Goal: Task Accomplishment & Management: Use online tool/utility

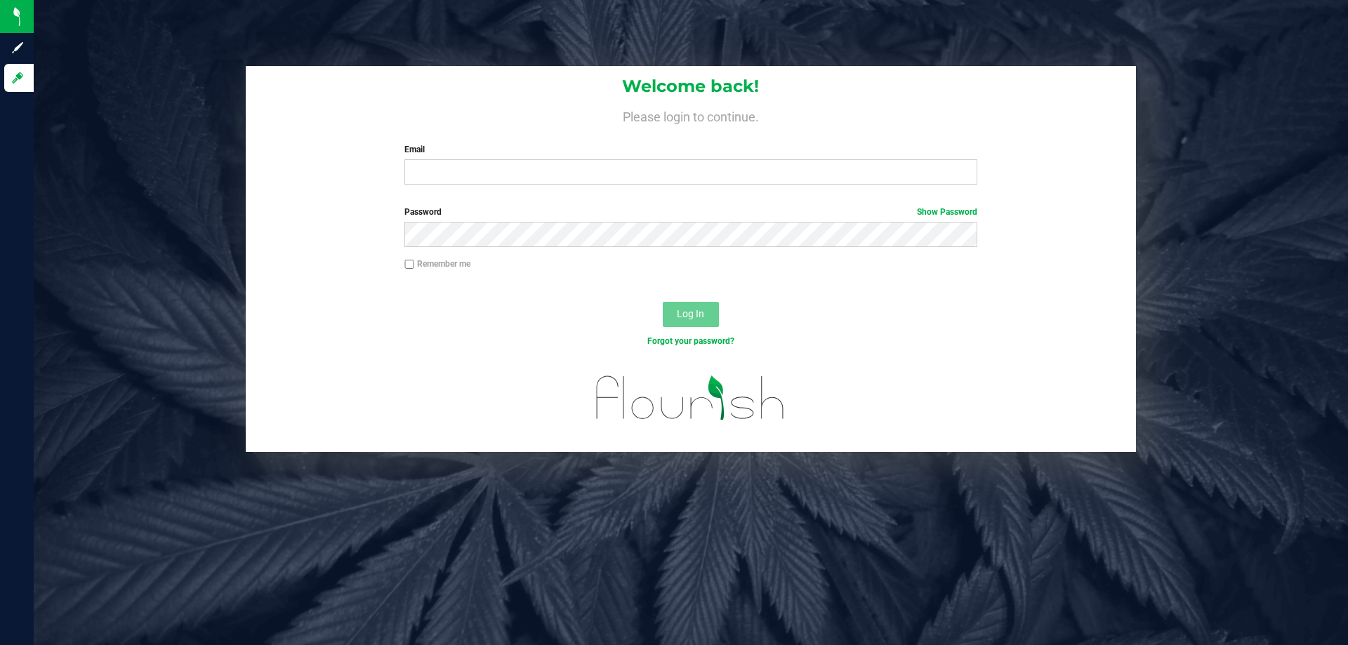
click at [644, 159] on div "Email Required Please format your email correctly." at bounding box center [690, 163] width 593 height 41
click at [644, 161] on input "Email" at bounding box center [690, 171] width 572 height 25
click at [663, 302] on button "Log In" at bounding box center [691, 314] width 56 height 25
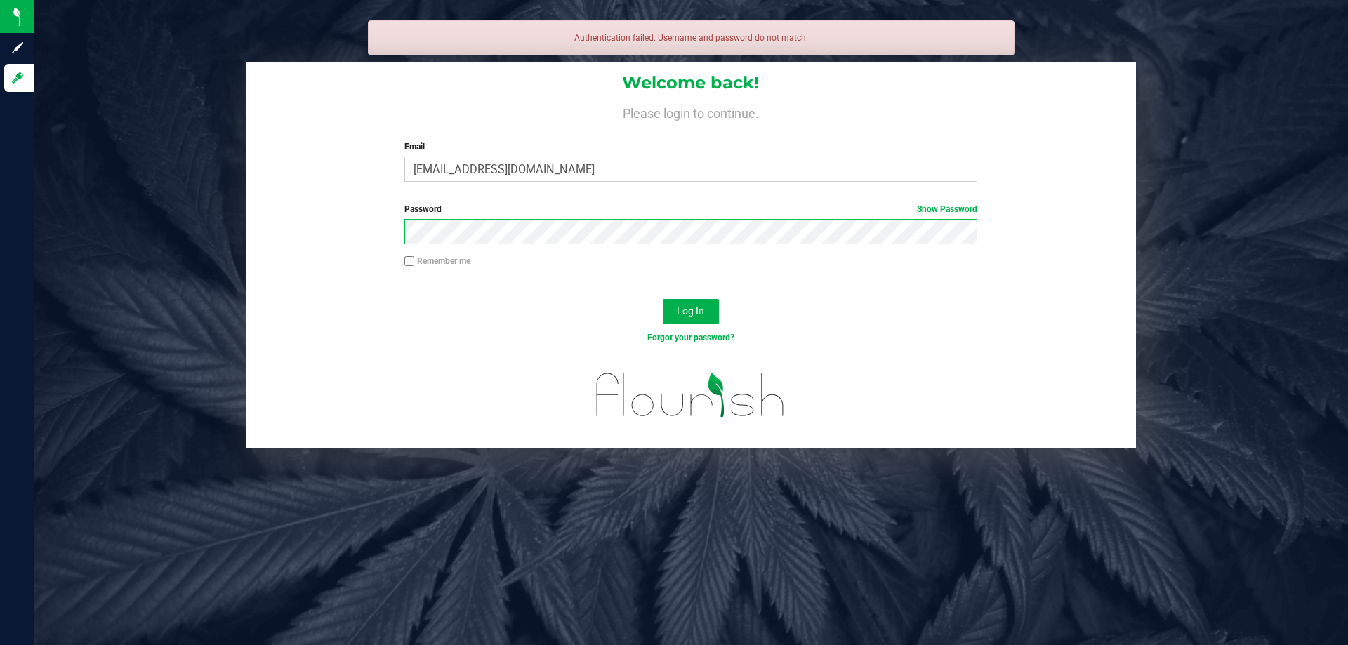
click at [663, 299] on button "Log In" at bounding box center [691, 311] width 56 height 25
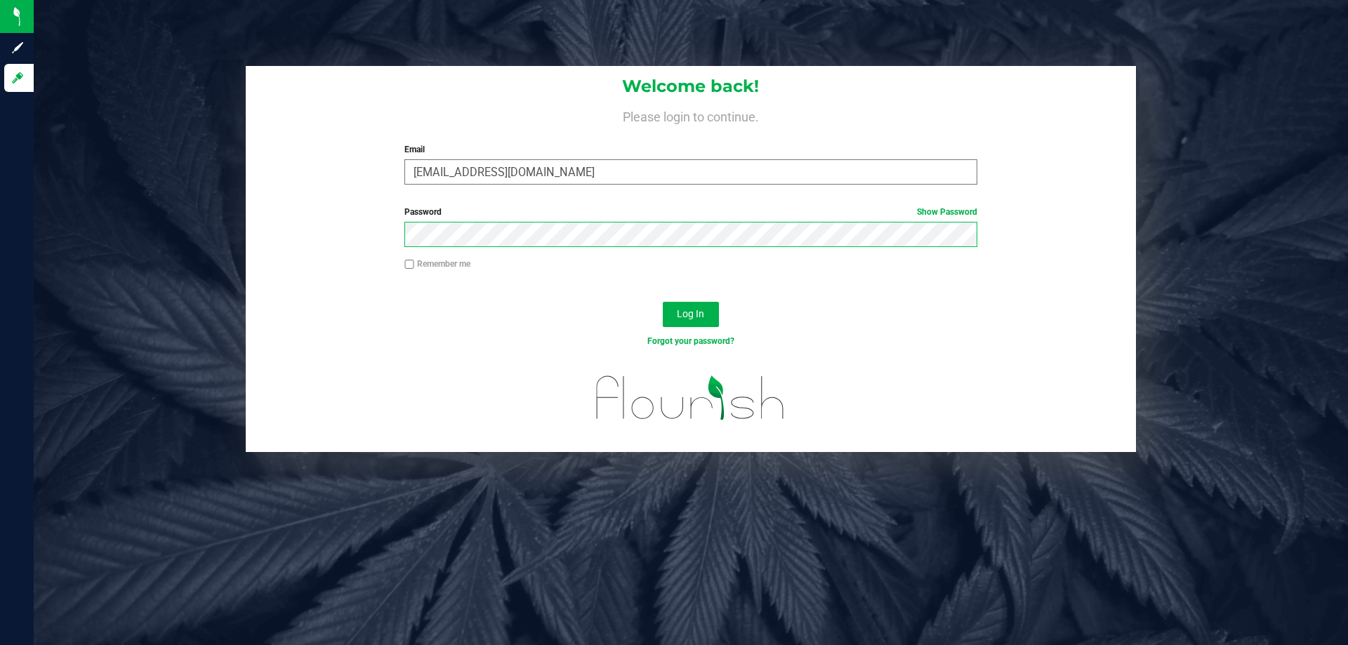
click at [663, 302] on button "Log In" at bounding box center [691, 314] width 56 height 25
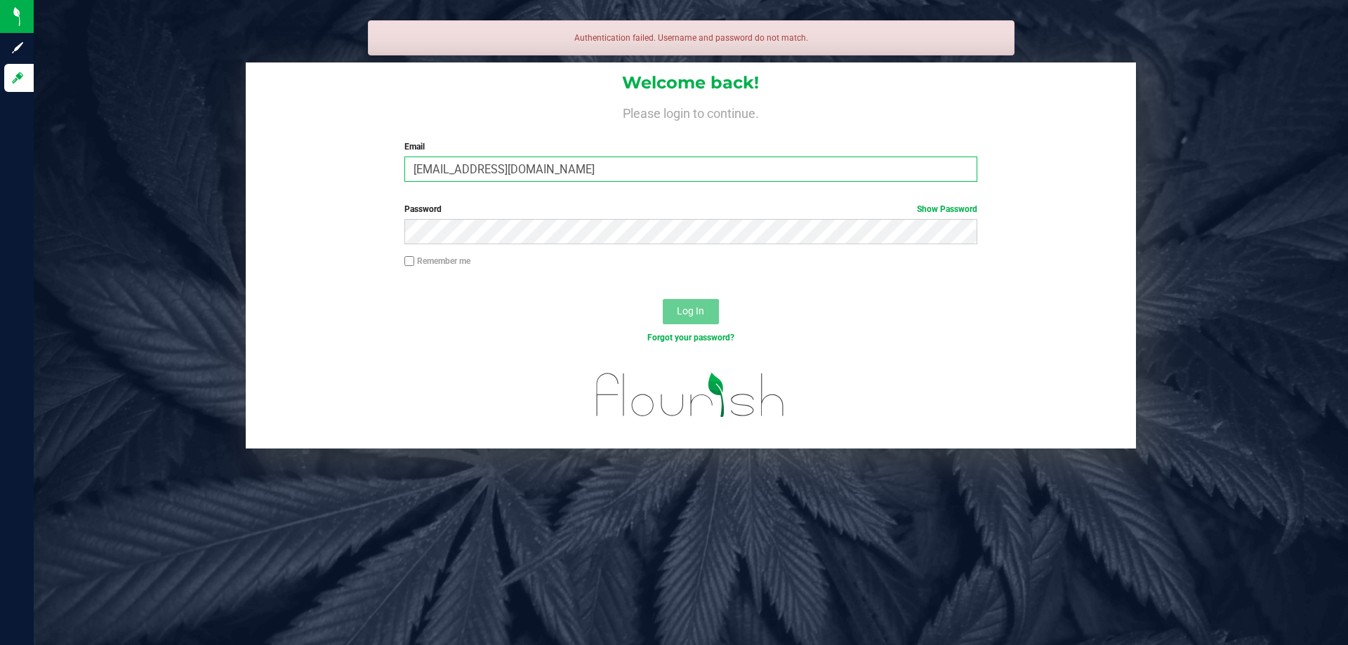
click at [444, 178] on input "[EMAIL_ADDRESS][DOMAIN_NAME]" at bounding box center [690, 169] width 572 height 25
click at [444, 170] on input "[EMAIL_ADDRESS][DOMAIN_NAME]" at bounding box center [690, 169] width 572 height 25
click at [446, 168] on input "[EMAIL_ADDRESS][DOMAIN_NAME]" at bounding box center [690, 169] width 572 height 25
type input "[EMAIL_ADDRESS][DOMAIN_NAME]"
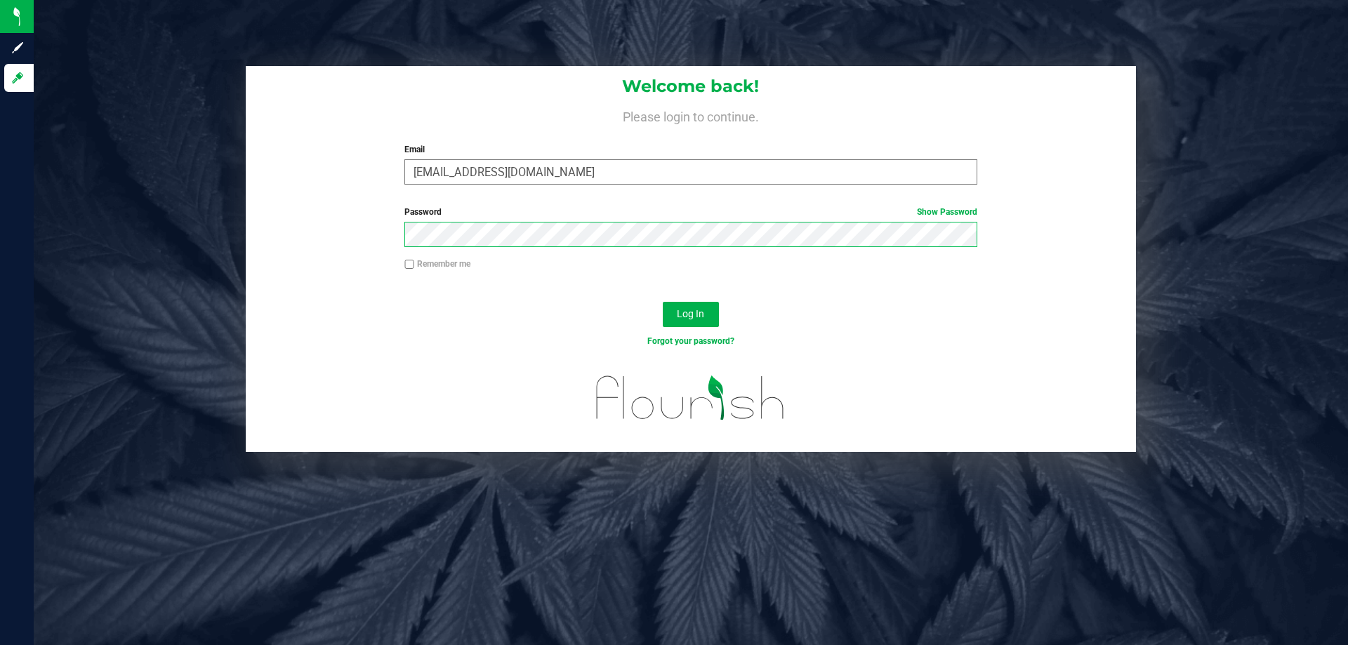
click at [663, 302] on button "Log In" at bounding box center [691, 314] width 56 height 25
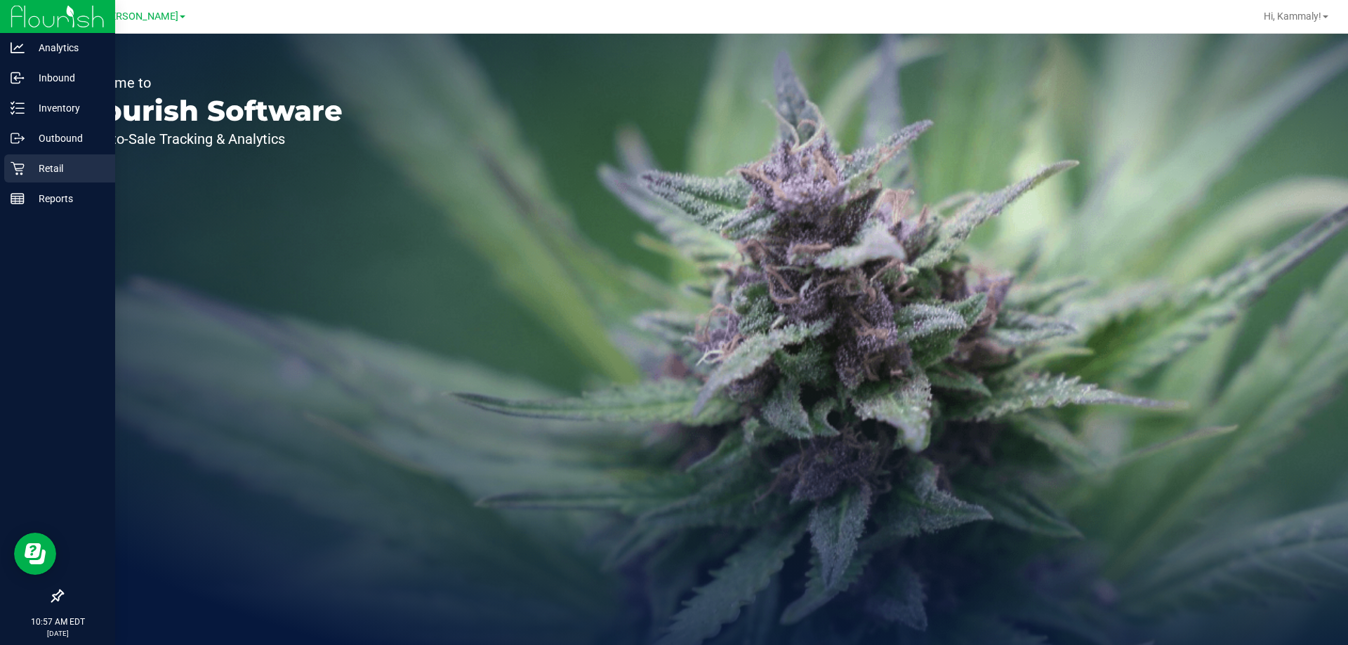
click at [28, 173] on p "Retail" at bounding box center [67, 168] width 84 height 17
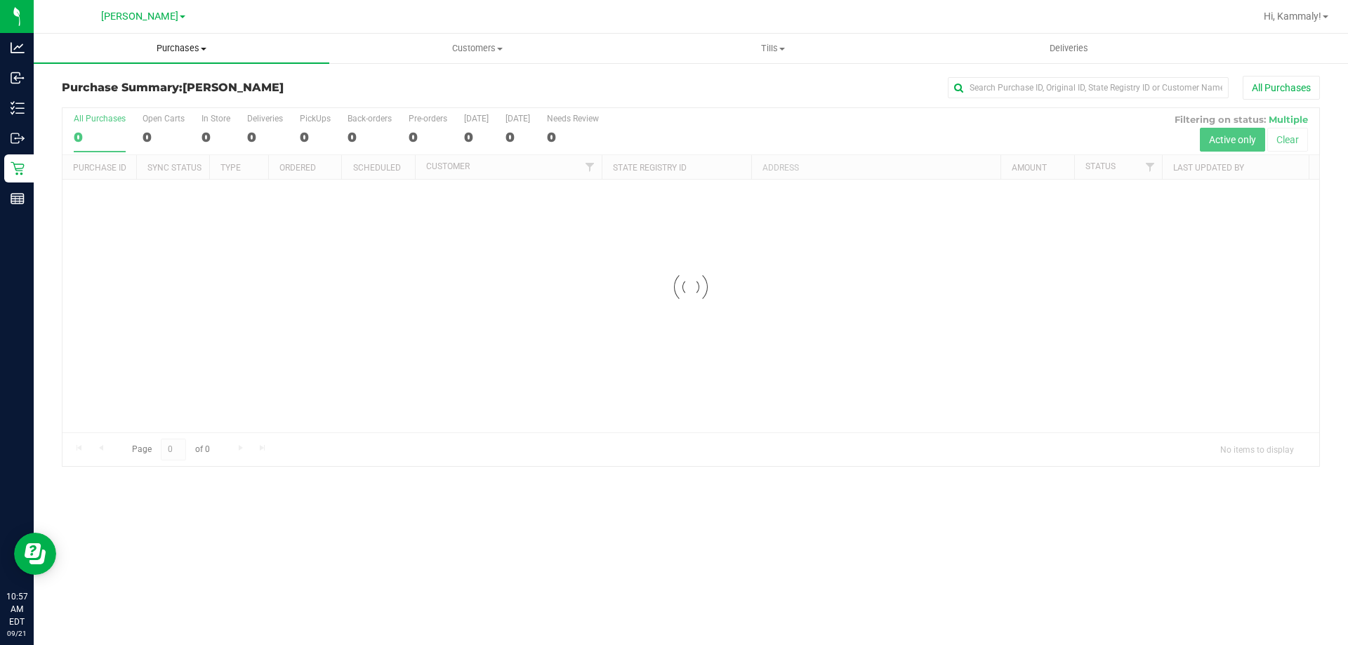
click at [206, 51] on span "Purchases" at bounding box center [182, 48] width 296 height 13
click at [162, 103] on li "Fulfillment" at bounding box center [182, 101] width 296 height 17
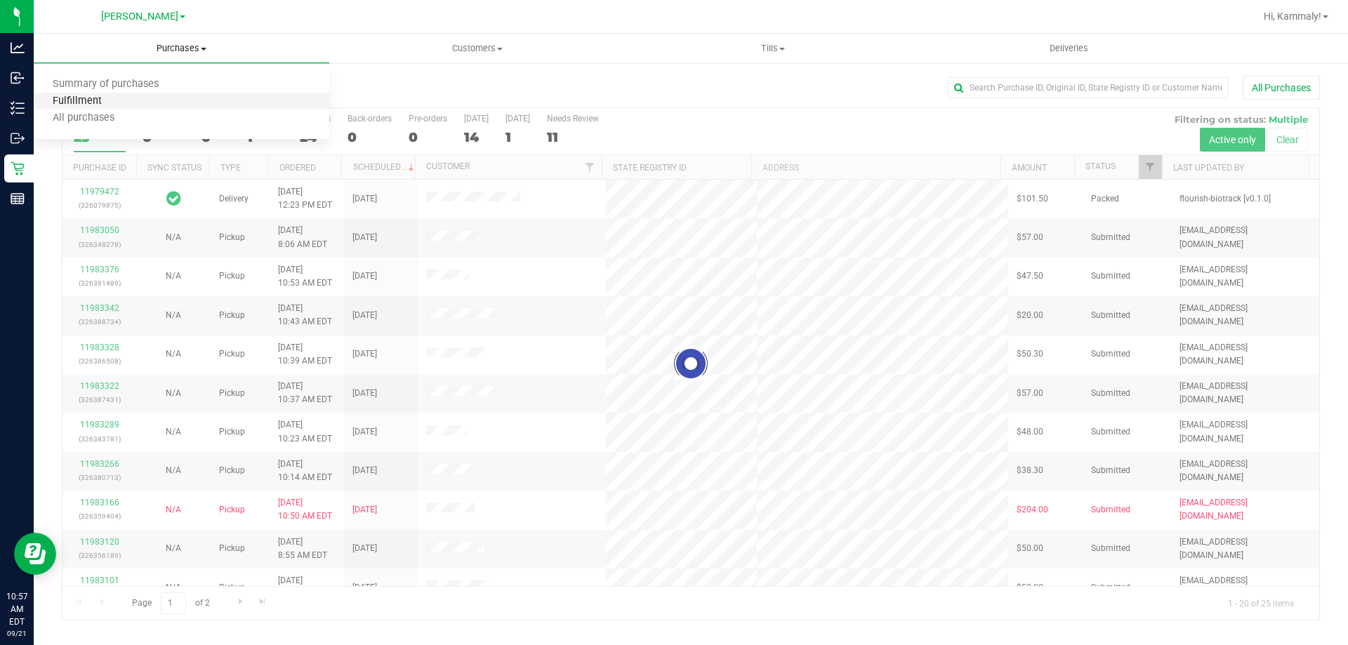
click at [87, 100] on span "Fulfillment" at bounding box center [77, 101] width 87 height 12
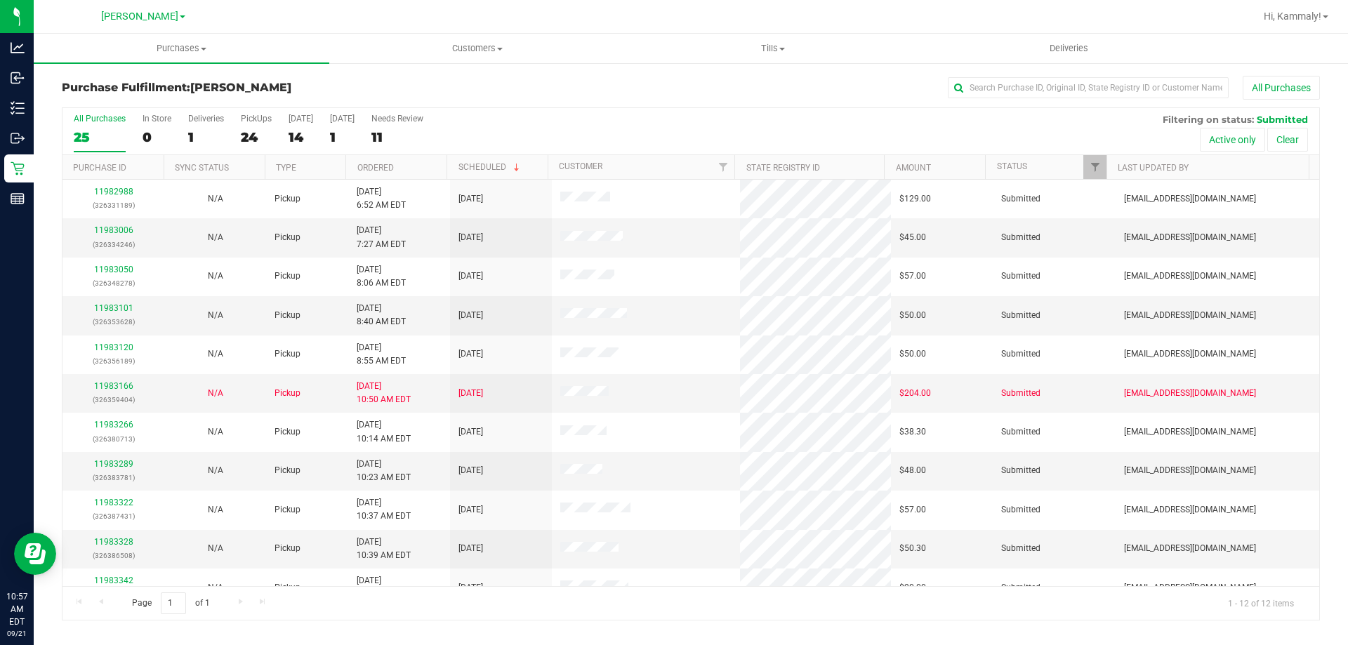
click at [427, 166] on th "Ordered" at bounding box center [395, 167] width 101 height 25
click at [119, 232] on link "11983006" at bounding box center [113, 230] width 39 height 10
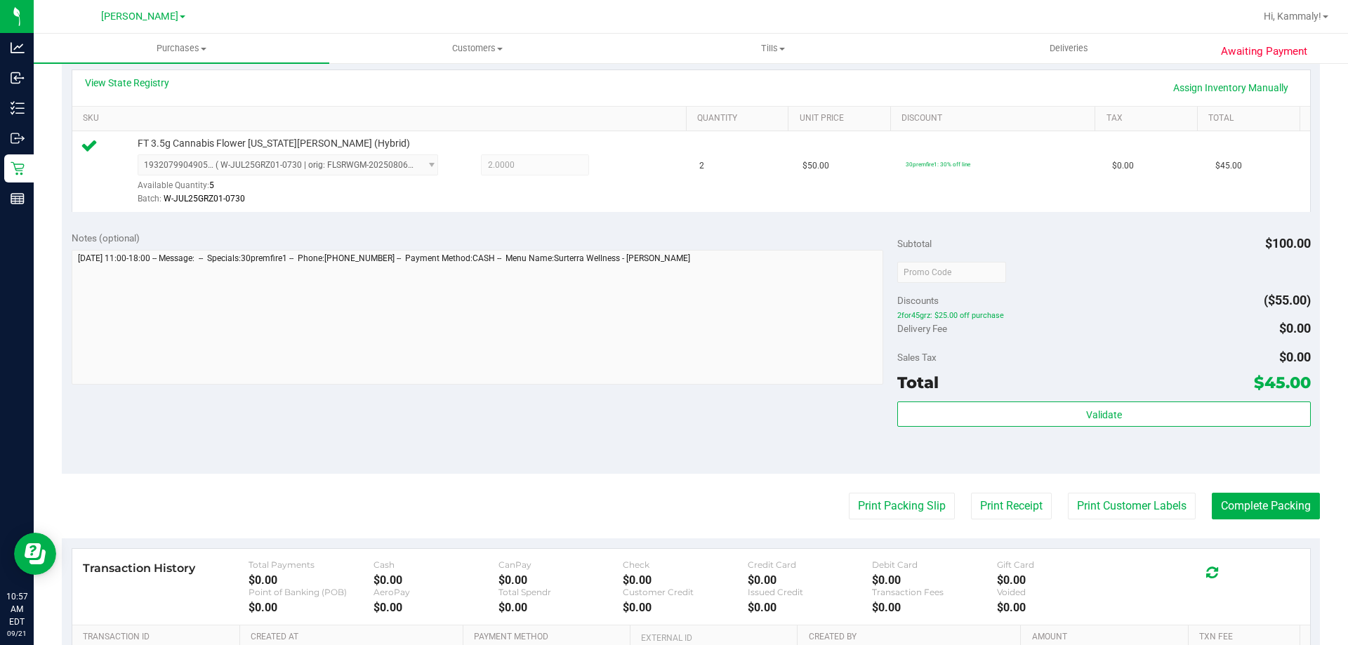
scroll to position [324, 0]
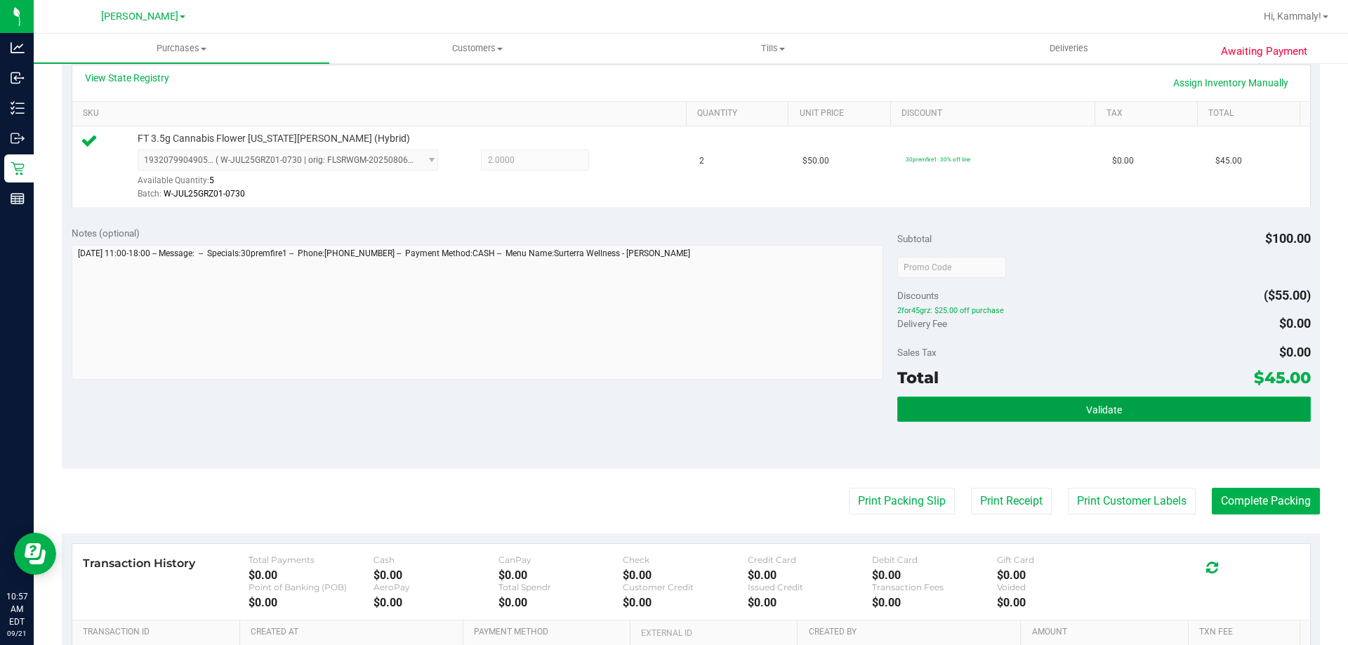
click at [997, 420] on button "Validate" at bounding box center [1103, 409] width 413 height 25
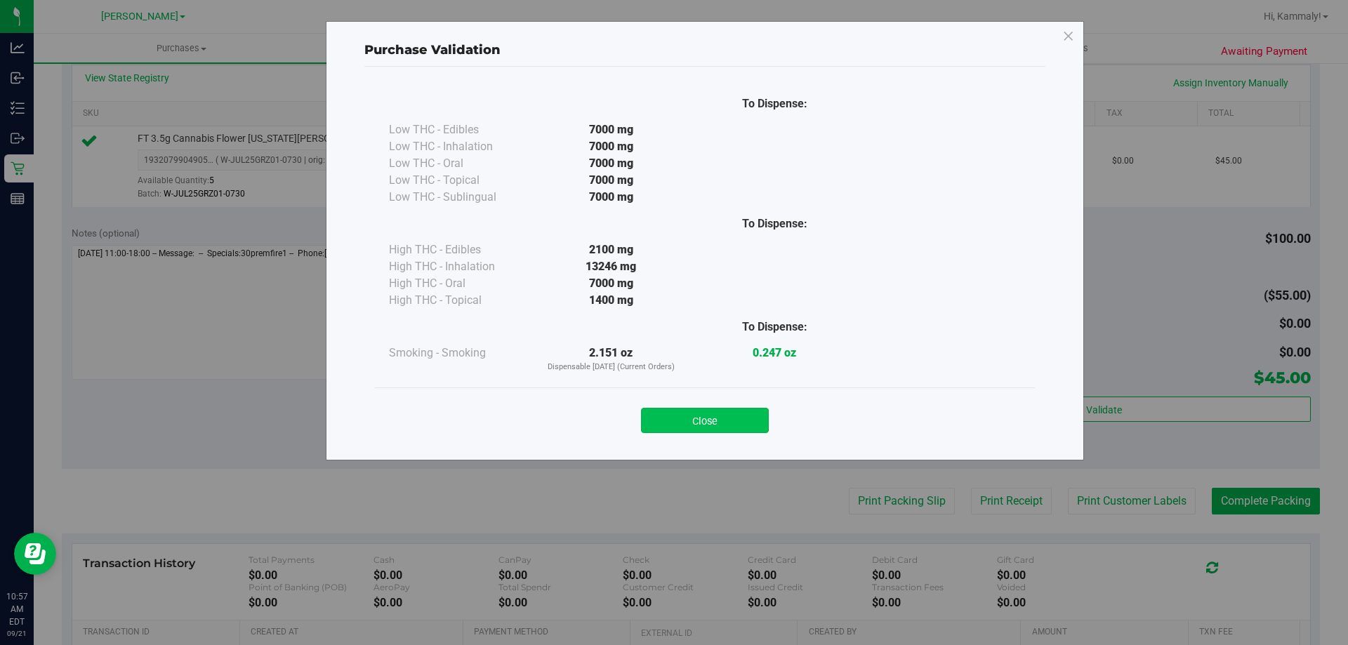
click at [721, 418] on button "Close" at bounding box center [705, 420] width 128 height 25
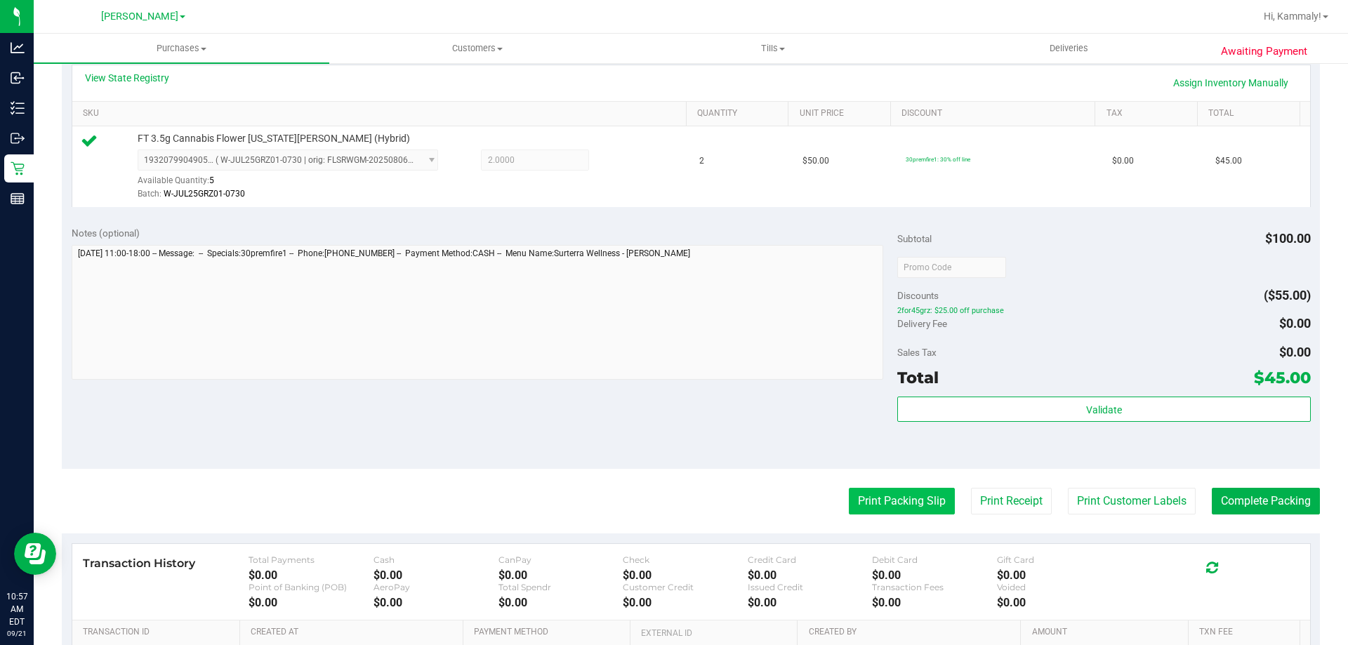
click at [906, 493] on button "Print Packing Slip" at bounding box center [902, 501] width 106 height 27
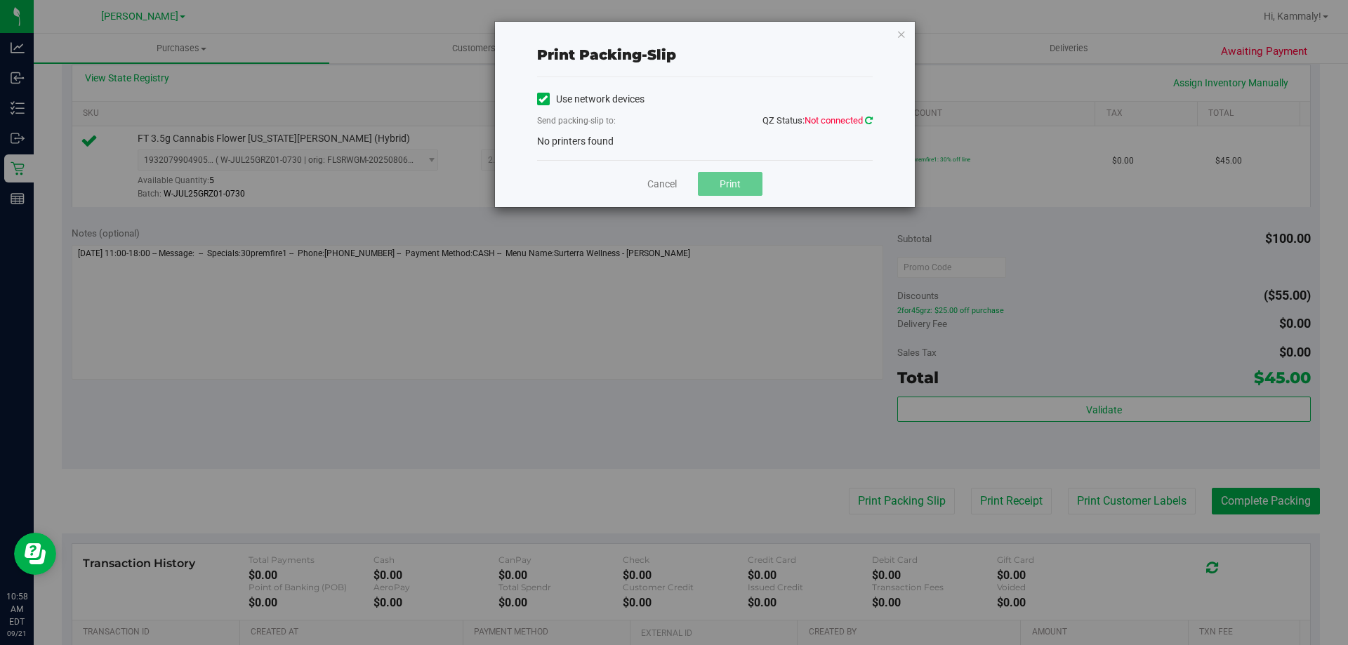
click at [868, 118] on icon at bounding box center [869, 120] width 8 height 9
click at [868, 121] on icon at bounding box center [868, 120] width 9 height 10
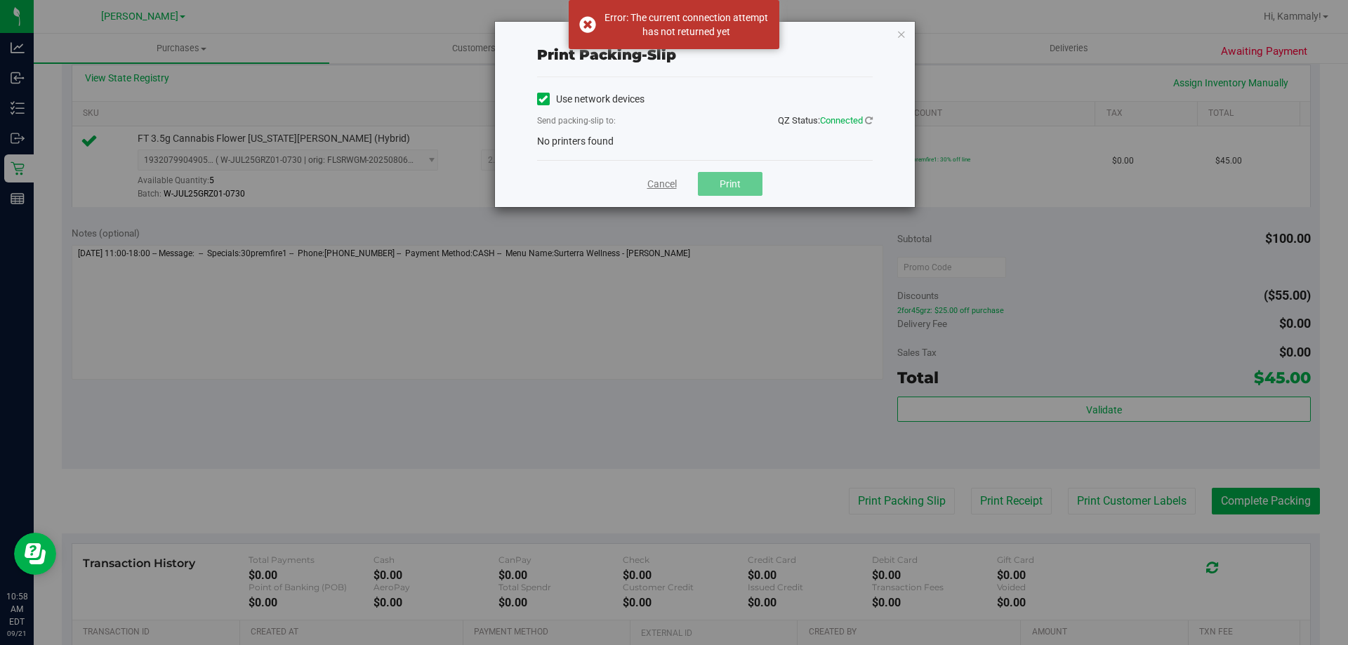
click at [660, 184] on link "Cancel" at bounding box center [661, 184] width 29 height 15
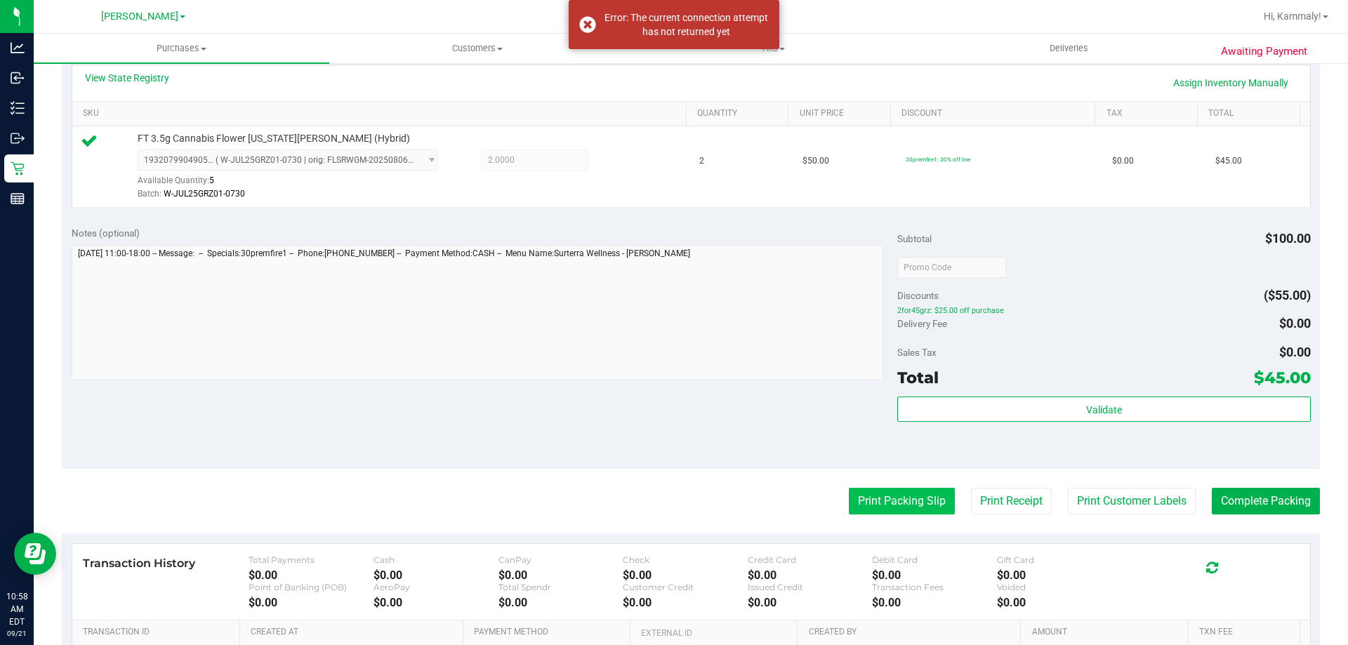
click at [908, 496] on button "Print Packing Slip" at bounding box center [902, 501] width 106 height 27
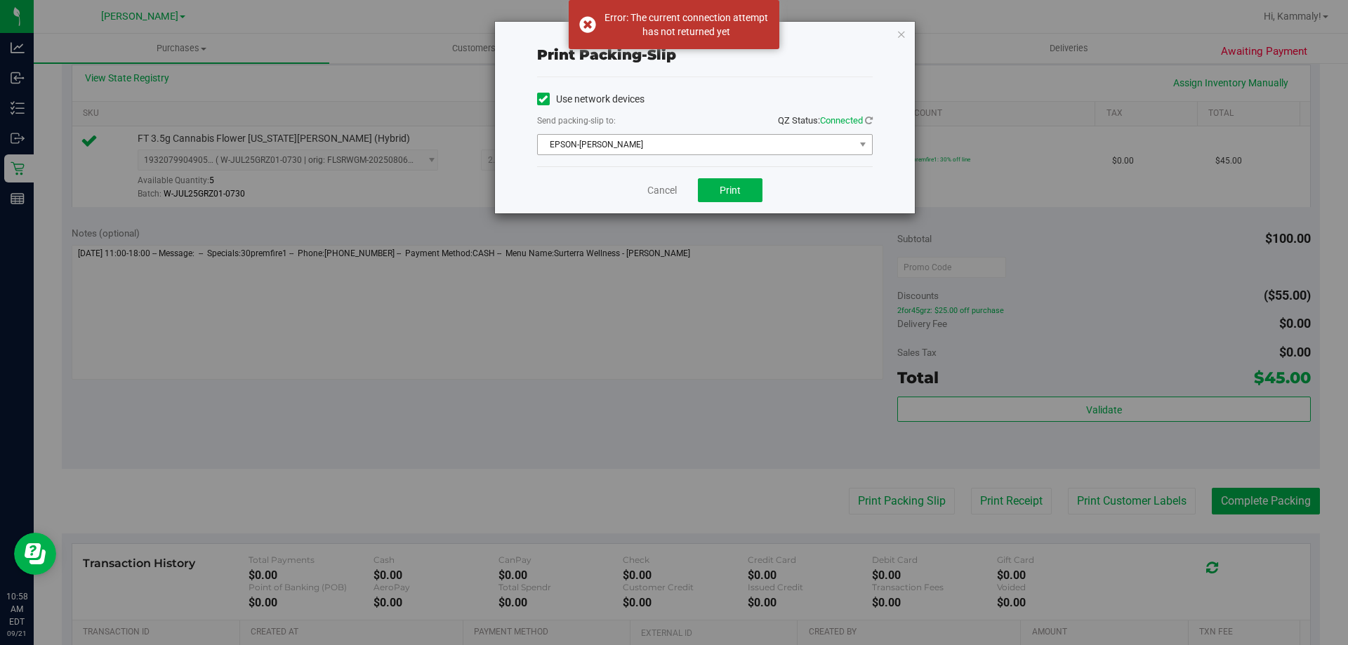
click at [791, 140] on span "EPSON-[PERSON_NAME]" at bounding box center [696, 145] width 317 height 20
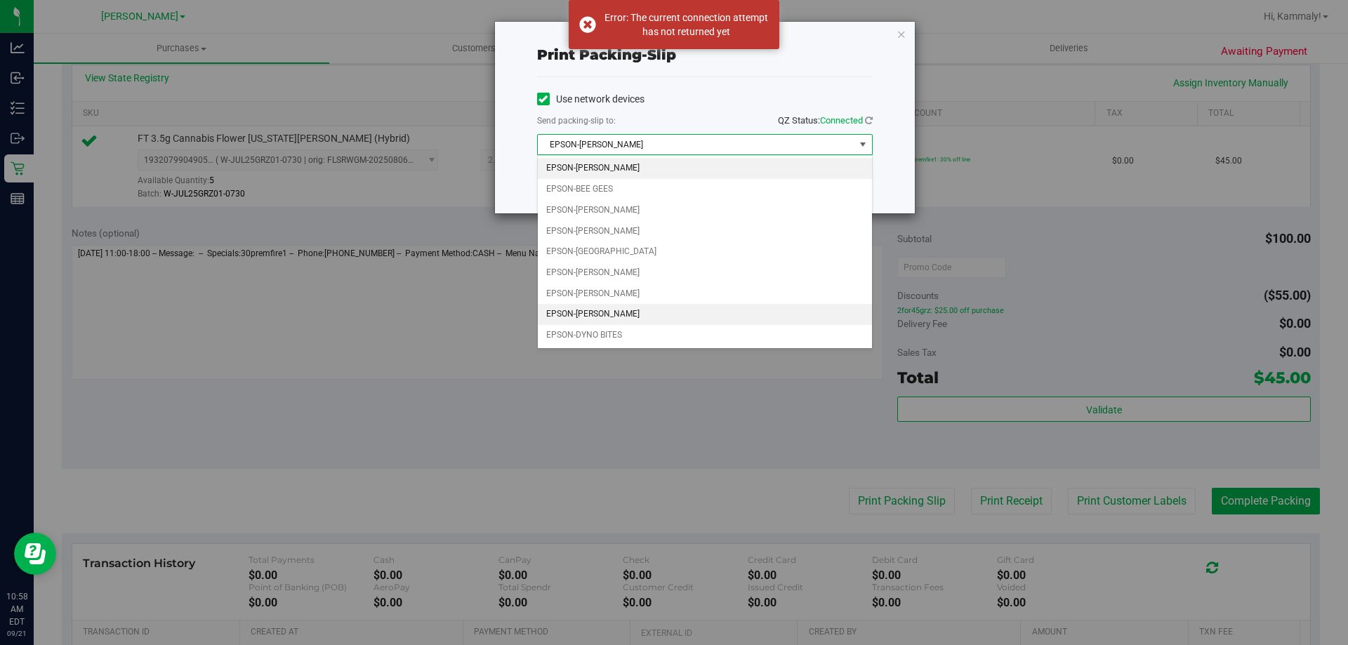
click at [646, 314] on li "EPSON-[PERSON_NAME]" at bounding box center [705, 314] width 334 height 21
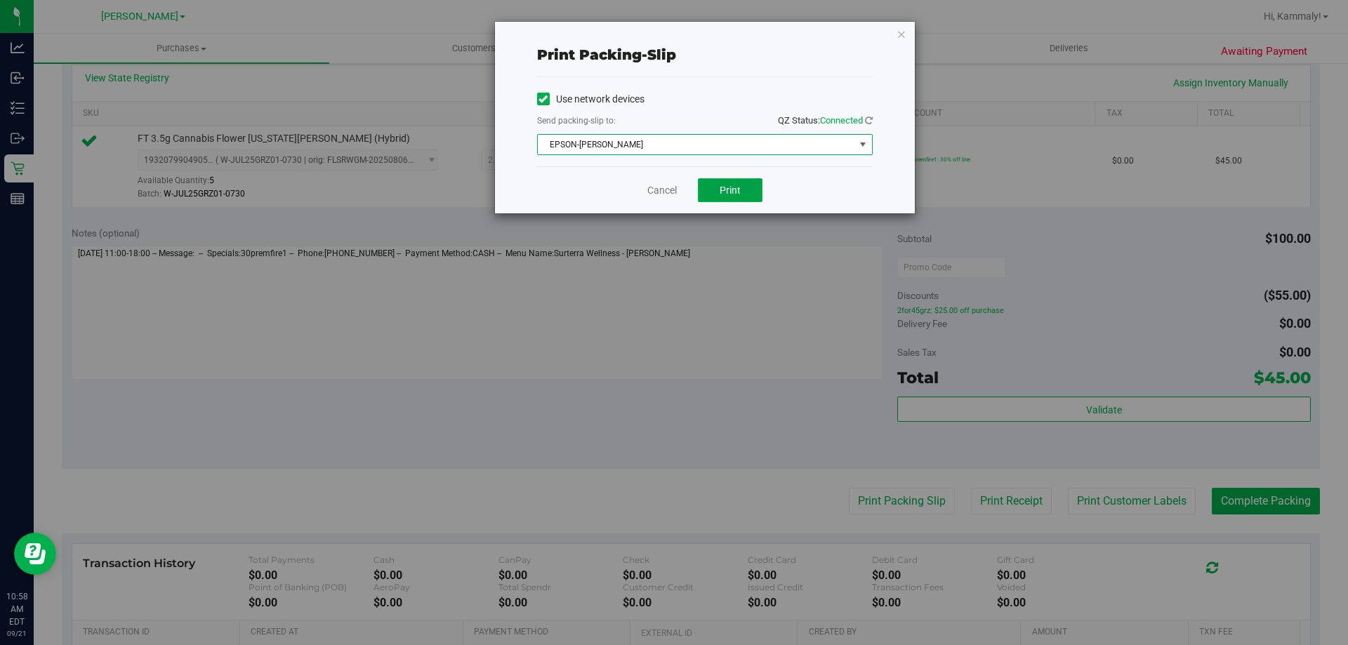
click at [738, 197] on button "Print" at bounding box center [730, 190] width 65 height 24
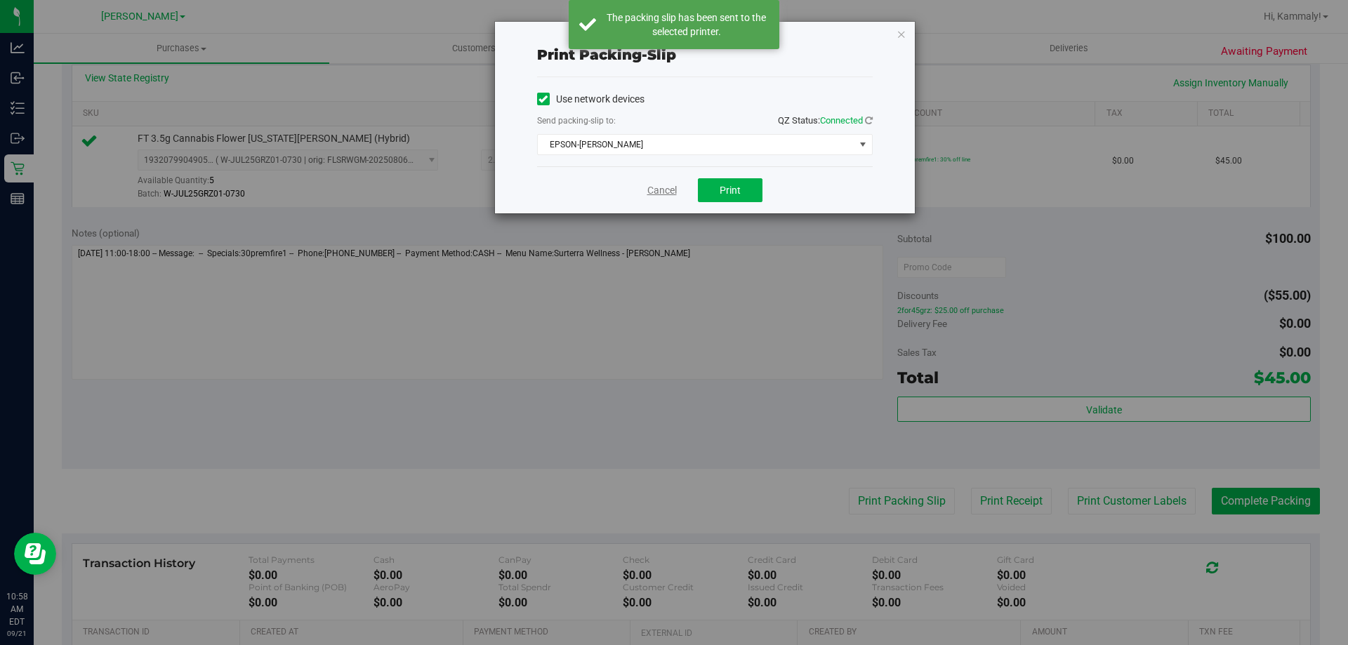
click at [655, 187] on link "Cancel" at bounding box center [661, 190] width 29 height 15
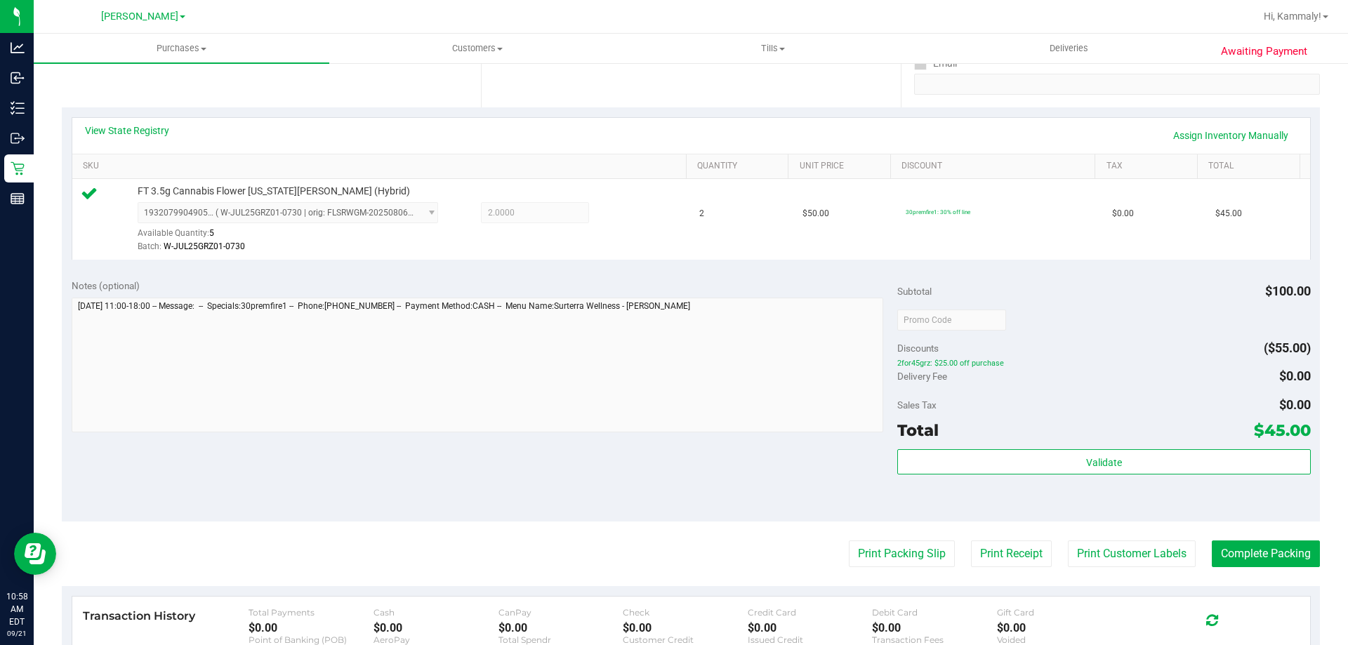
scroll to position [289, 0]
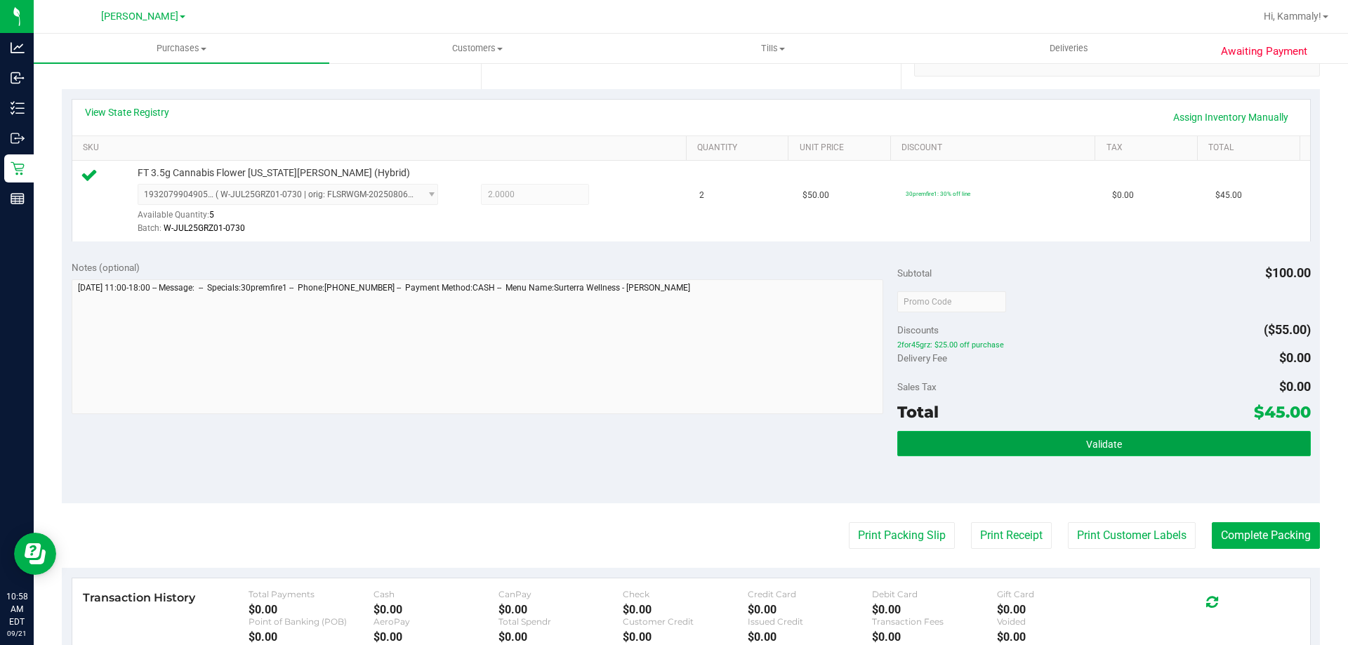
click at [1007, 448] on button "Validate" at bounding box center [1103, 443] width 413 height 25
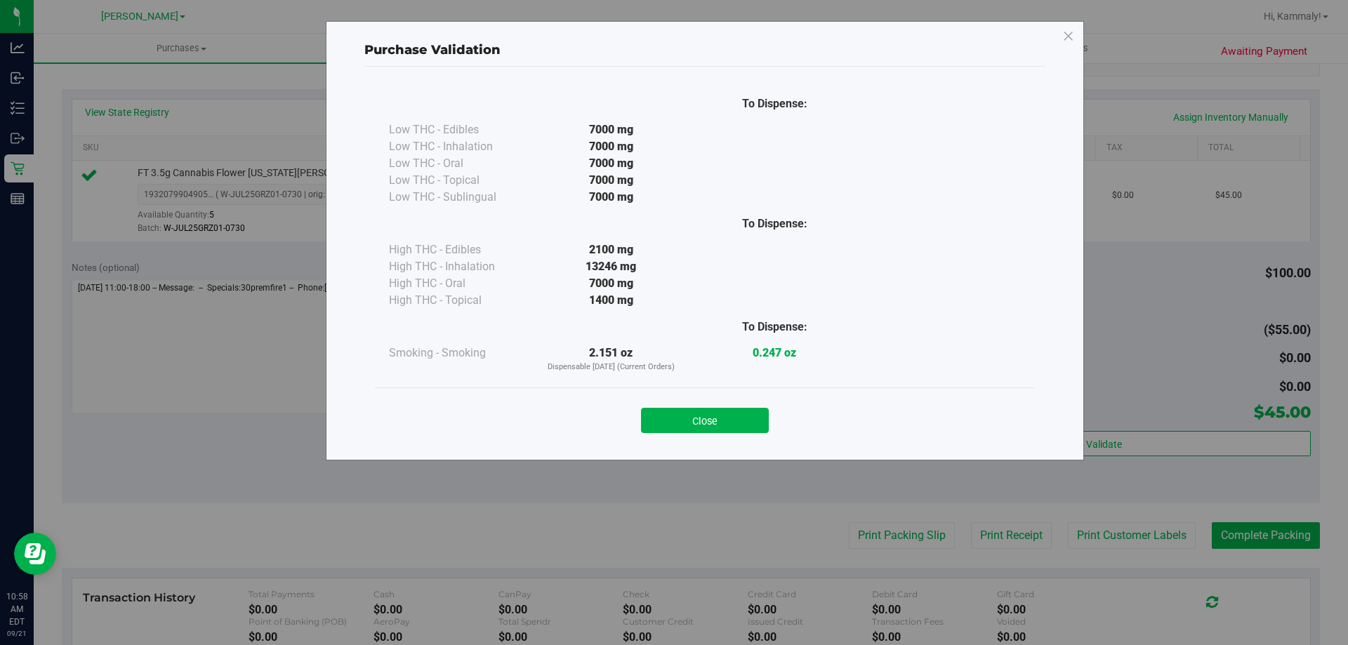
click at [1264, 514] on div "Purchase Validation To Dispense: Low THC - Edibles 7000 mg" at bounding box center [679, 322] width 1358 height 645
click at [737, 418] on button "Close" at bounding box center [705, 420] width 128 height 25
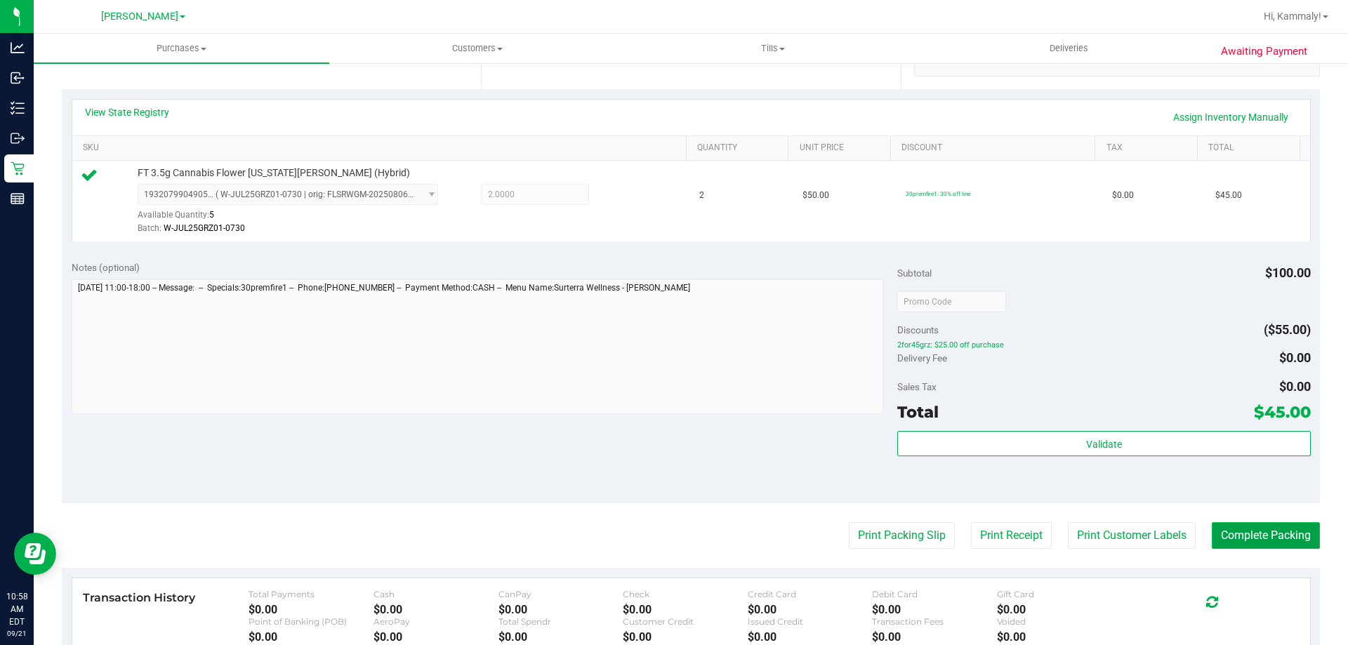
click at [1303, 543] on button "Complete Packing" at bounding box center [1266, 535] width 108 height 27
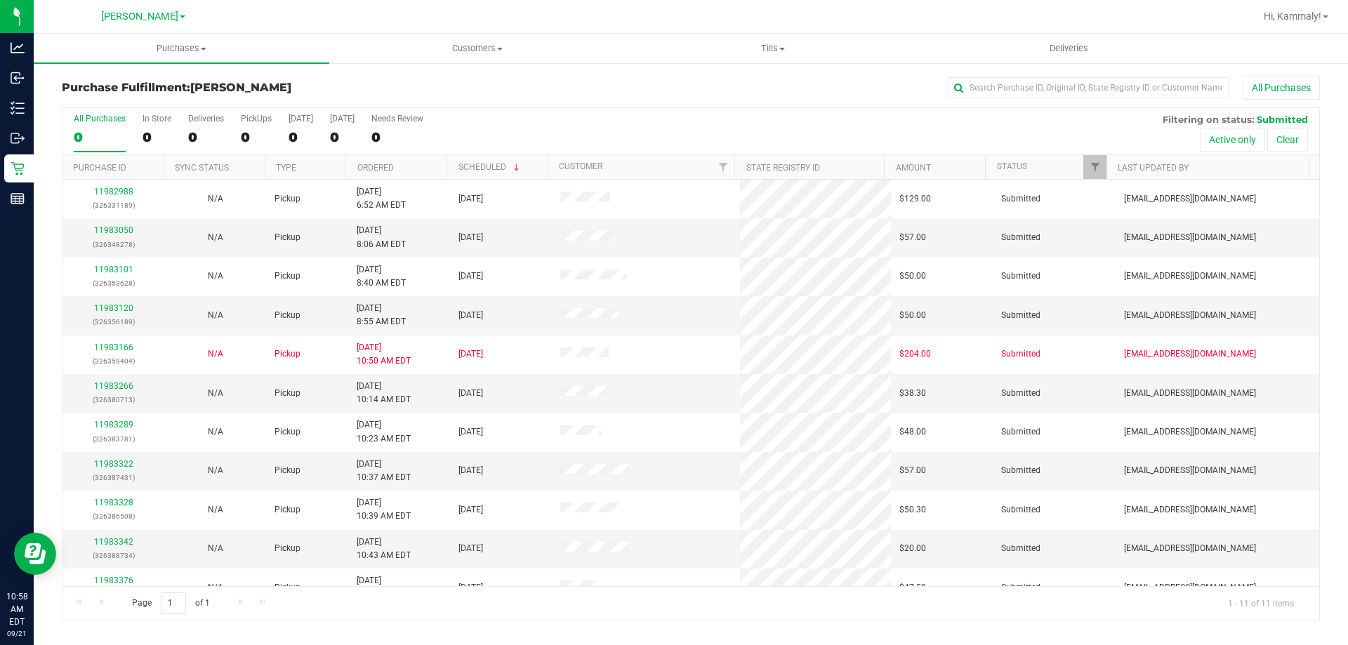
click at [423, 167] on th "Ordered" at bounding box center [395, 167] width 101 height 25
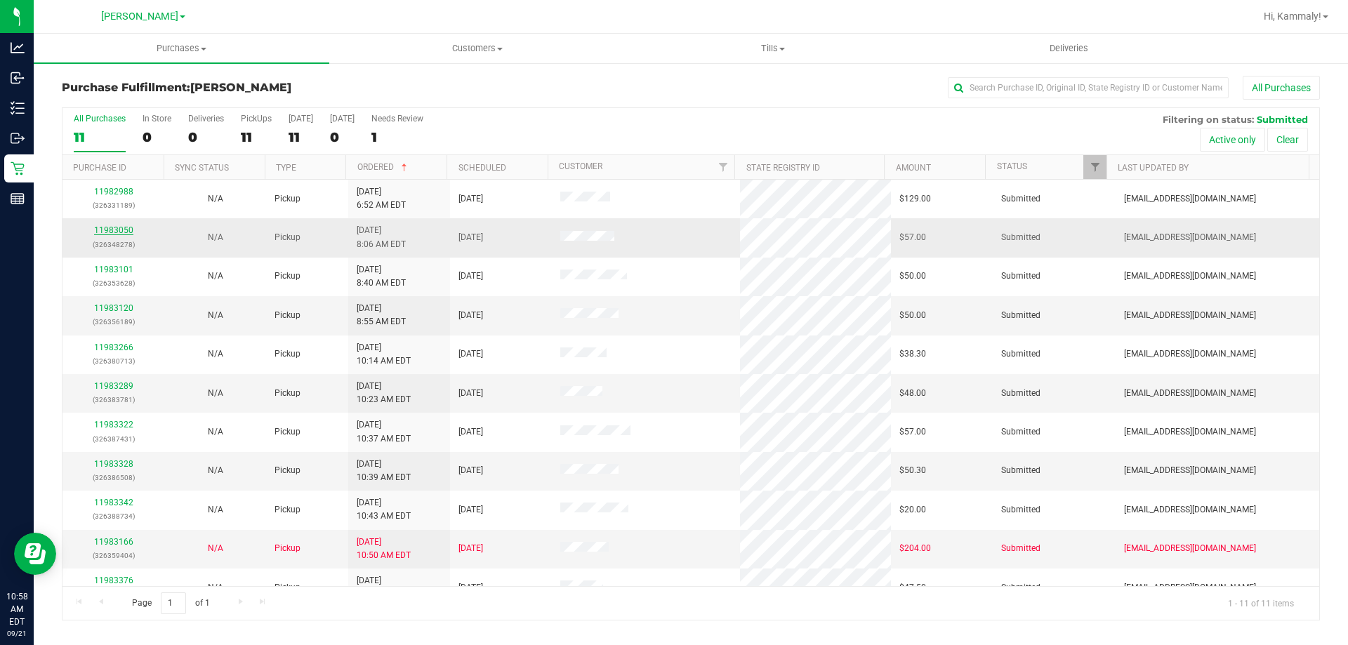
click at [123, 231] on link "11983050" at bounding box center [113, 230] width 39 height 10
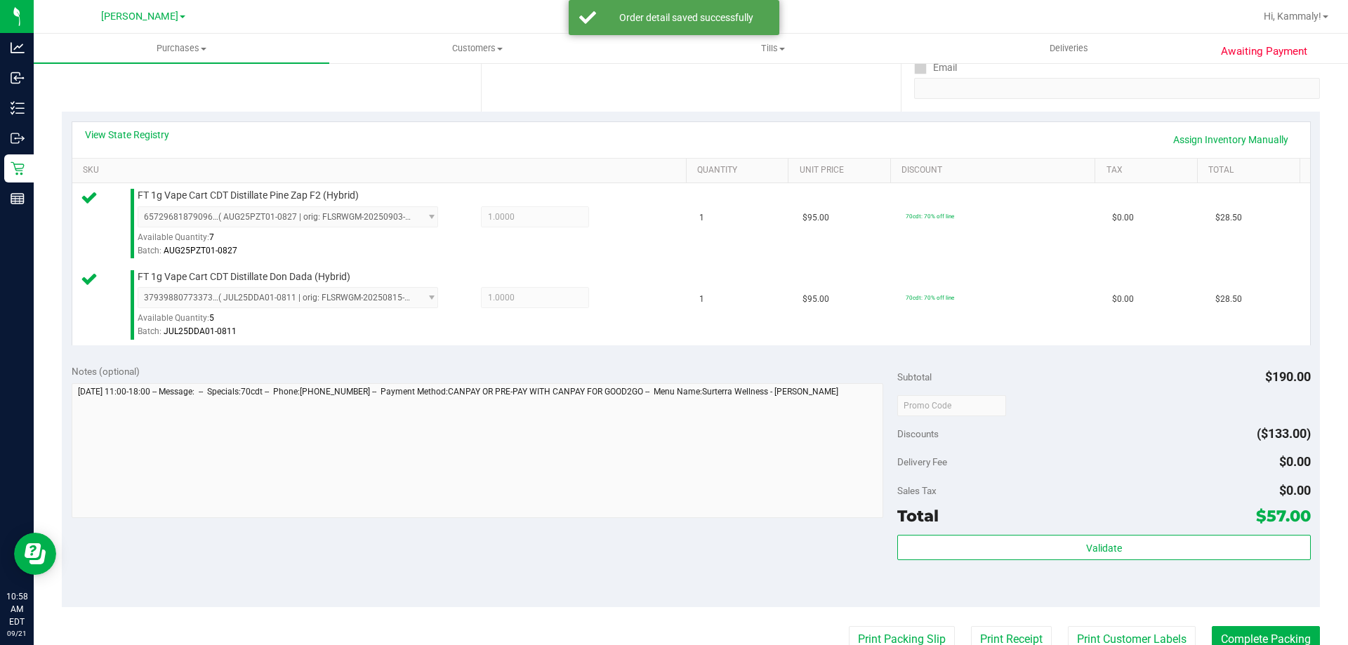
scroll to position [317, 0]
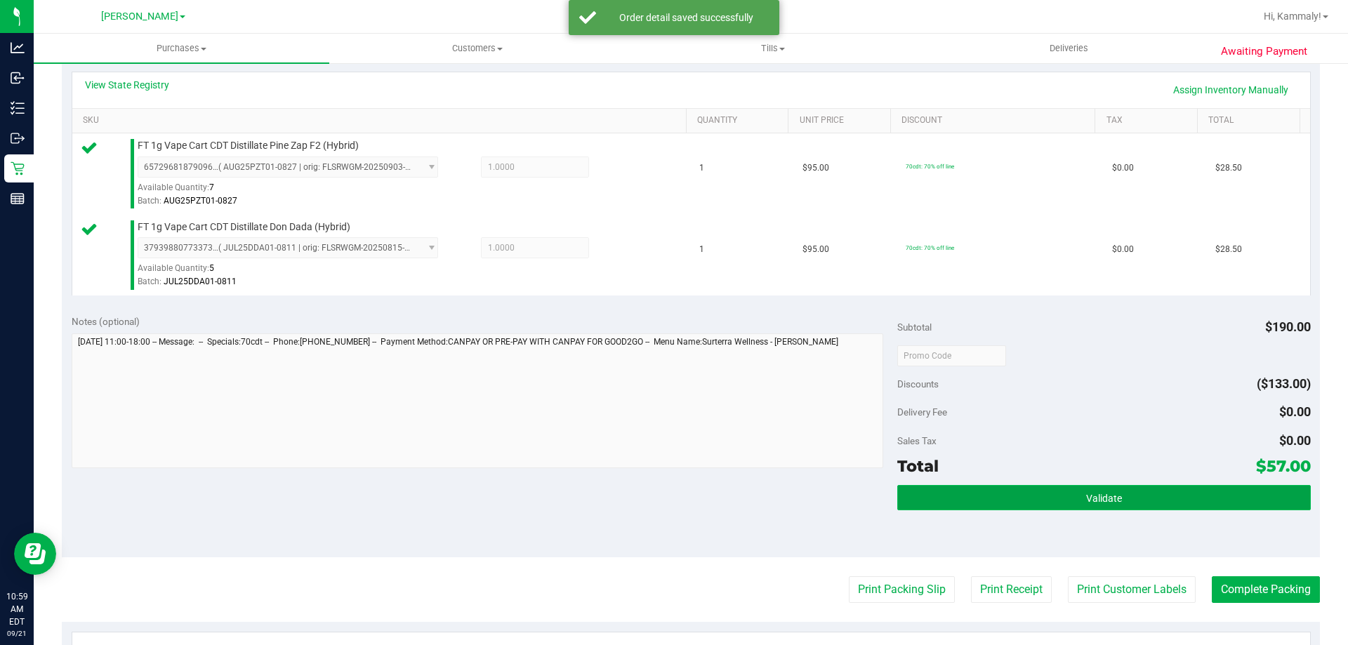
click at [945, 507] on button "Validate" at bounding box center [1103, 497] width 413 height 25
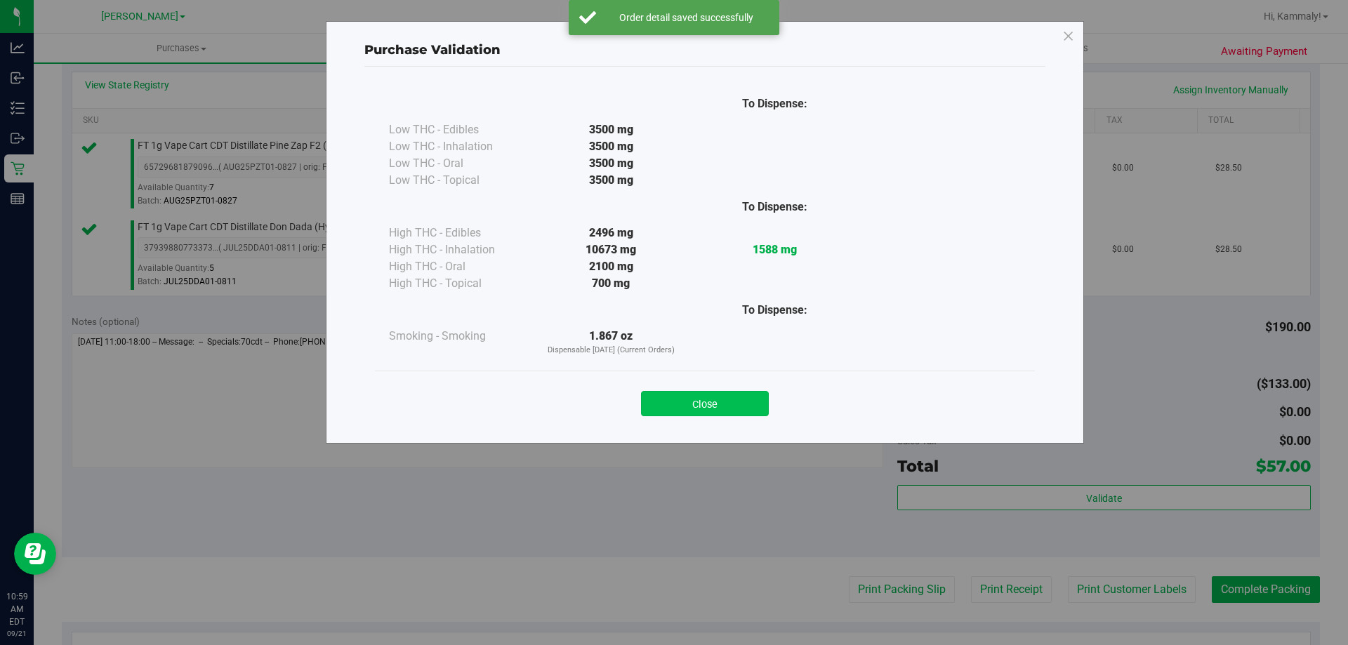
click at [737, 412] on button "Close" at bounding box center [705, 403] width 128 height 25
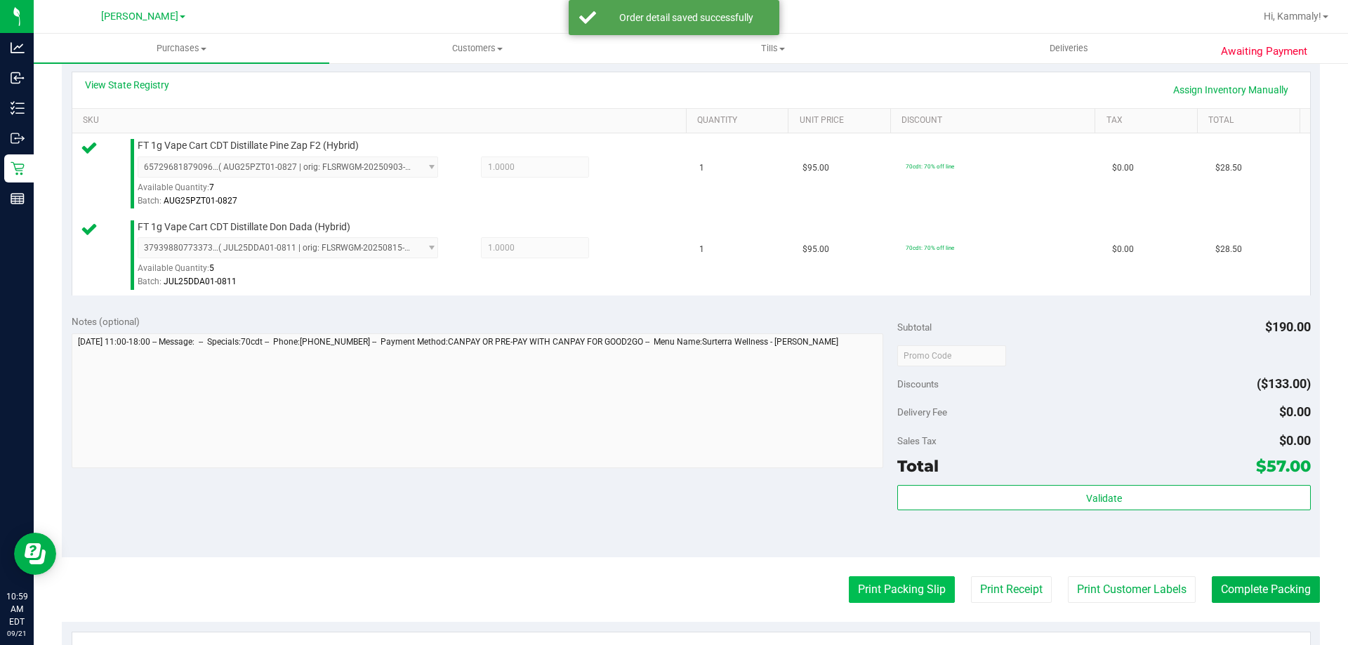
click at [891, 583] on button "Print Packing Slip" at bounding box center [902, 589] width 106 height 27
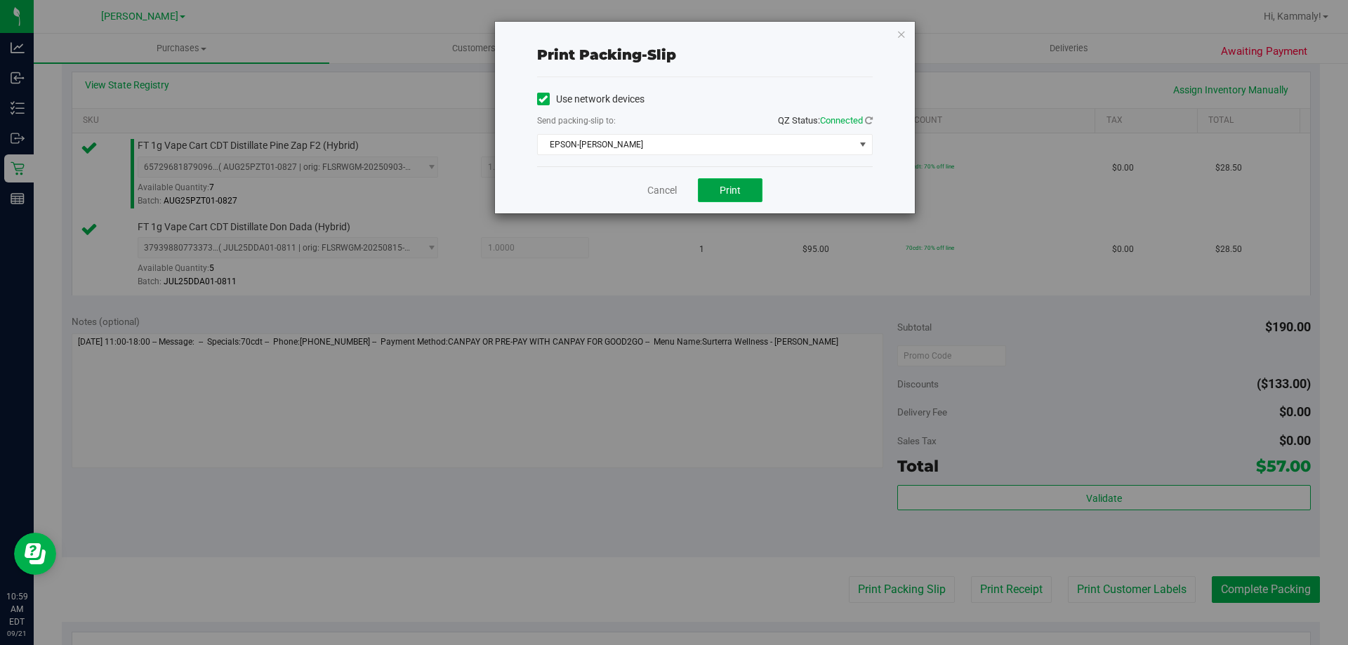
click at [730, 201] on button "Print" at bounding box center [730, 190] width 65 height 24
click at [655, 189] on link "Cancel" at bounding box center [661, 190] width 29 height 15
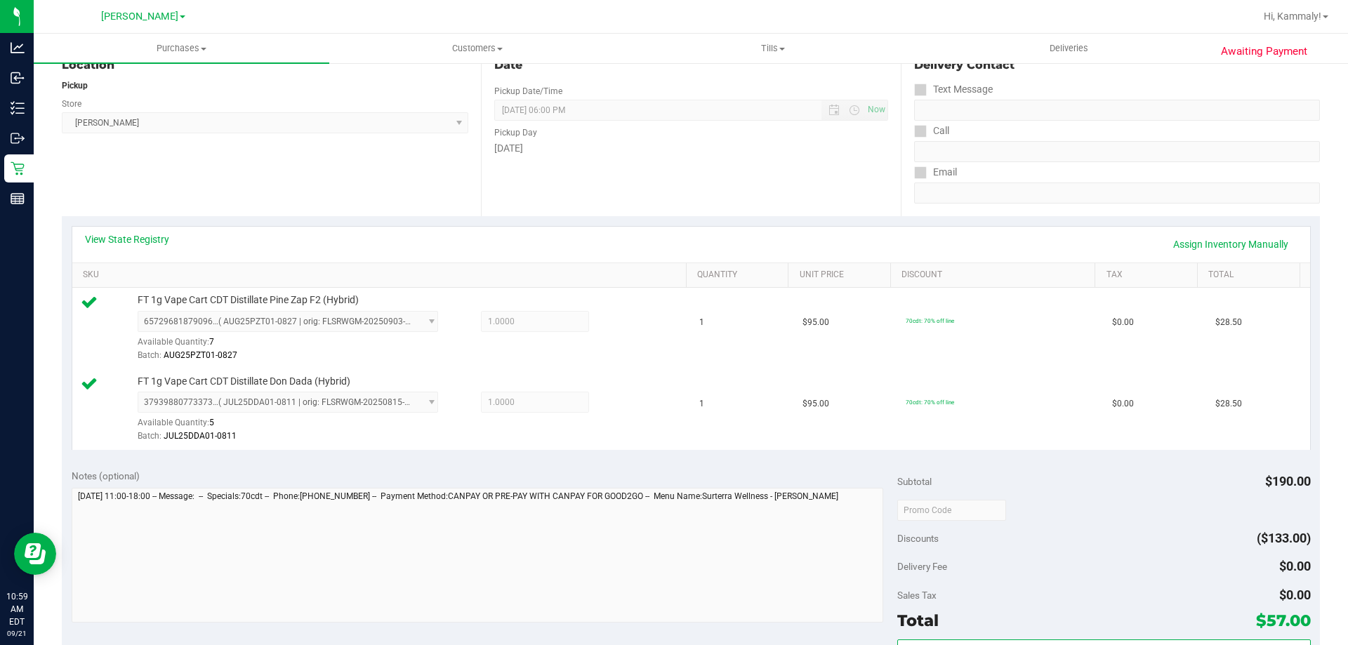
scroll to position [265, 0]
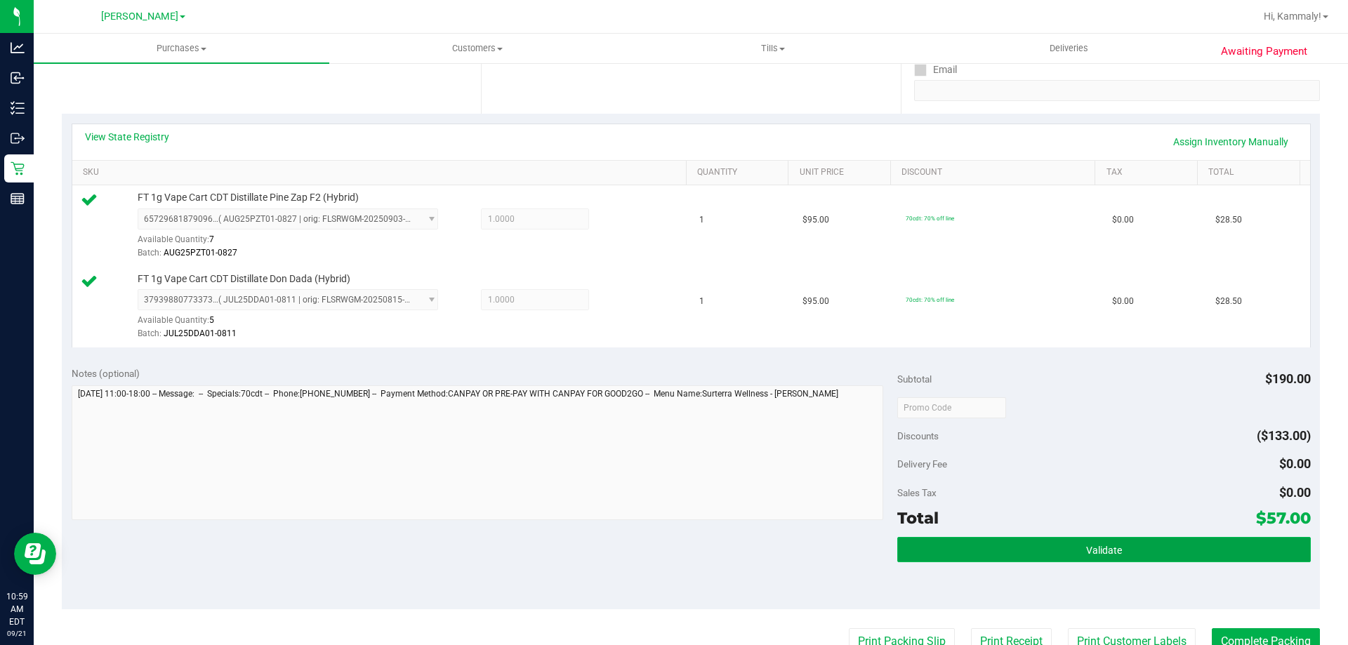
click at [1073, 552] on button "Validate" at bounding box center [1103, 549] width 413 height 25
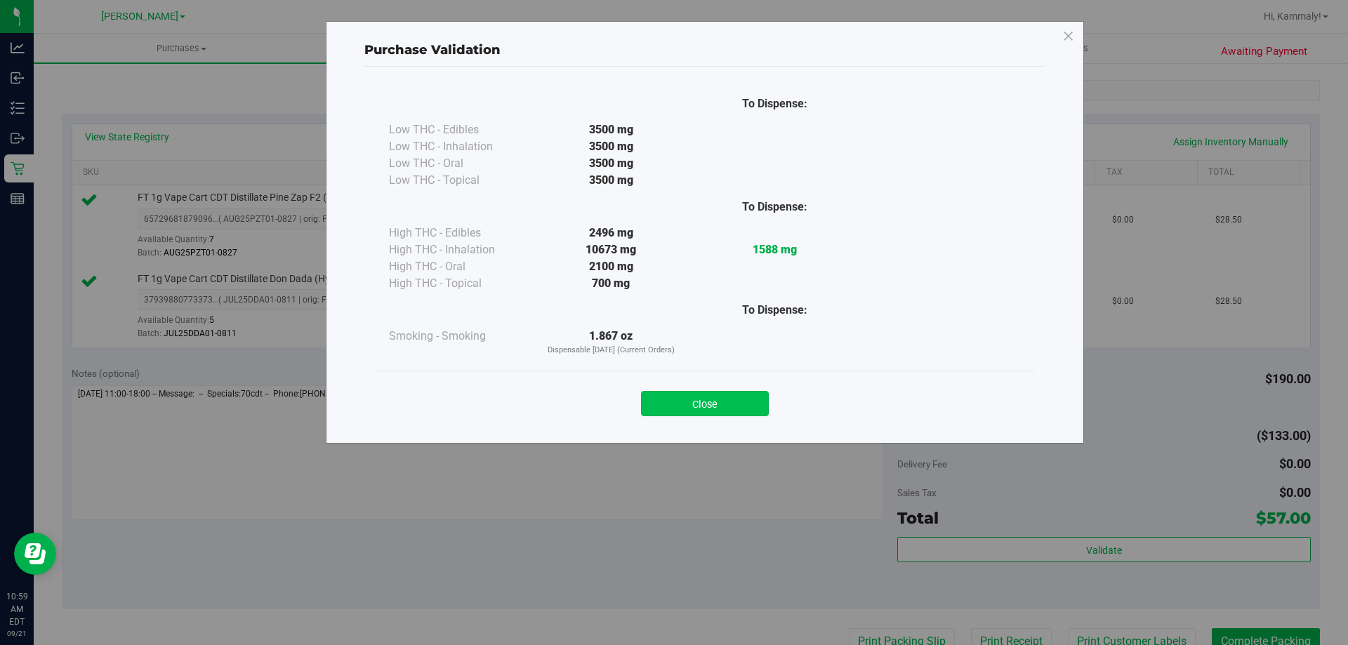
click at [693, 400] on button "Close" at bounding box center [705, 403] width 128 height 25
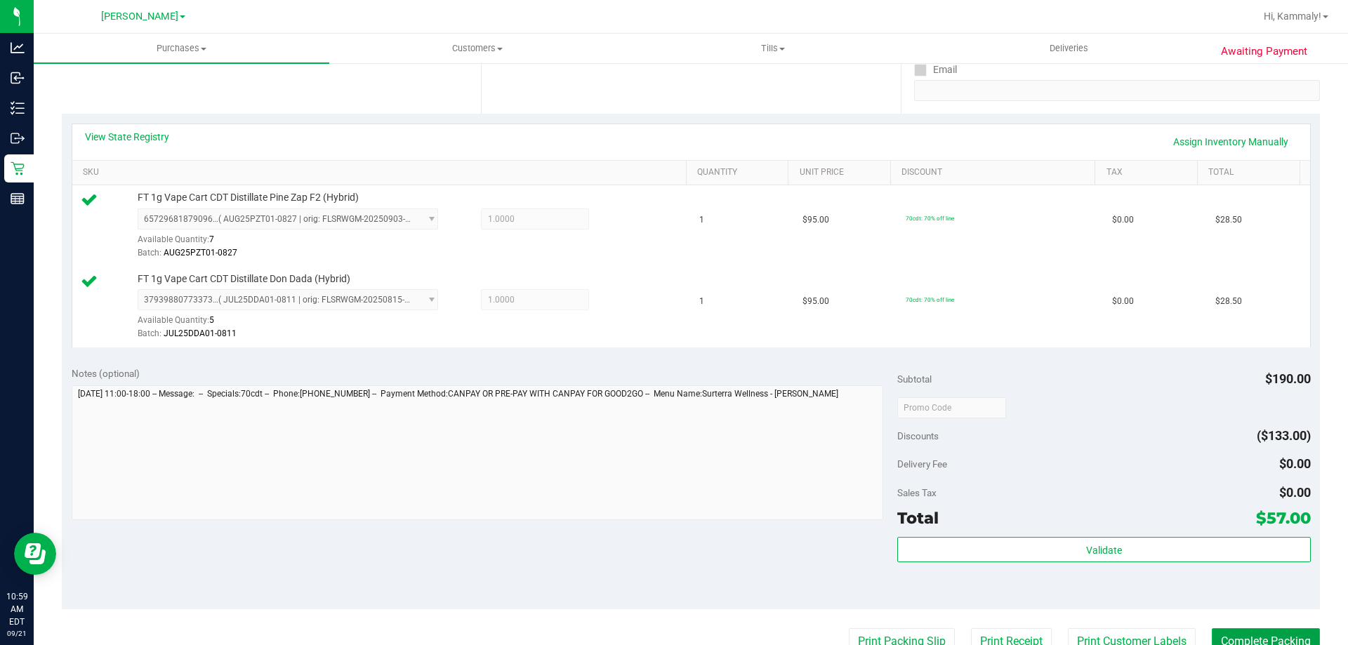
click at [1262, 630] on button "Complete Packing" at bounding box center [1266, 641] width 108 height 27
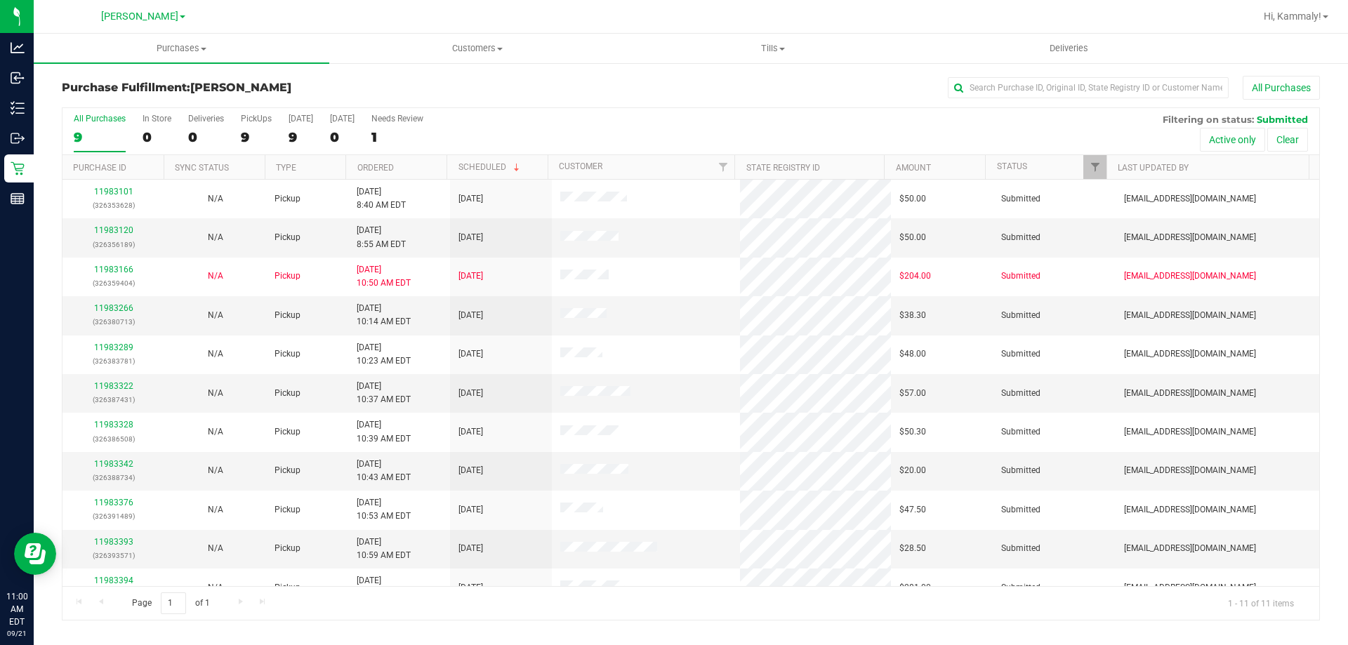
click at [411, 164] on th "Ordered" at bounding box center [395, 167] width 101 height 25
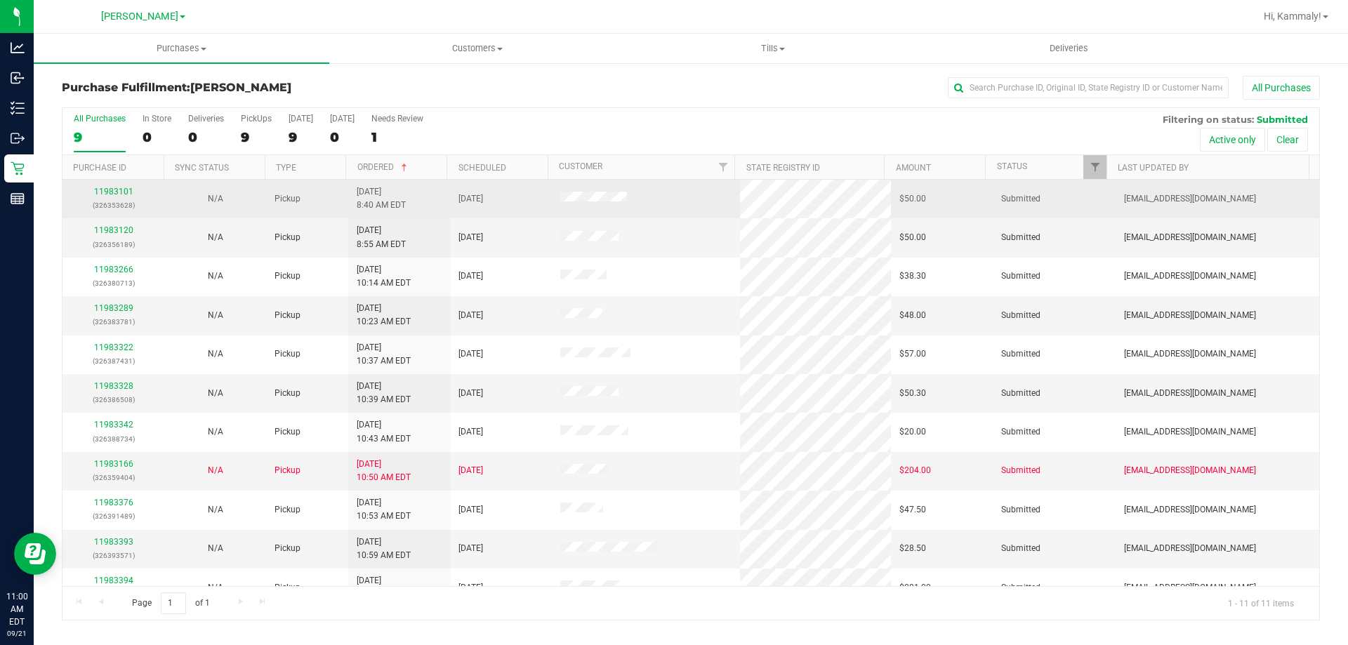
click at [129, 215] on td "11983101 (326353628)" at bounding box center [113, 199] width 102 height 39
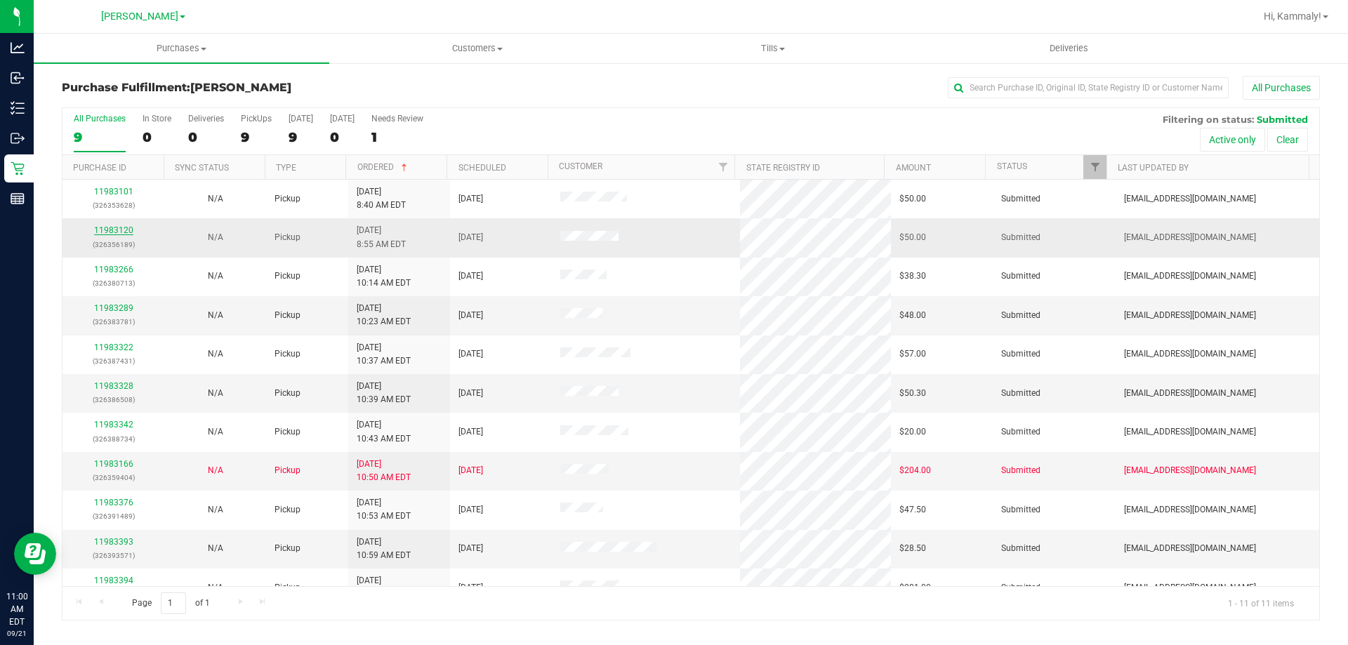
click at [123, 231] on link "11983120" at bounding box center [113, 230] width 39 height 10
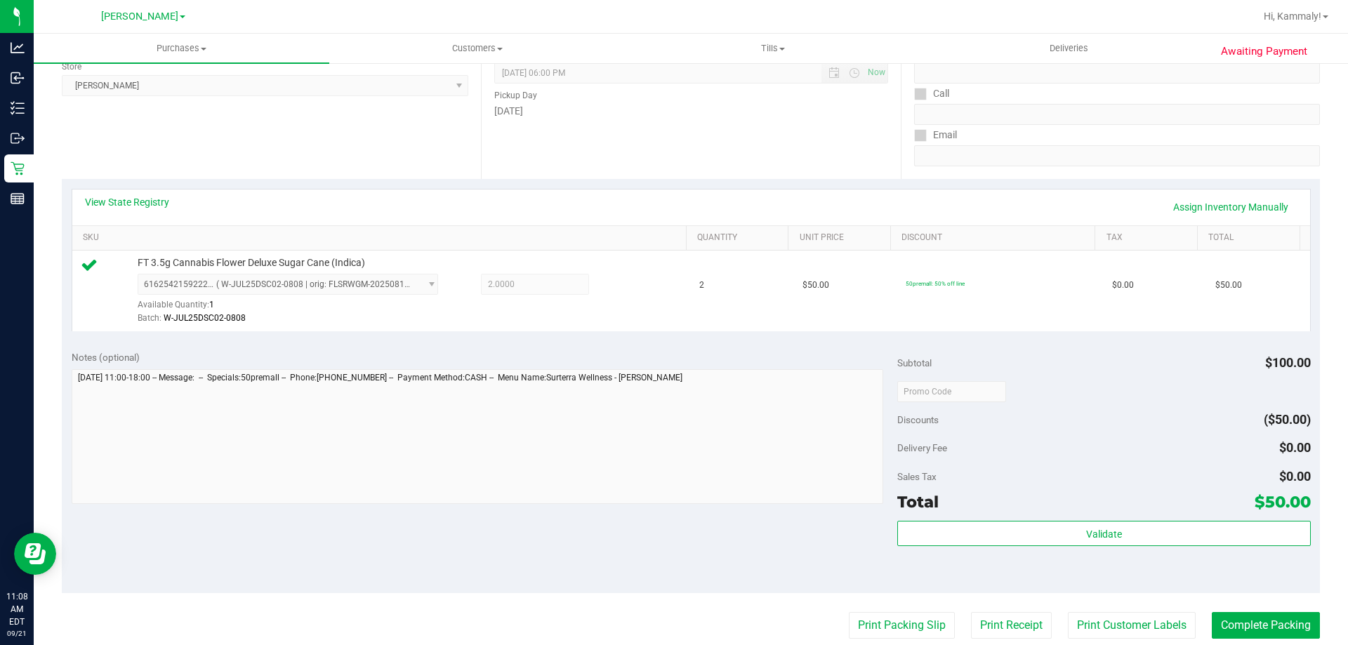
scroll to position [348, 0]
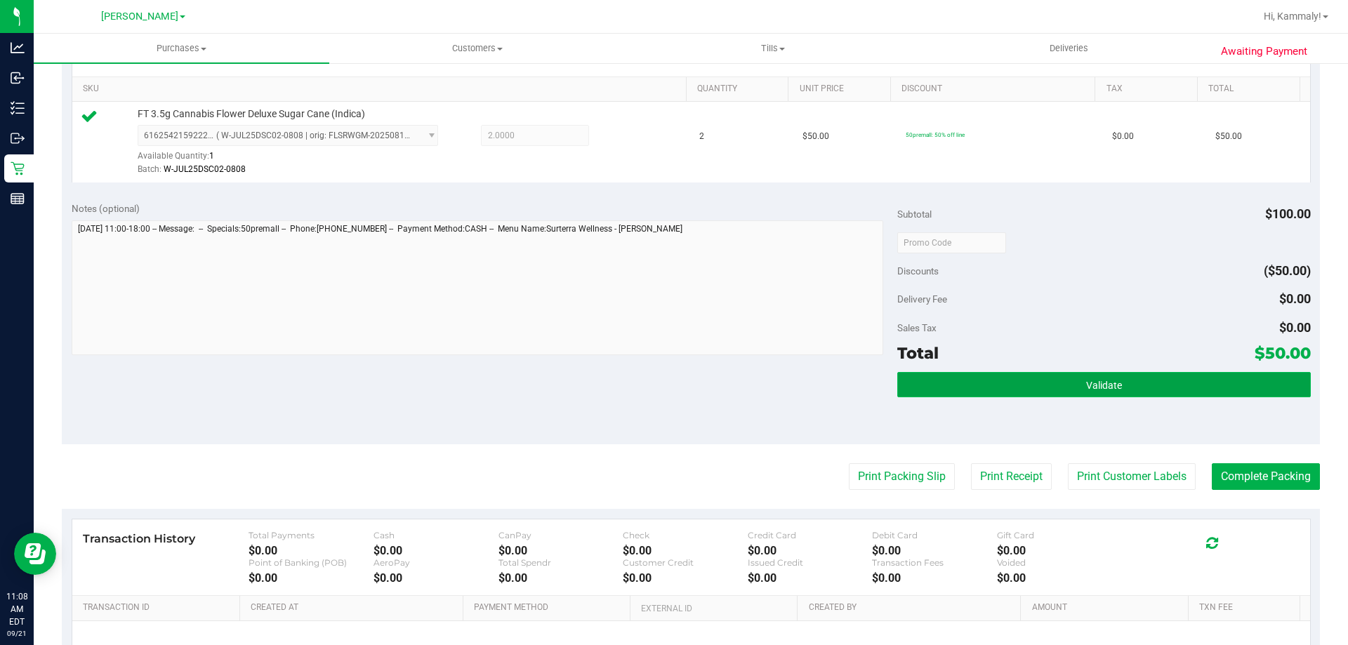
click at [1132, 373] on button "Validate" at bounding box center [1103, 384] width 413 height 25
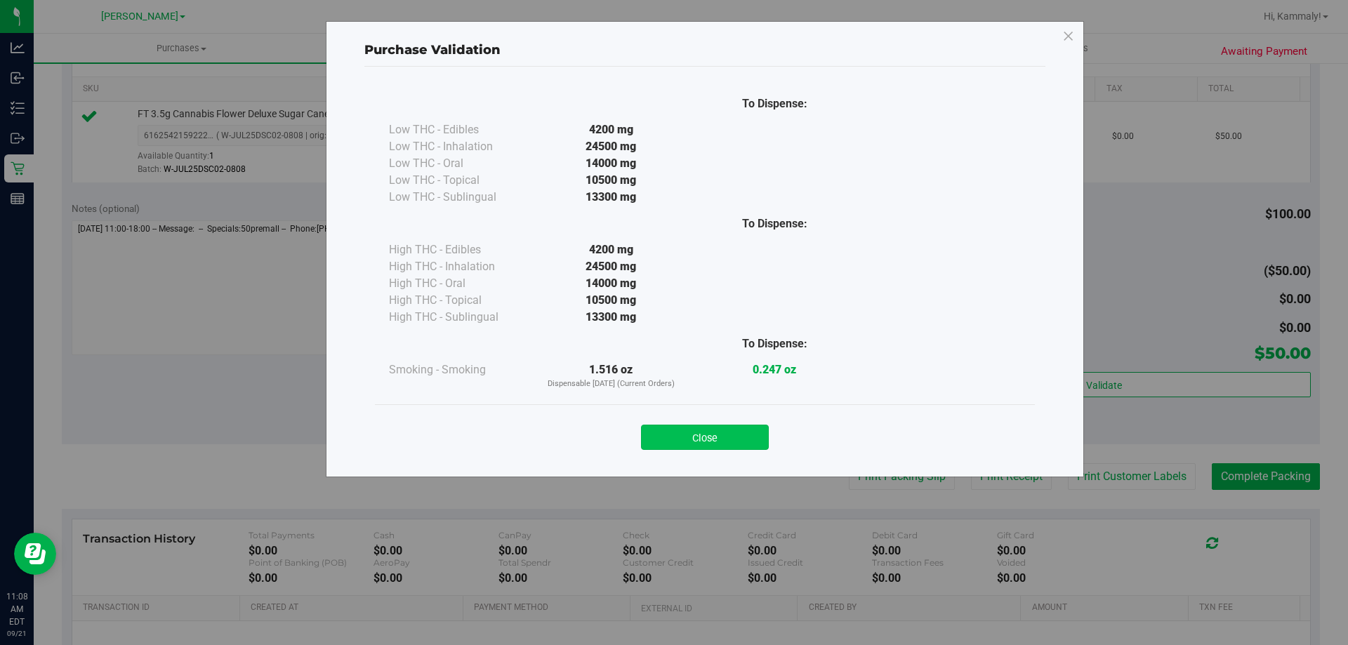
click at [746, 432] on button "Close" at bounding box center [705, 437] width 128 height 25
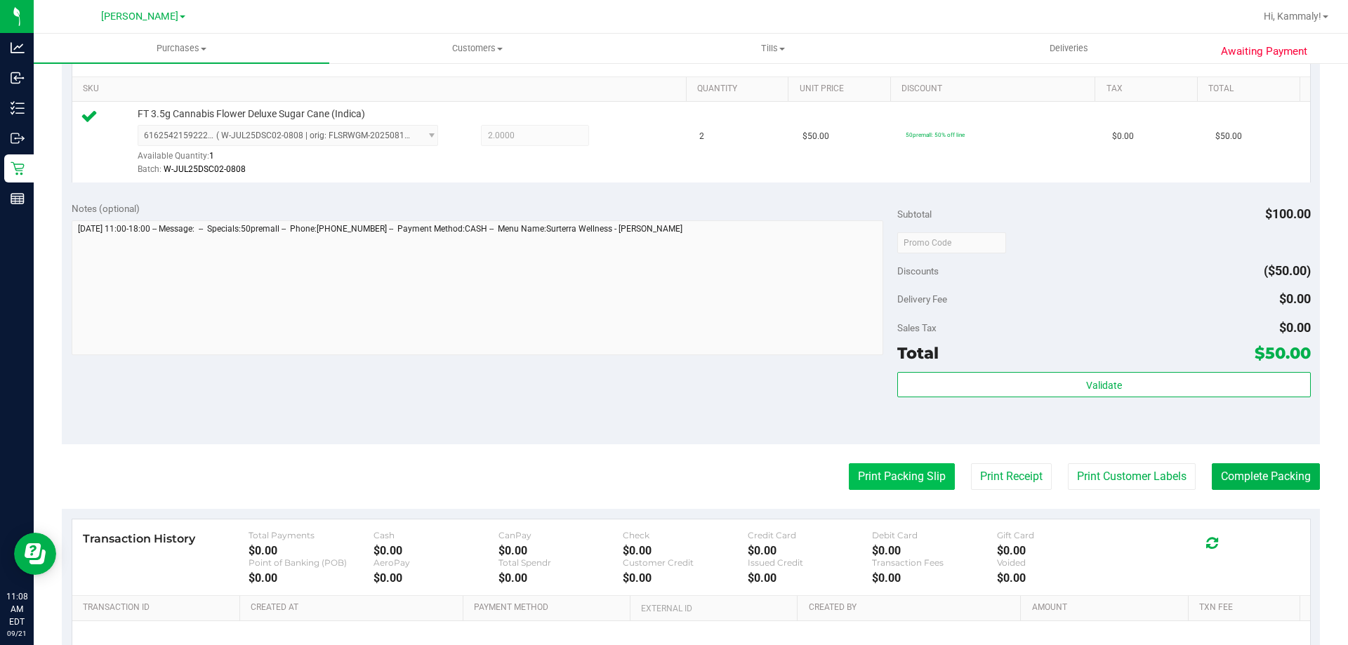
click at [889, 465] on button "Print Packing Slip" at bounding box center [902, 476] width 106 height 27
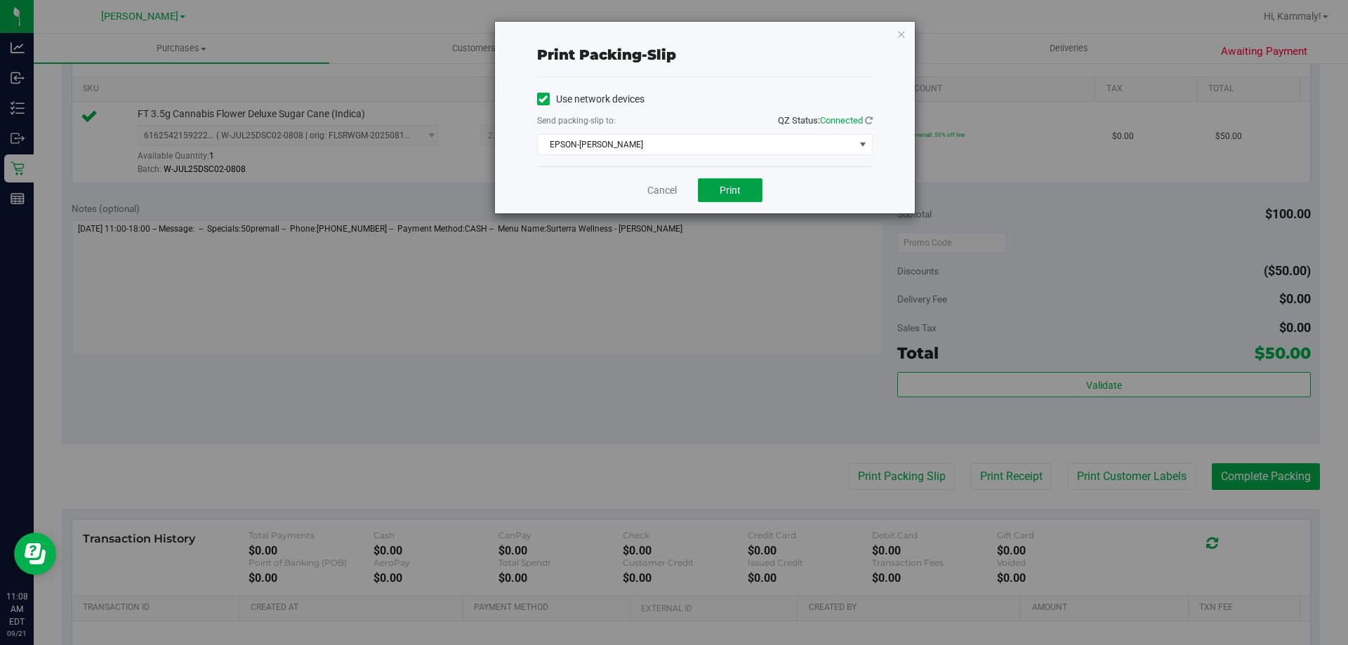
click at [735, 183] on button "Print" at bounding box center [730, 190] width 65 height 24
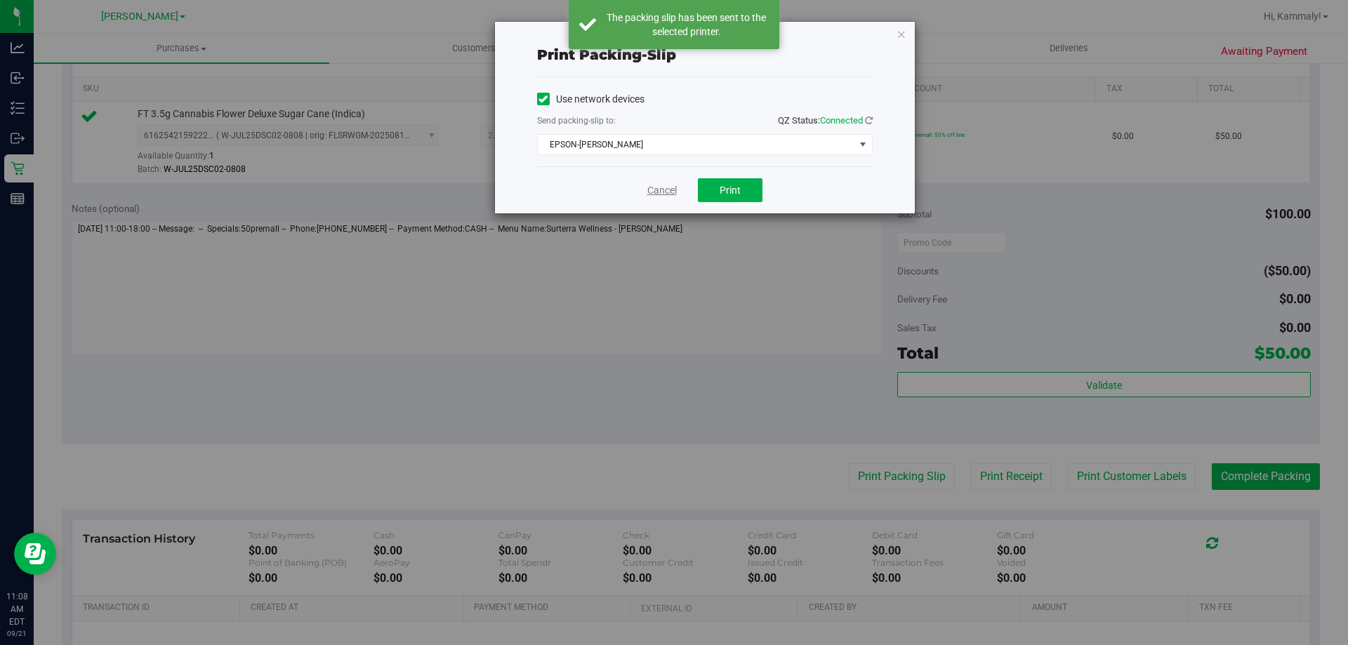
click at [651, 195] on link "Cancel" at bounding box center [661, 190] width 29 height 15
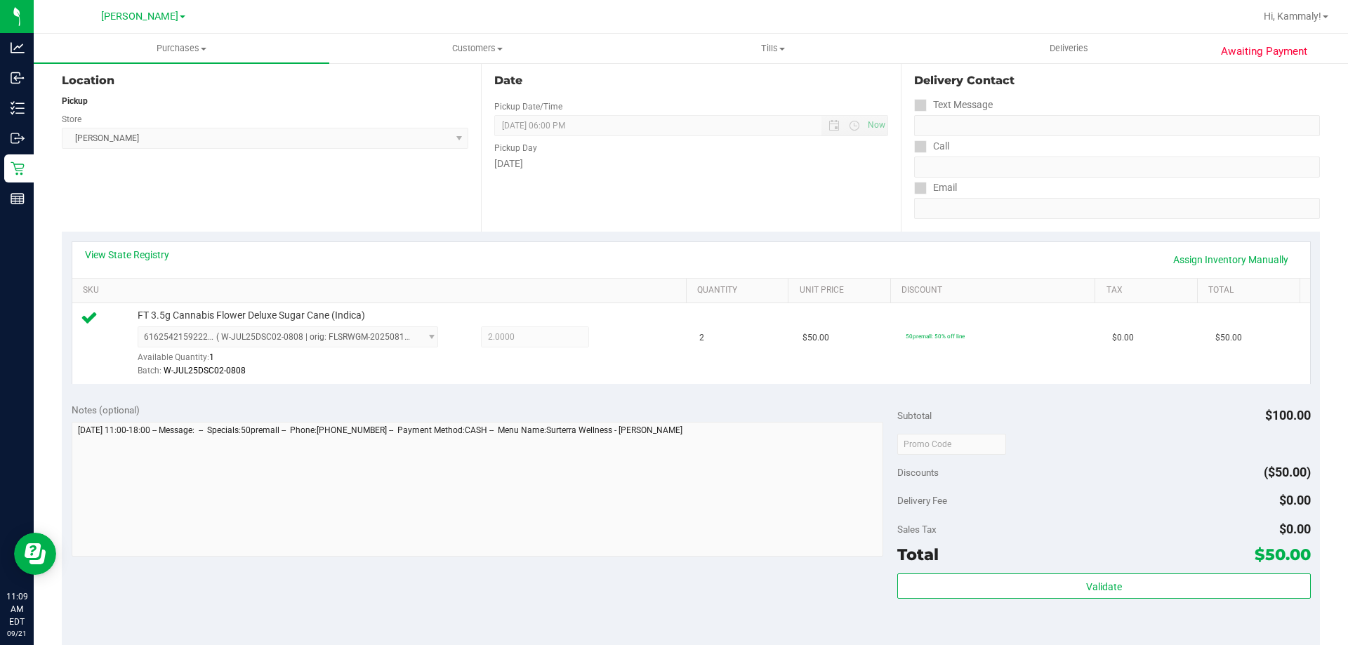
scroll to position [314, 0]
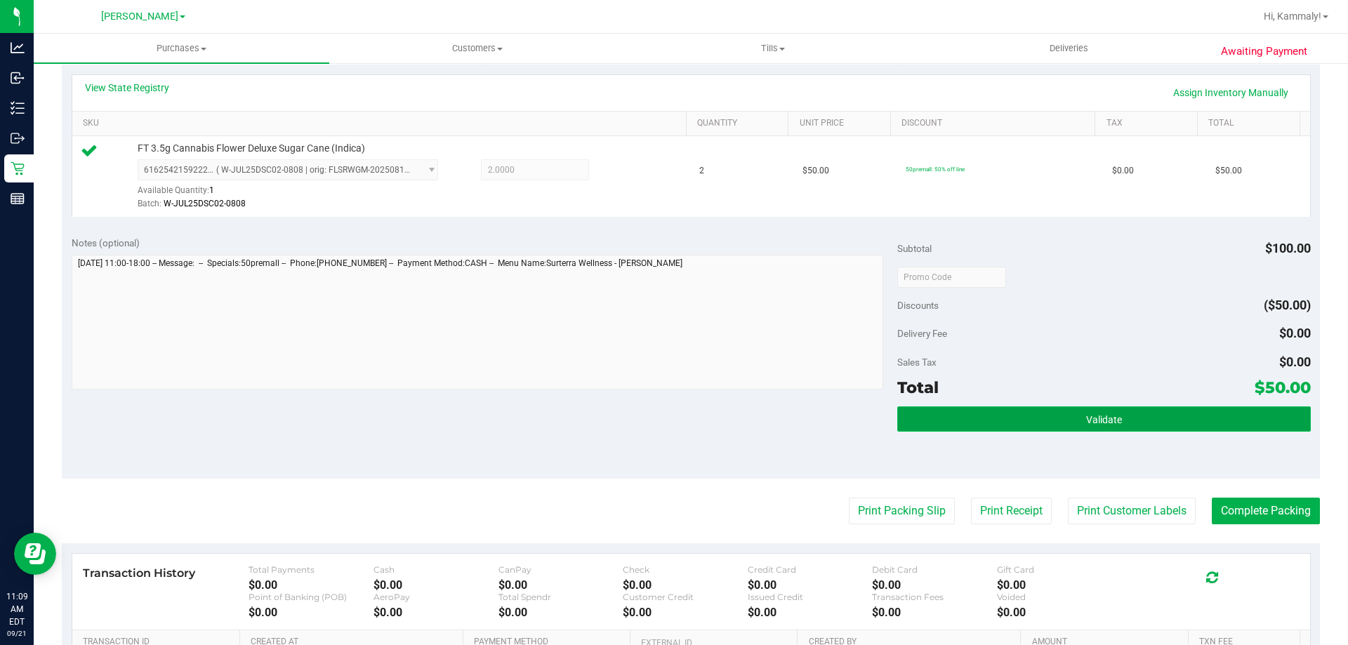
click at [1108, 418] on span "Validate" at bounding box center [1104, 419] width 36 height 11
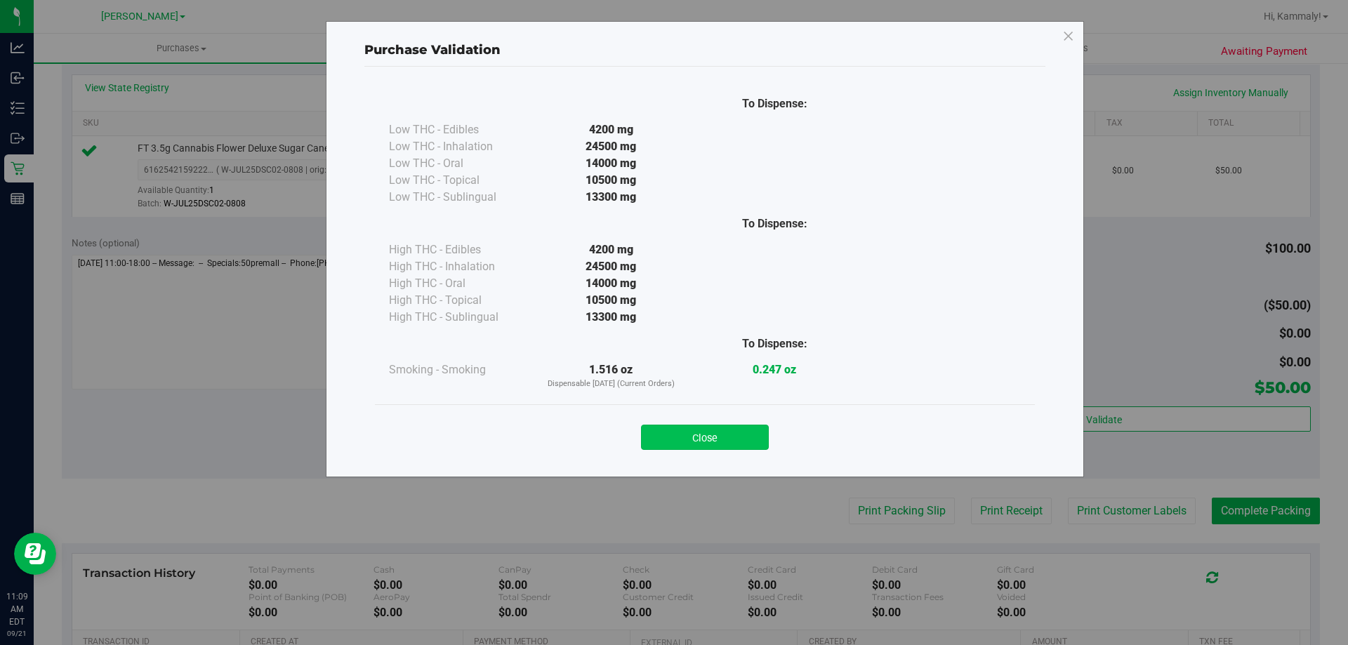
click at [702, 441] on button "Close" at bounding box center [705, 437] width 128 height 25
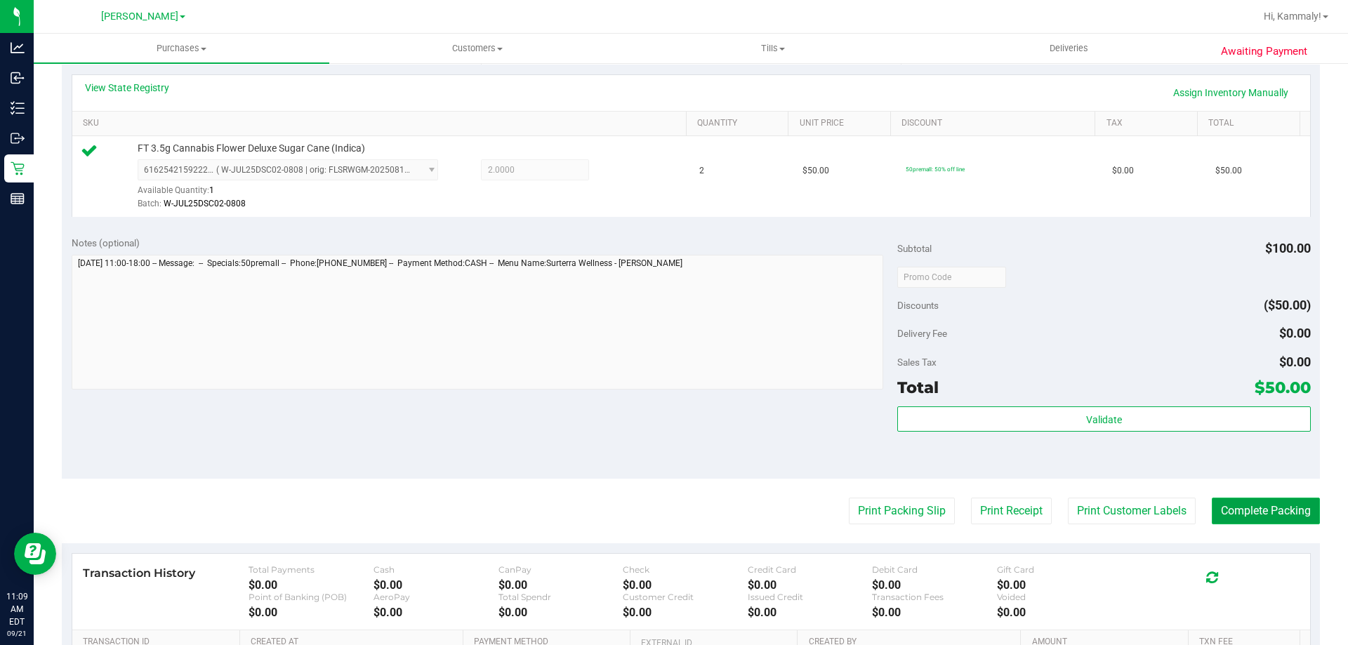
click at [1280, 499] on button "Complete Packing" at bounding box center [1266, 511] width 108 height 27
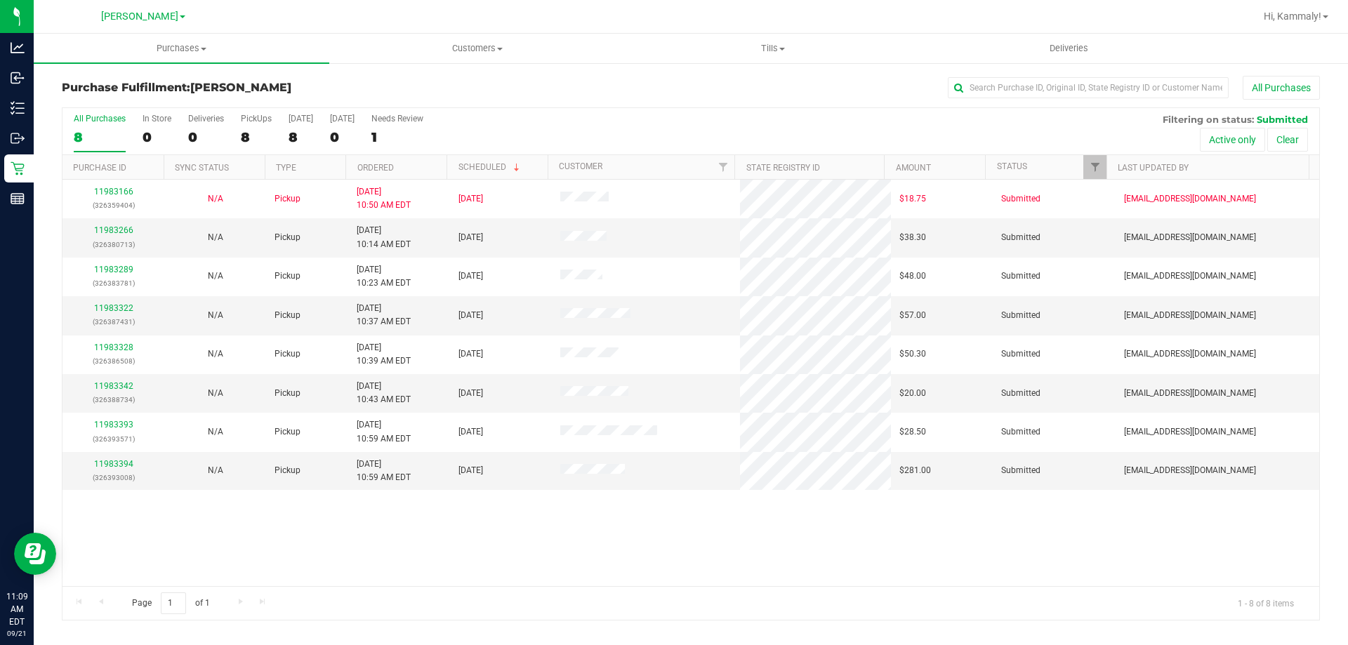
click at [403, 168] on th "Ordered" at bounding box center [395, 167] width 101 height 25
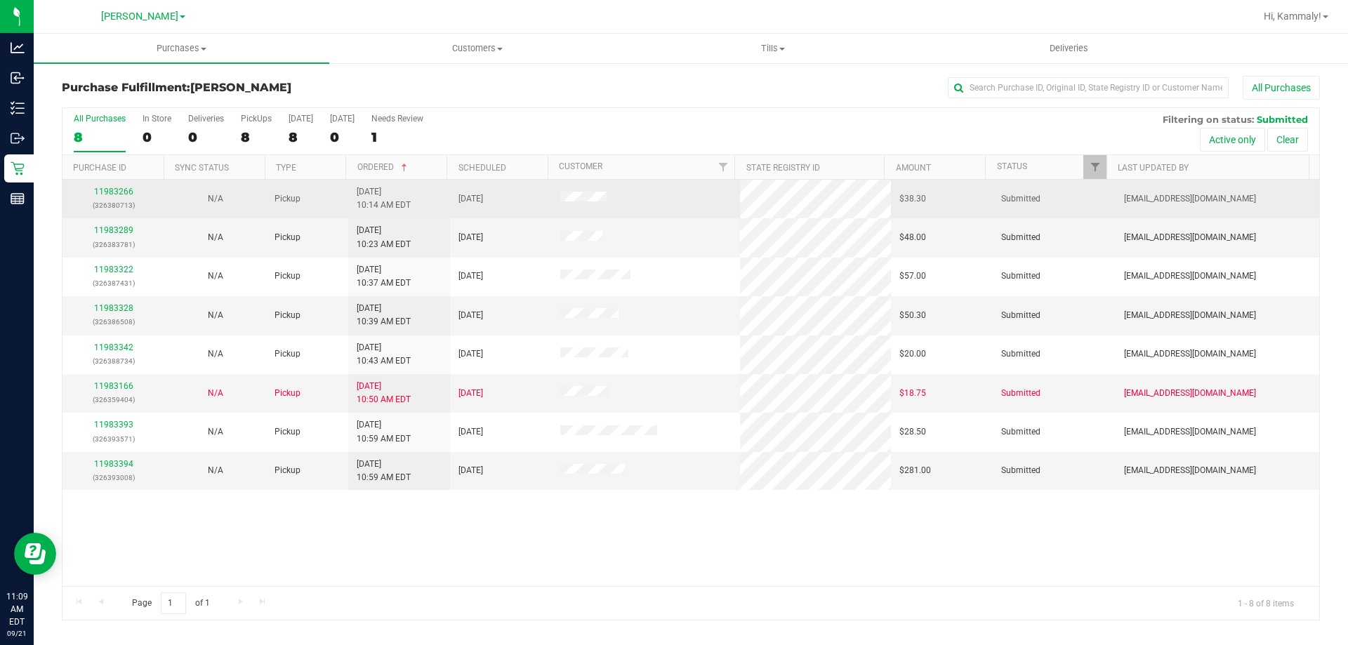
click at [120, 197] on div "11983266 (326380713)" at bounding box center [113, 198] width 85 height 27
click at [122, 191] on link "11983266" at bounding box center [113, 192] width 39 height 10
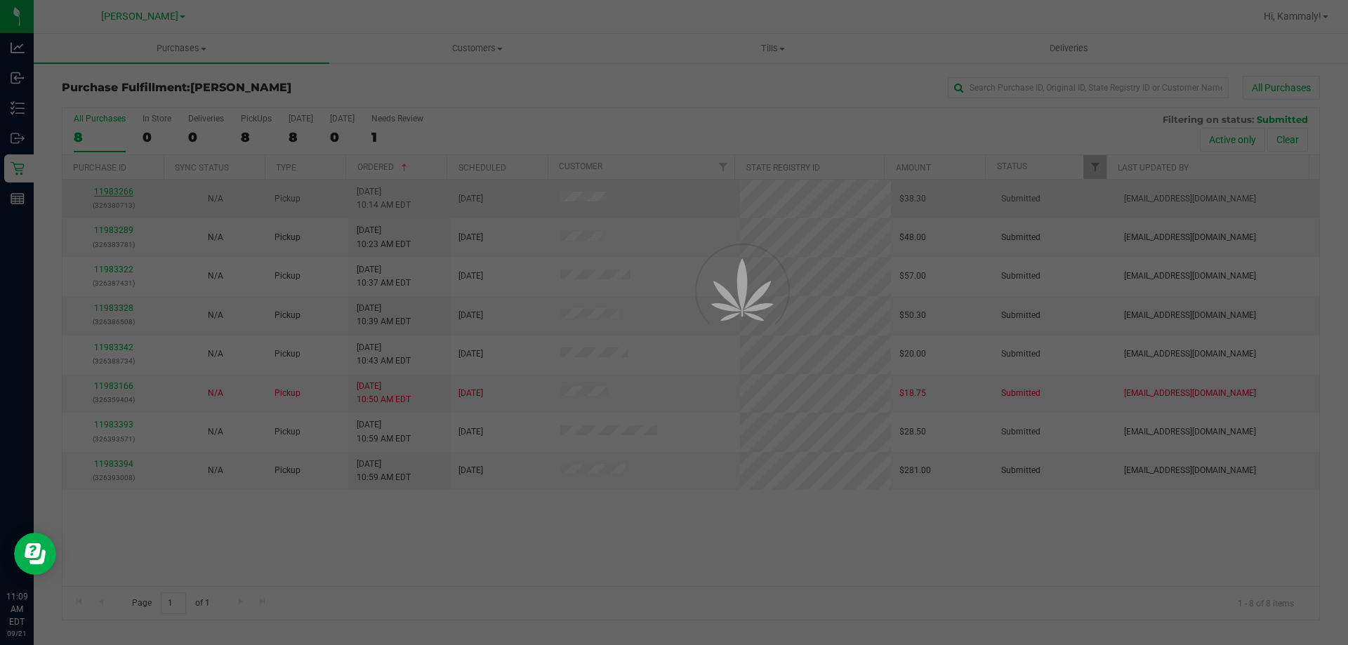
click at [122, 191] on div at bounding box center [674, 322] width 1348 height 645
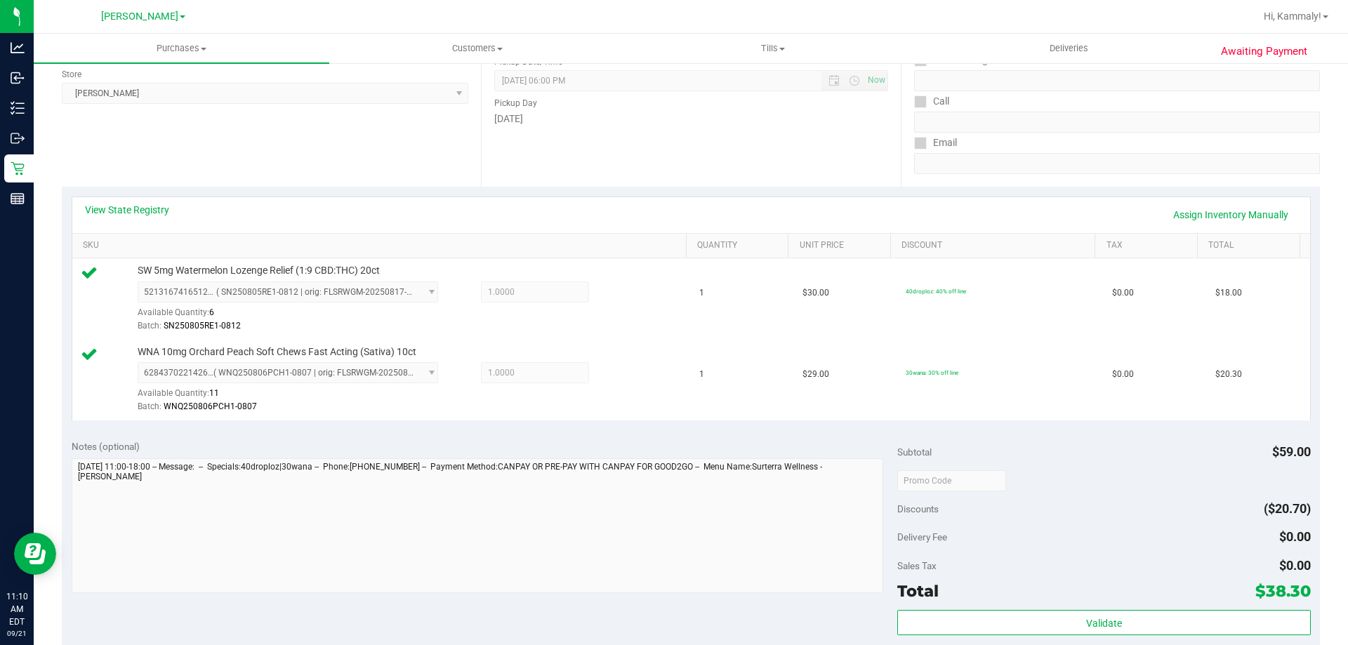
scroll to position [213, 0]
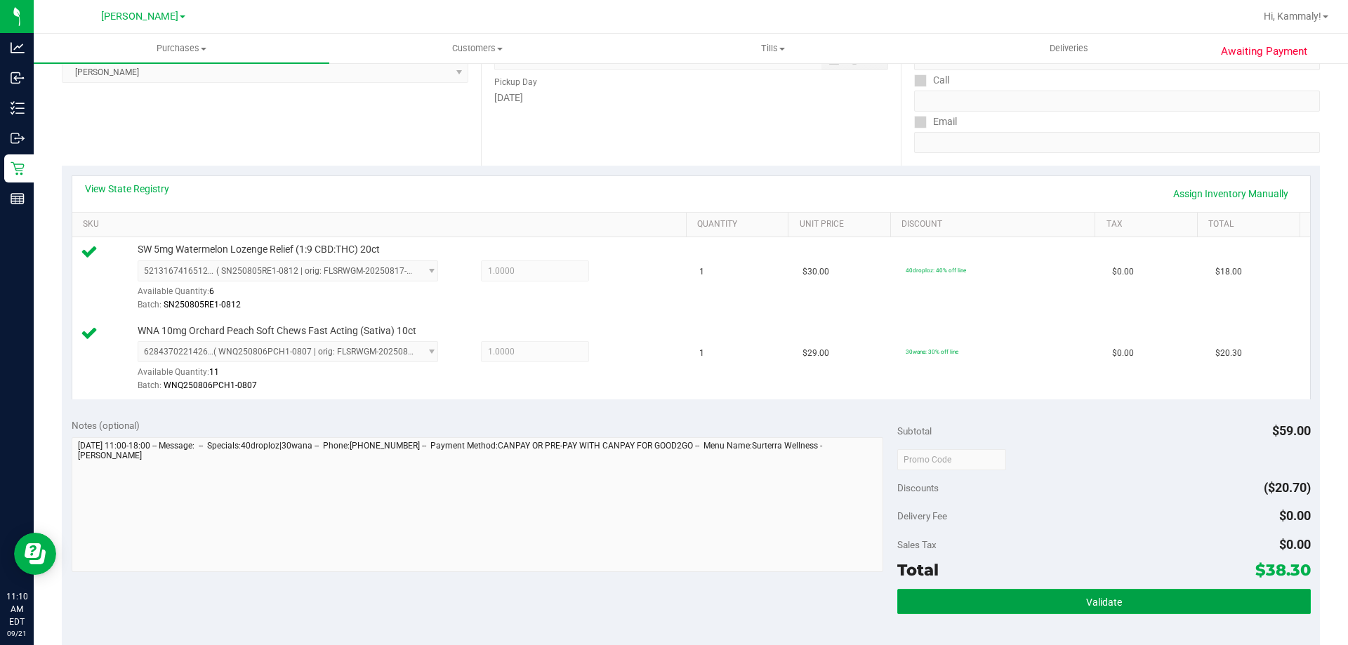
click at [914, 601] on button "Validate" at bounding box center [1103, 601] width 413 height 25
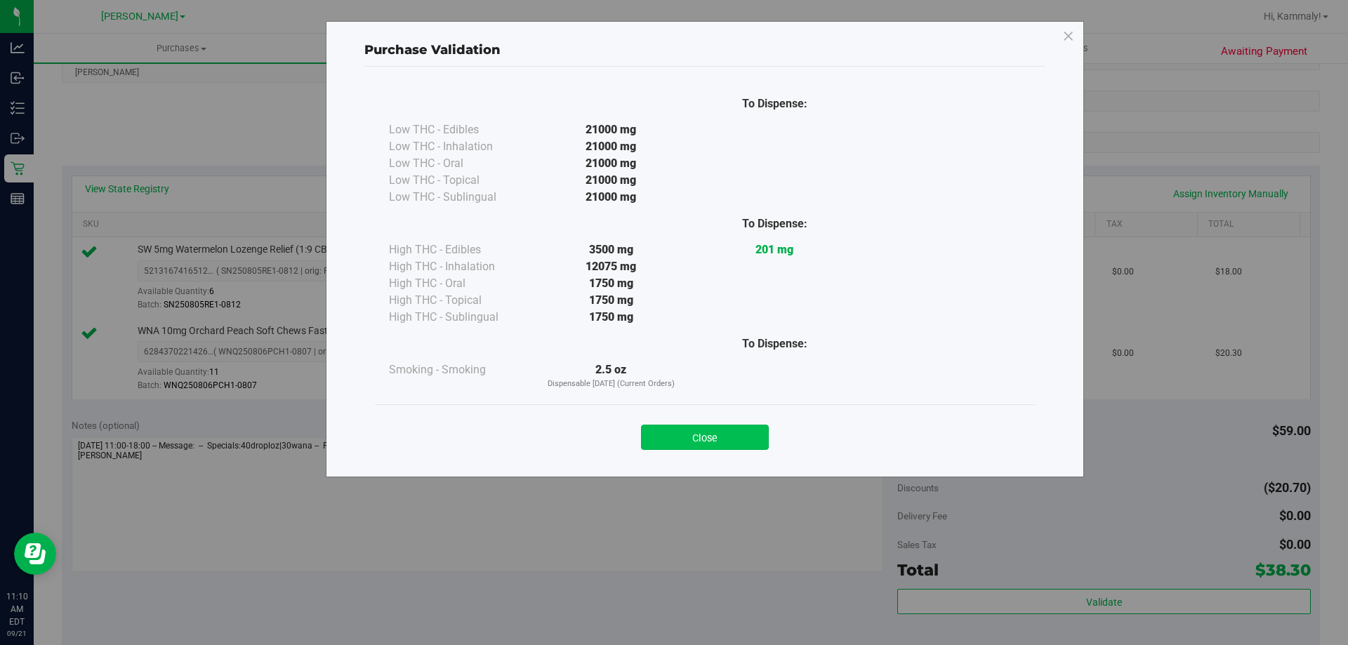
click at [734, 443] on button "Close" at bounding box center [705, 437] width 128 height 25
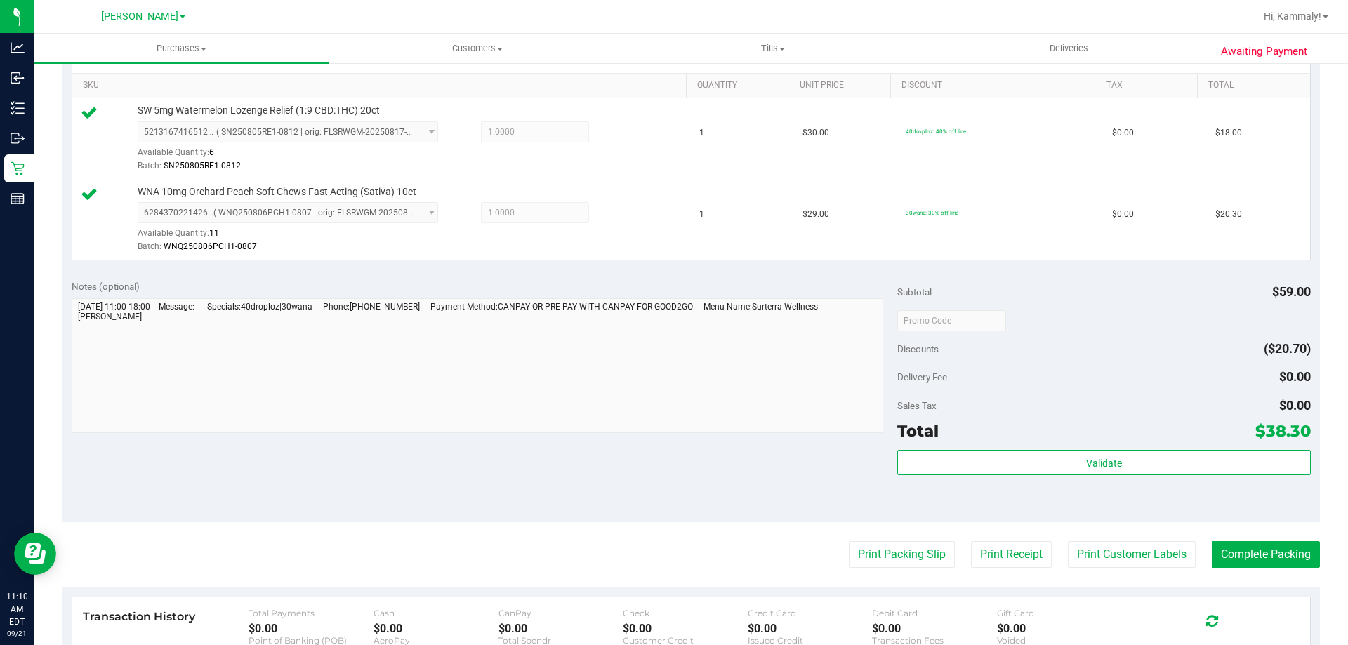
scroll to position [359, 0]
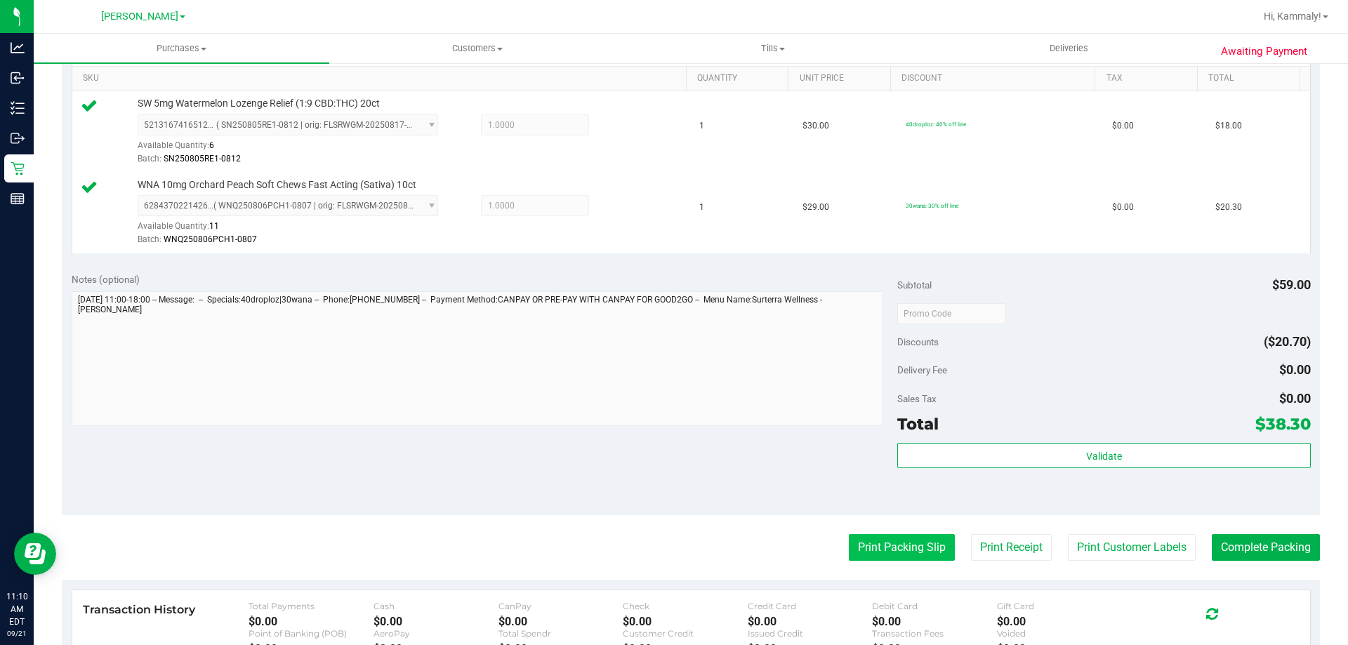
click at [886, 536] on button "Print Packing Slip" at bounding box center [902, 547] width 106 height 27
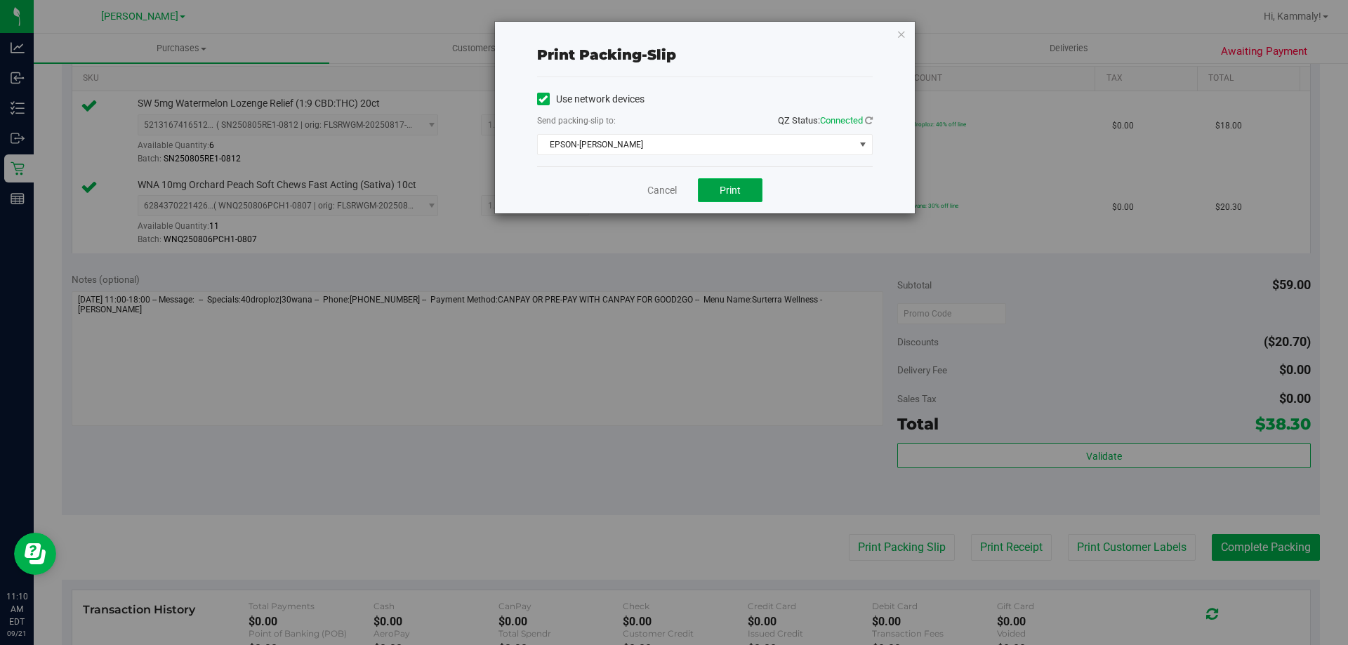
click at [731, 199] on button "Print" at bounding box center [730, 190] width 65 height 24
click at [649, 197] on link "Cancel" at bounding box center [661, 190] width 29 height 15
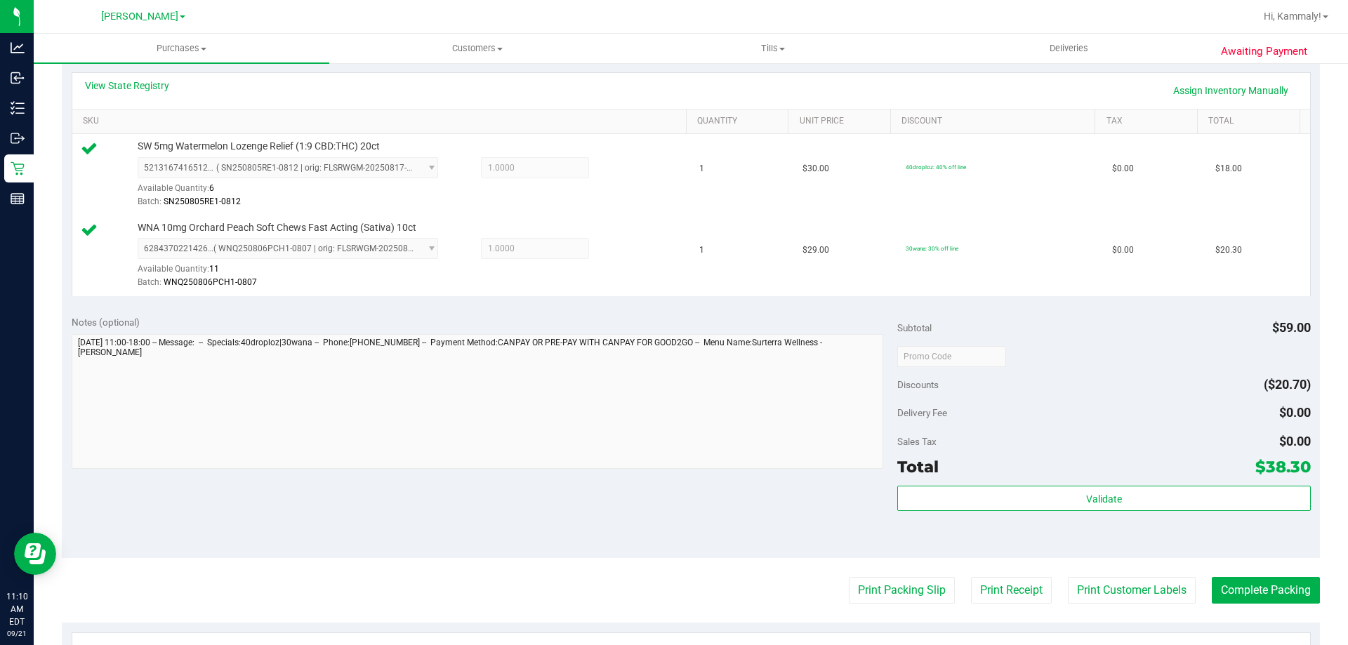
scroll to position [312, 0]
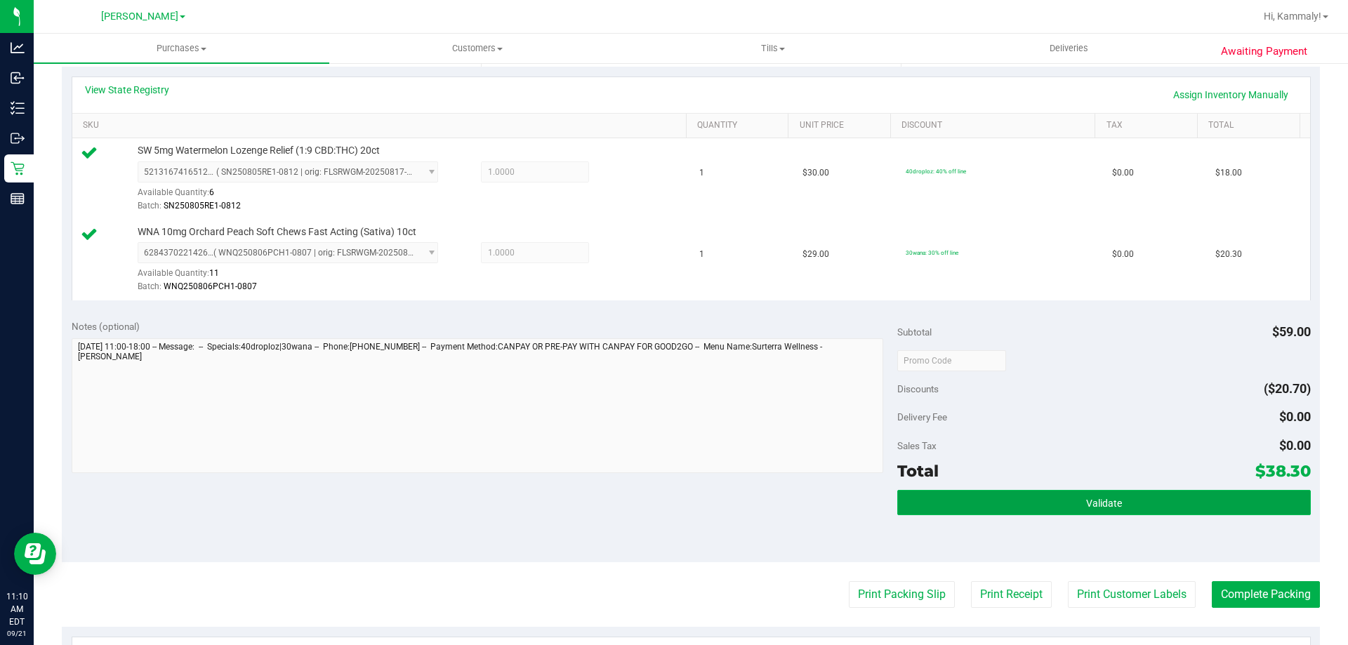
click at [1132, 494] on button "Validate" at bounding box center [1103, 502] width 413 height 25
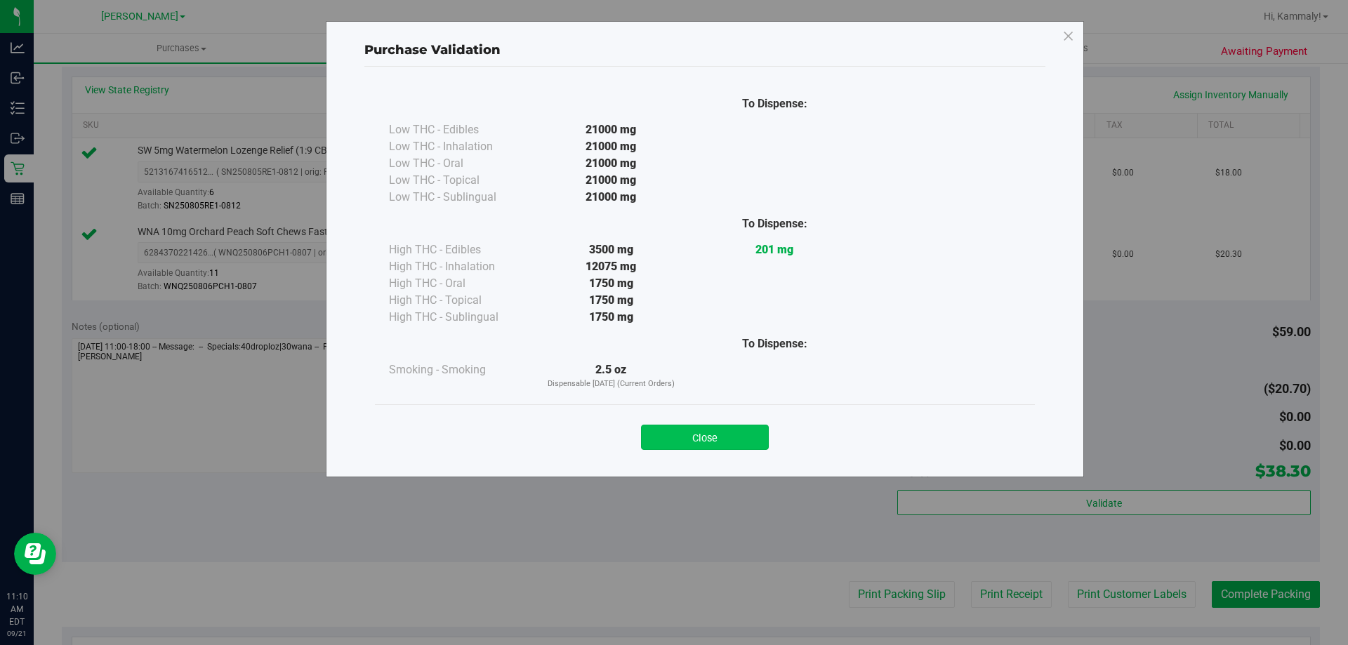
click at [729, 427] on button "Close" at bounding box center [705, 437] width 128 height 25
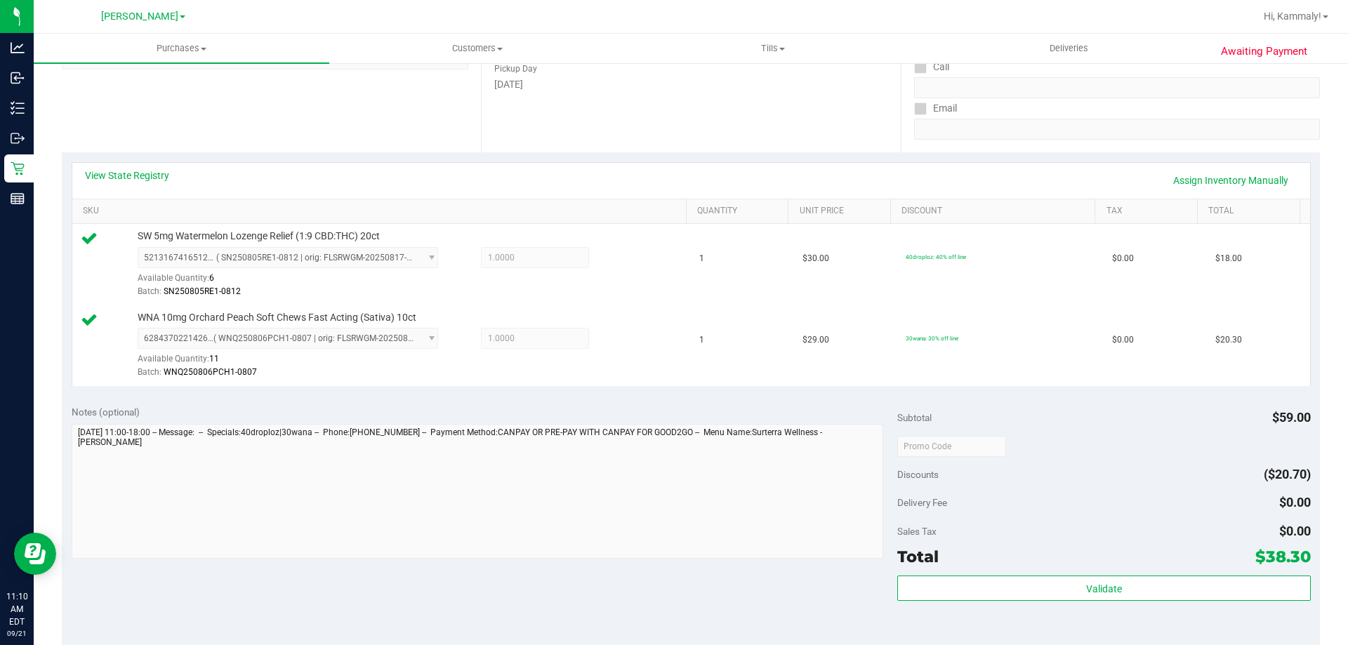
scroll to position [584, 0]
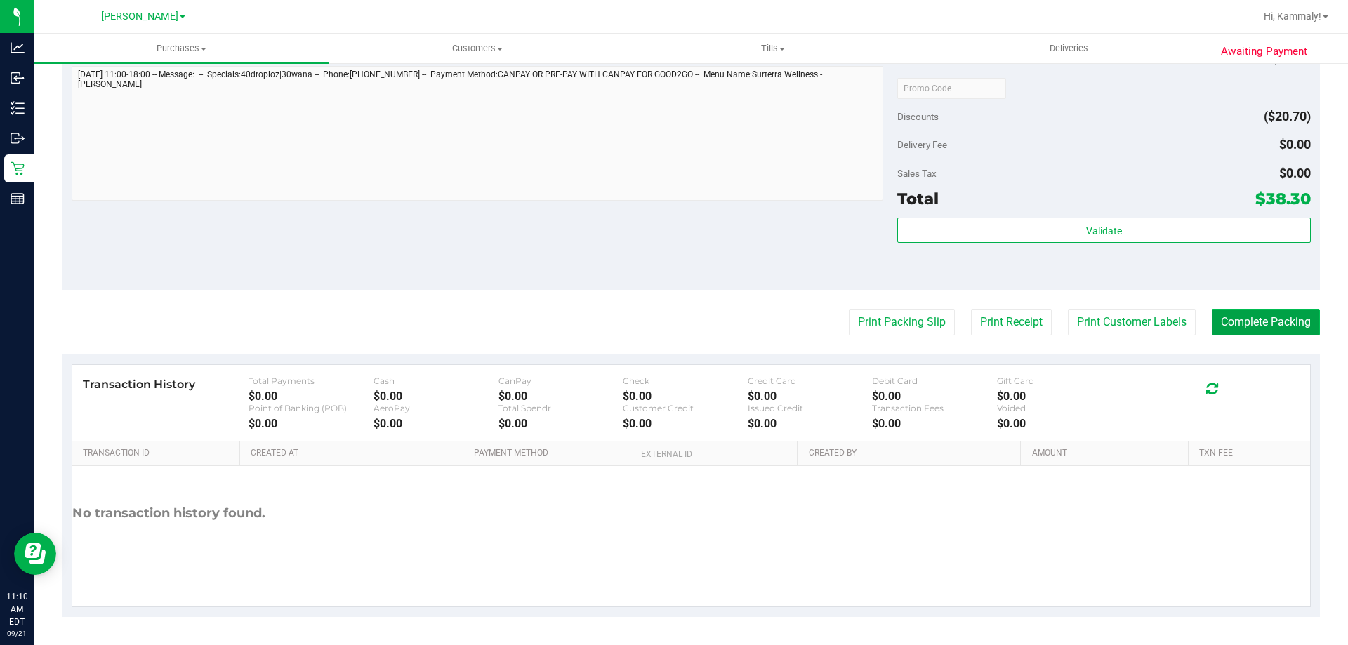
click at [1285, 314] on button "Complete Packing" at bounding box center [1266, 322] width 108 height 27
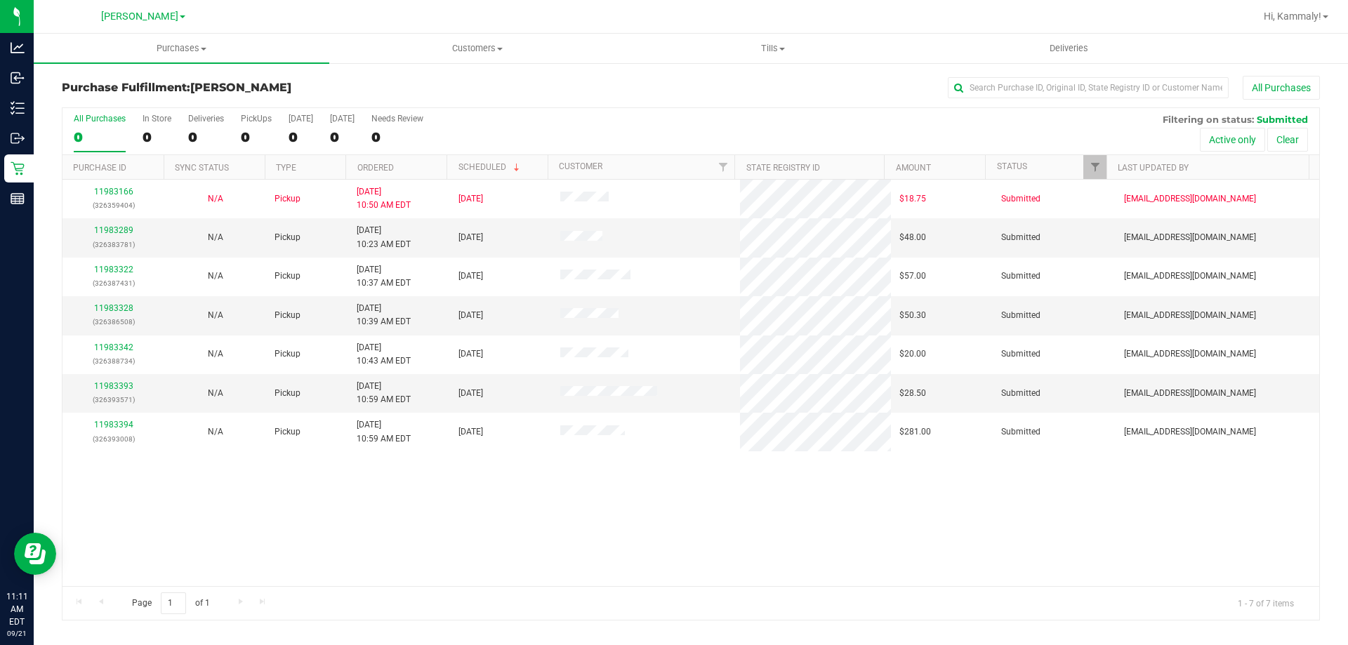
click at [422, 163] on th "Ordered" at bounding box center [395, 167] width 101 height 25
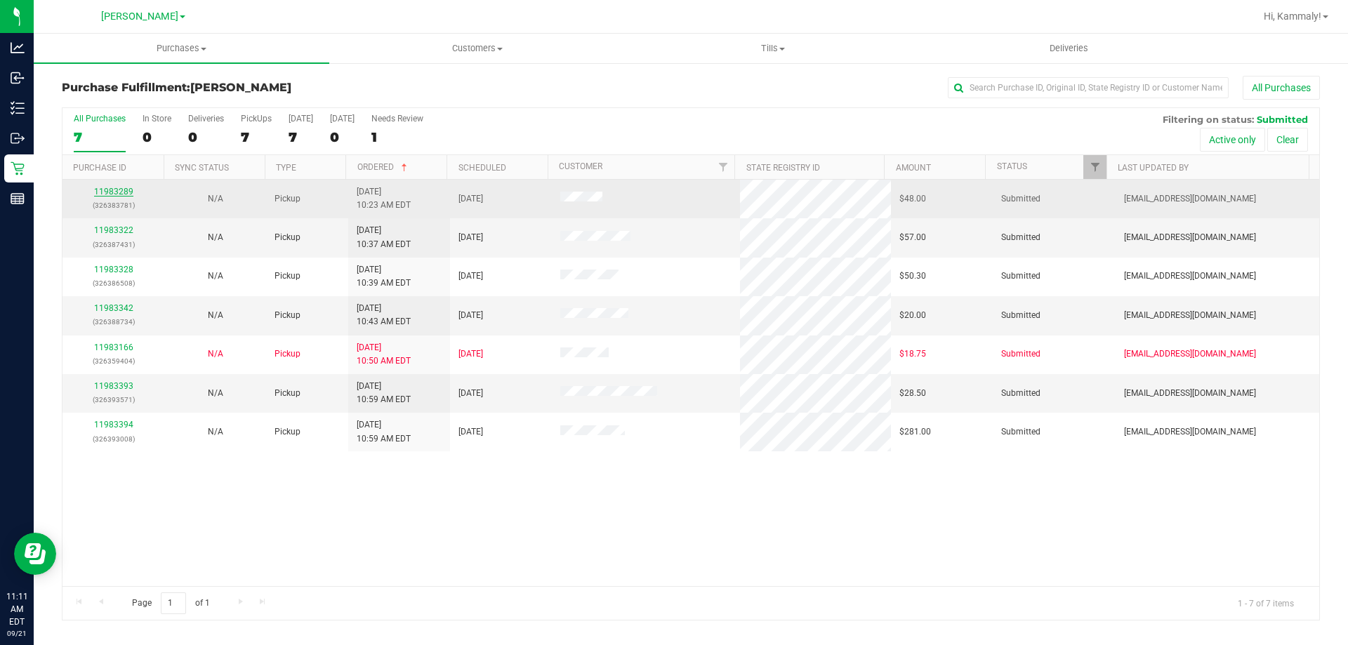
click at [123, 193] on link "11983289" at bounding box center [113, 192] width 39 height 10
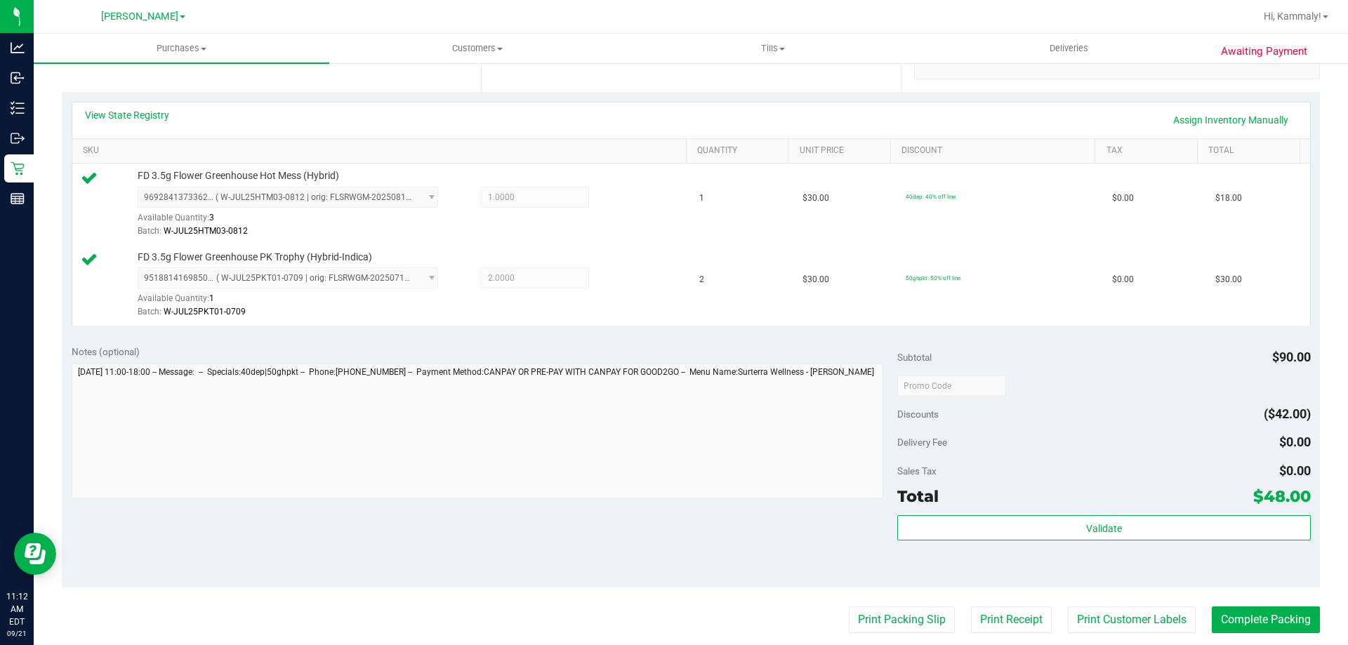
scroll to position [287, 0]
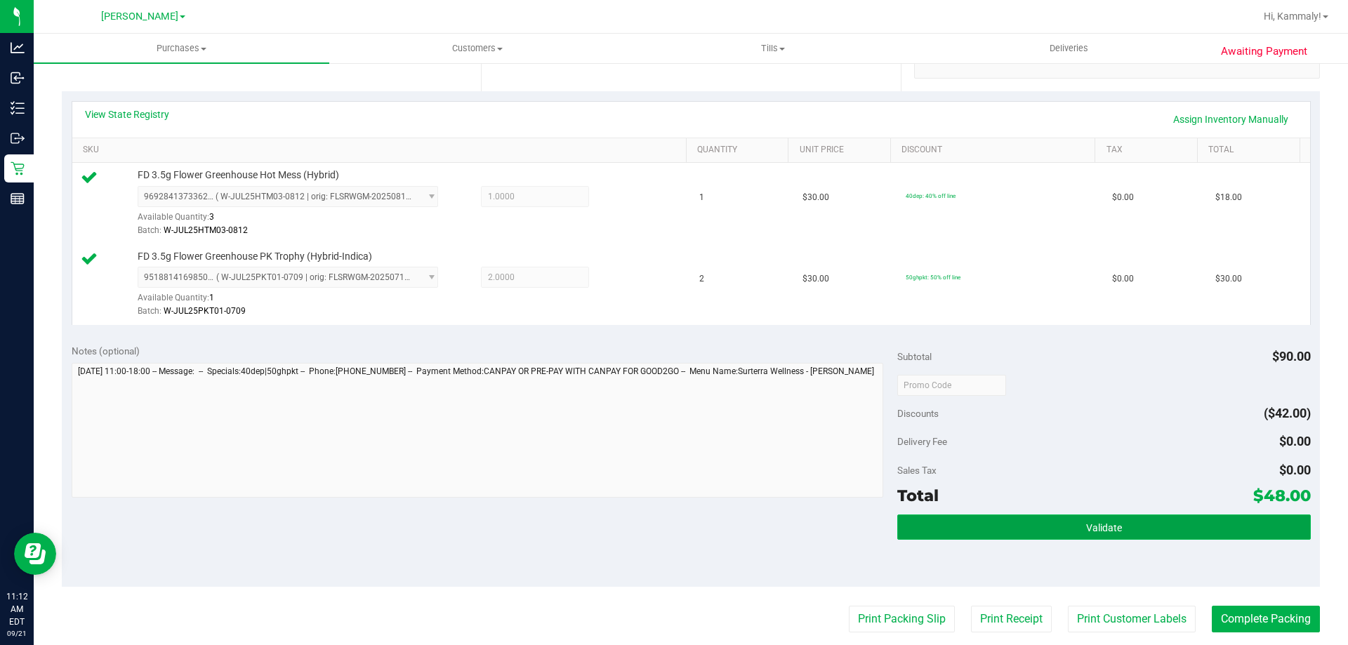
click at [1130, 529] on button "Validate" at bounding box center [1103, 527] width 413 height 25
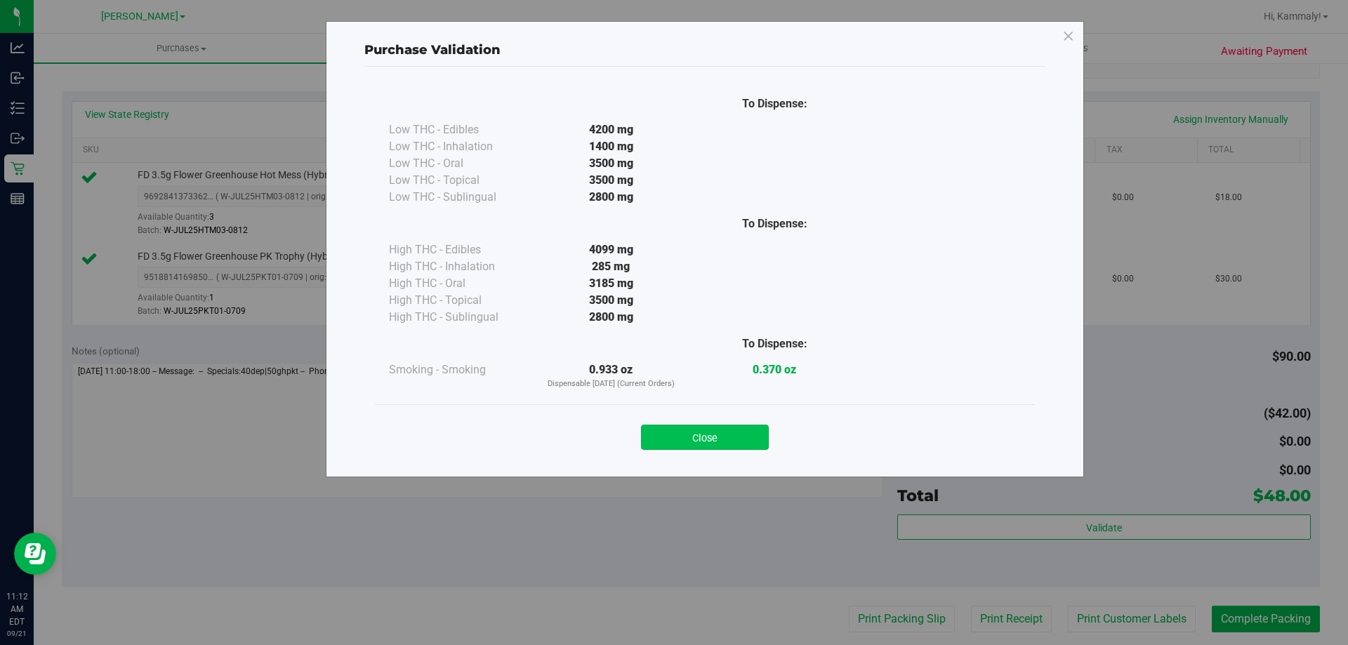
click at [737, 427] on button "Close" at bounding box center [705, 437] width 128 height 25
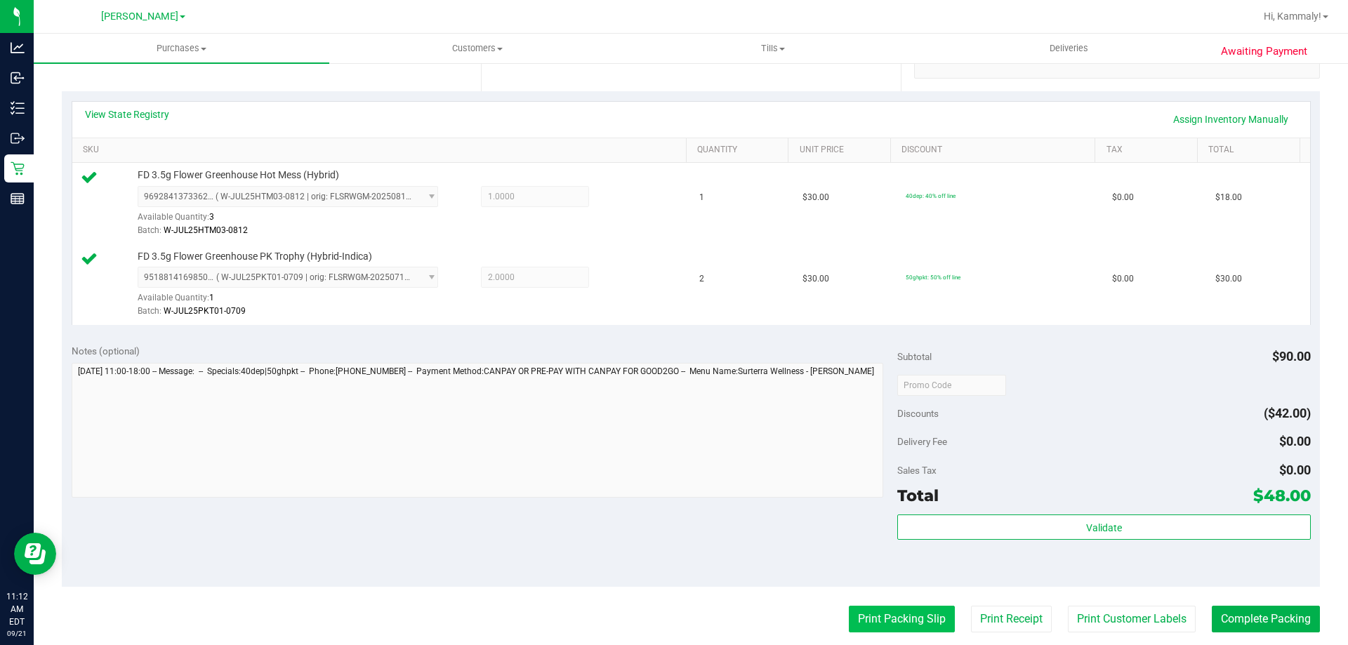
click at [891, 628] on button "Print Packing Slip" at bounding box center [902, 619] width 106 height 27
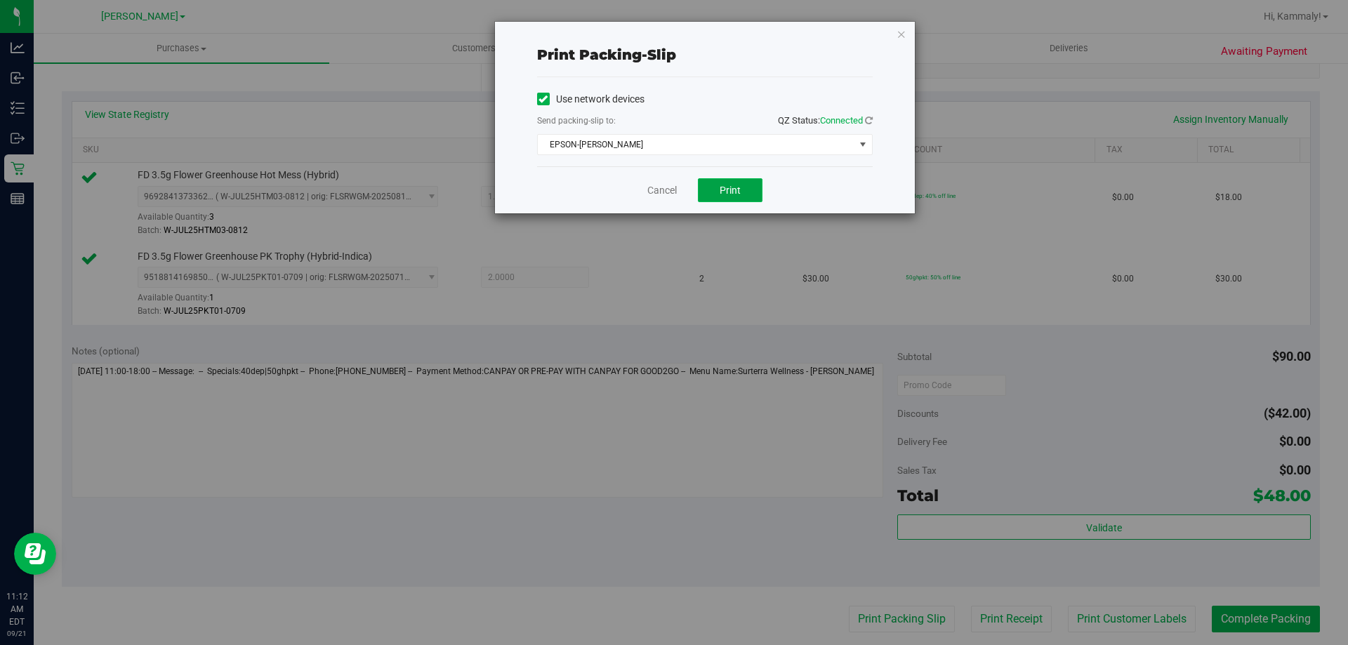
click at [759, 186] on button "Print" at bounding box center [730, 190] width 65 height 24
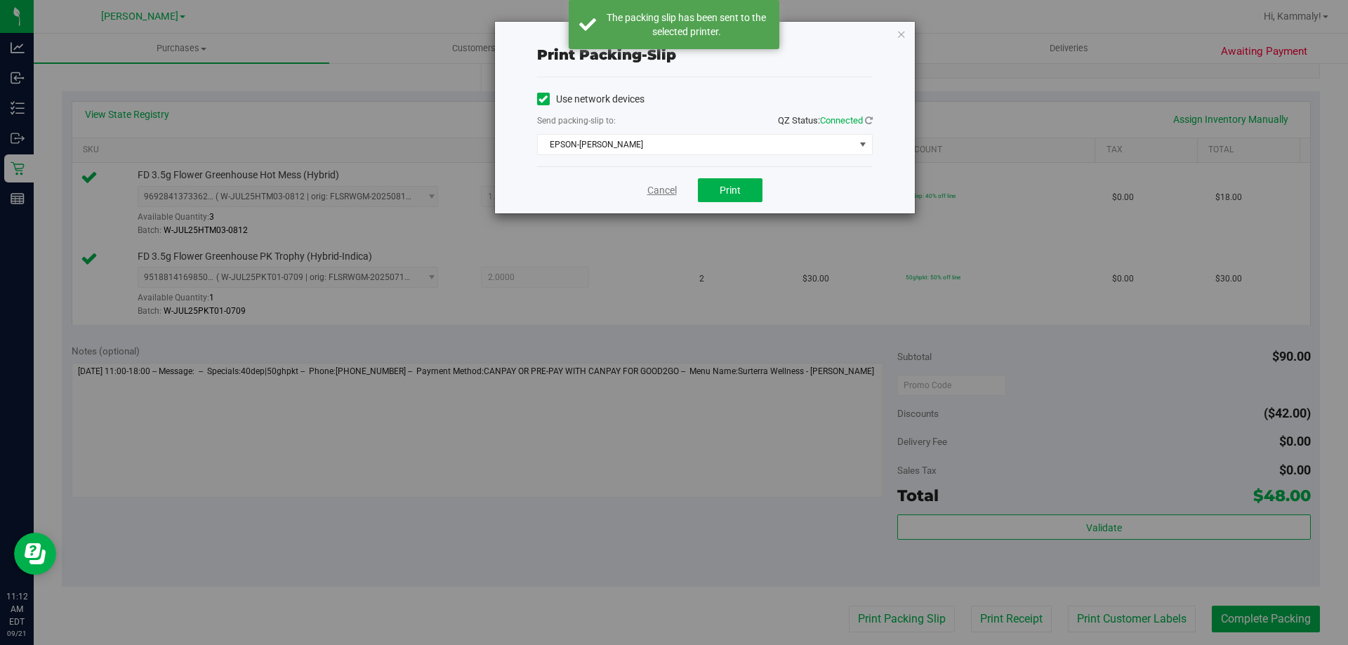
click at [648, 187] on link "Cancel" at bounding box center [661, 190] width 29 height 15
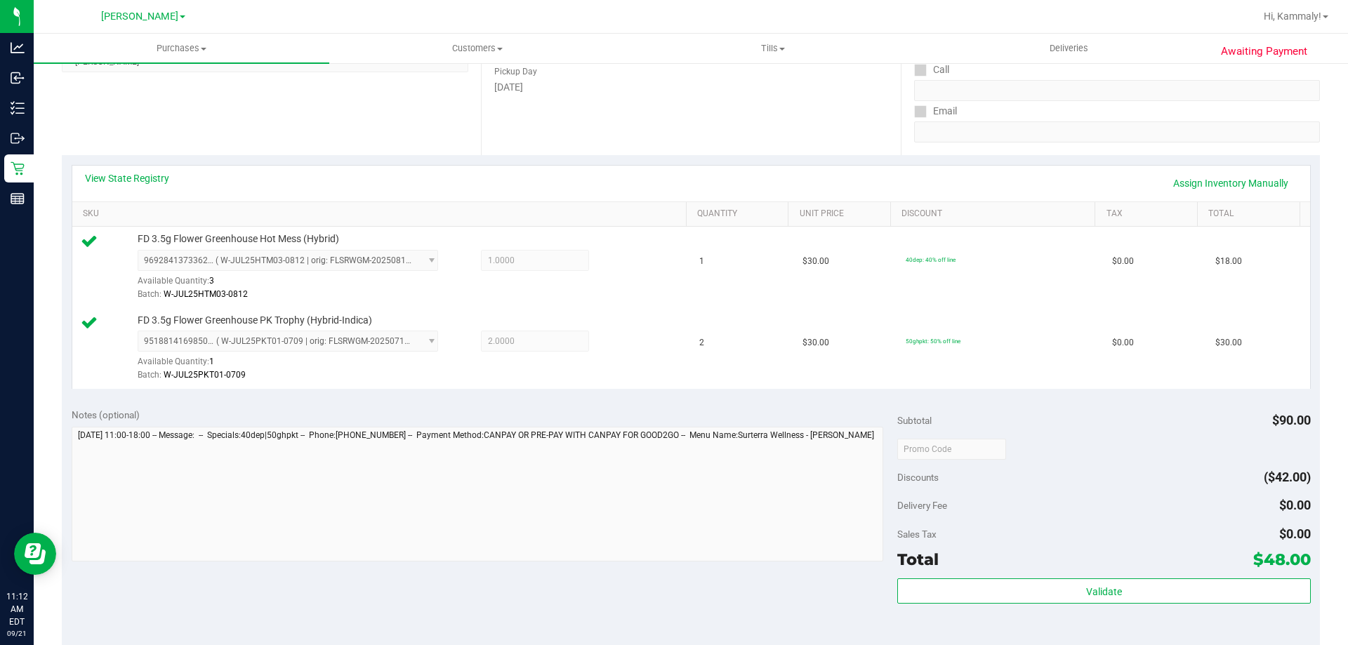
scroll to position [329, 0]
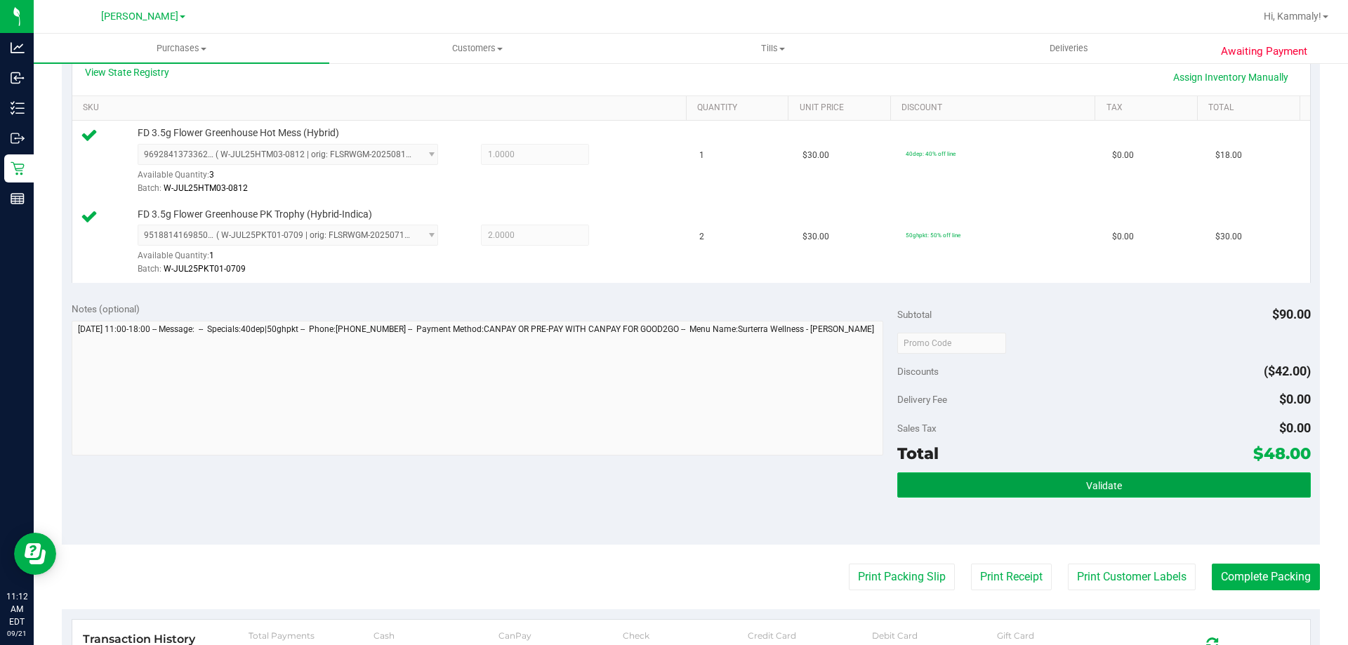
click at [1010, 472] on button "Validate" at bounding box center [1103, 484] width 413 height 25
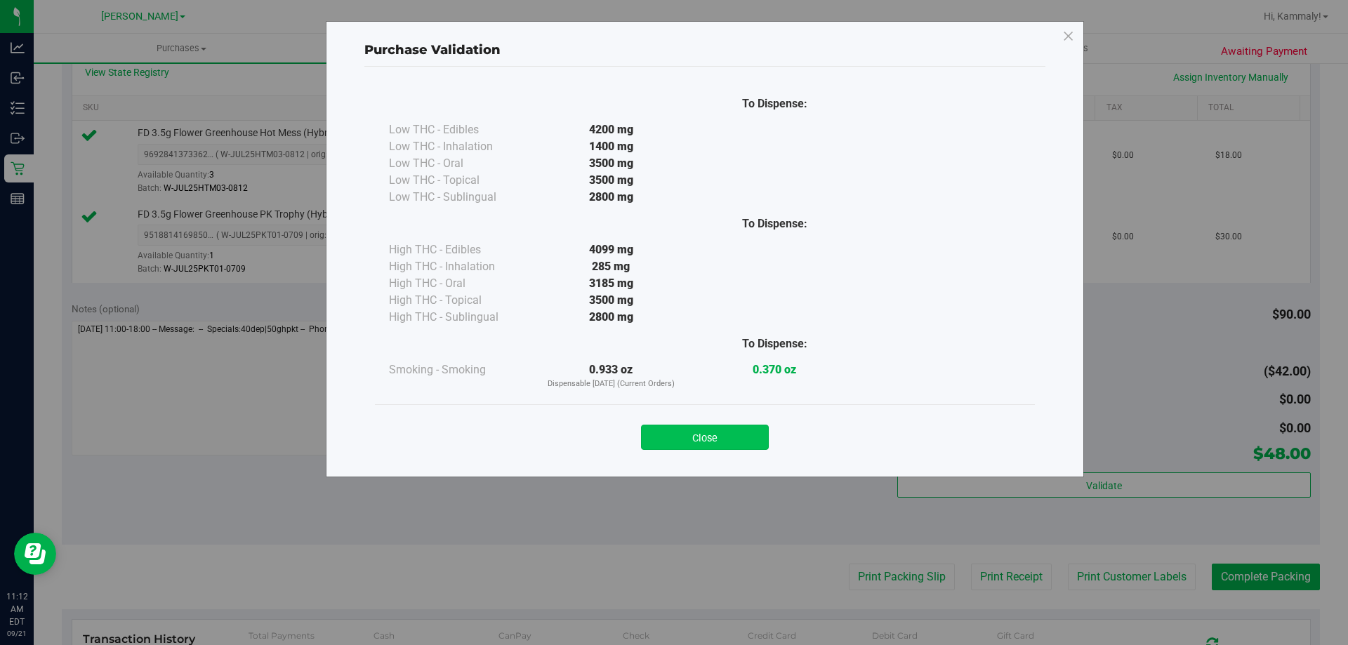
click at [720, 435] on button "Close" at bounding box center [705, 437] width 128 height 25
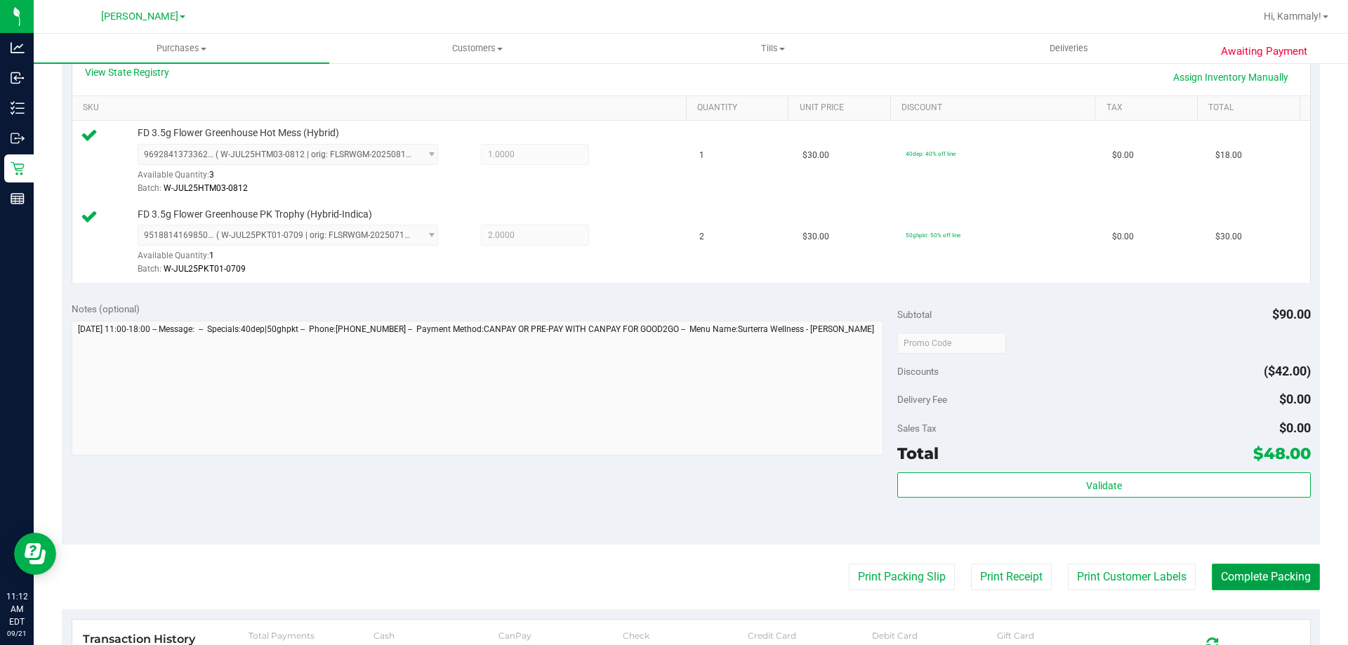
click at [1254, 582] on button "Complete Packing" at bounding box center [1266, 577] width 108 height 27
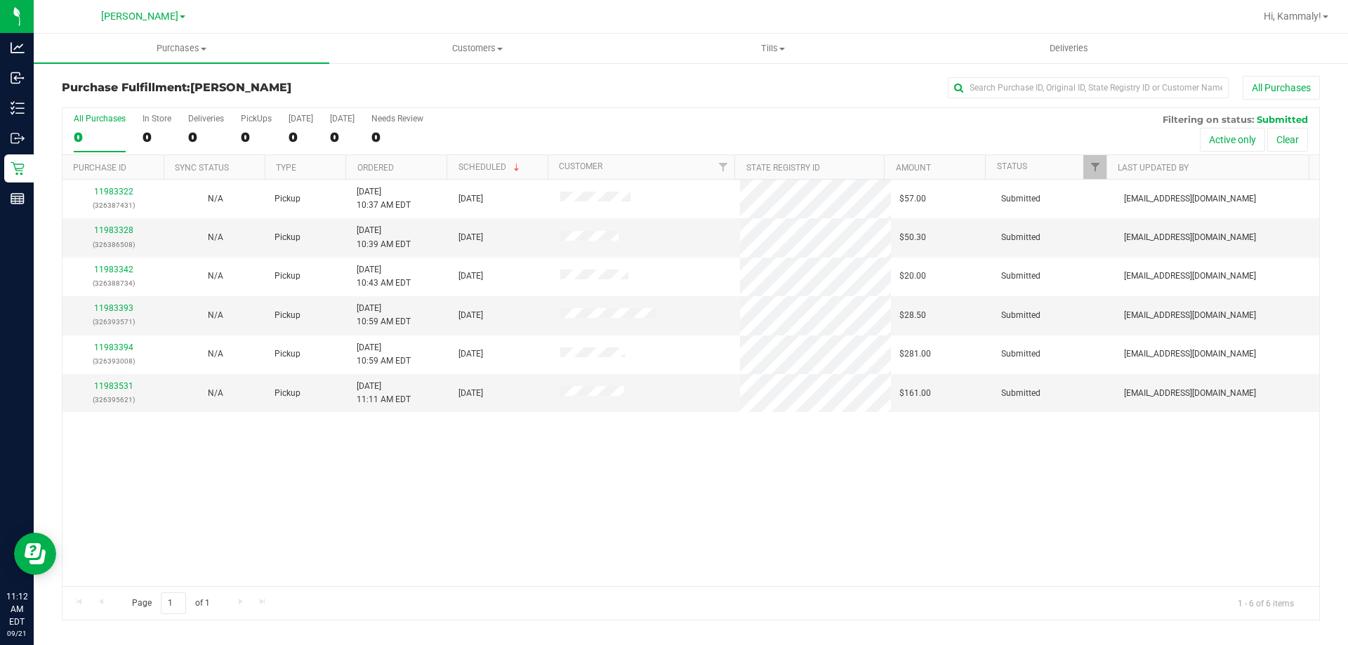
click at [394, 161] on th "Ordered" at bounding box center [395, 167] width 101 height 25
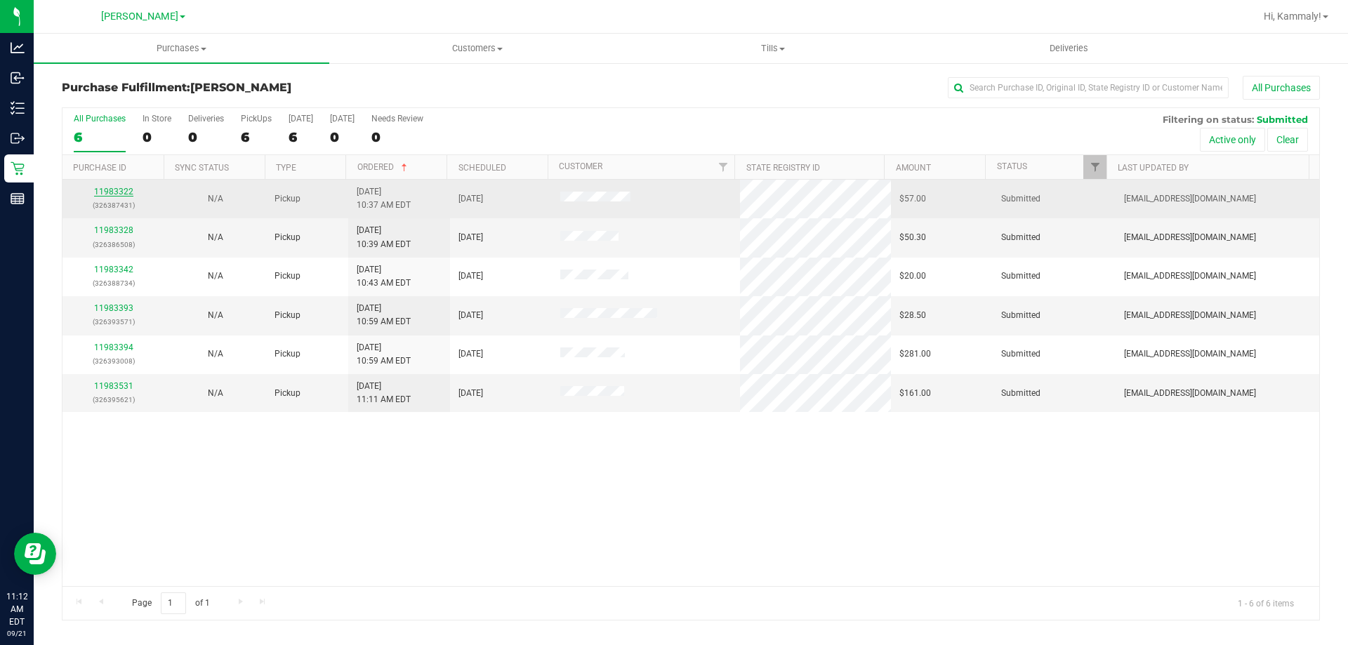
click at [119, 188] on link "11983322" at bounding box center [113, 192] width 39 height 10
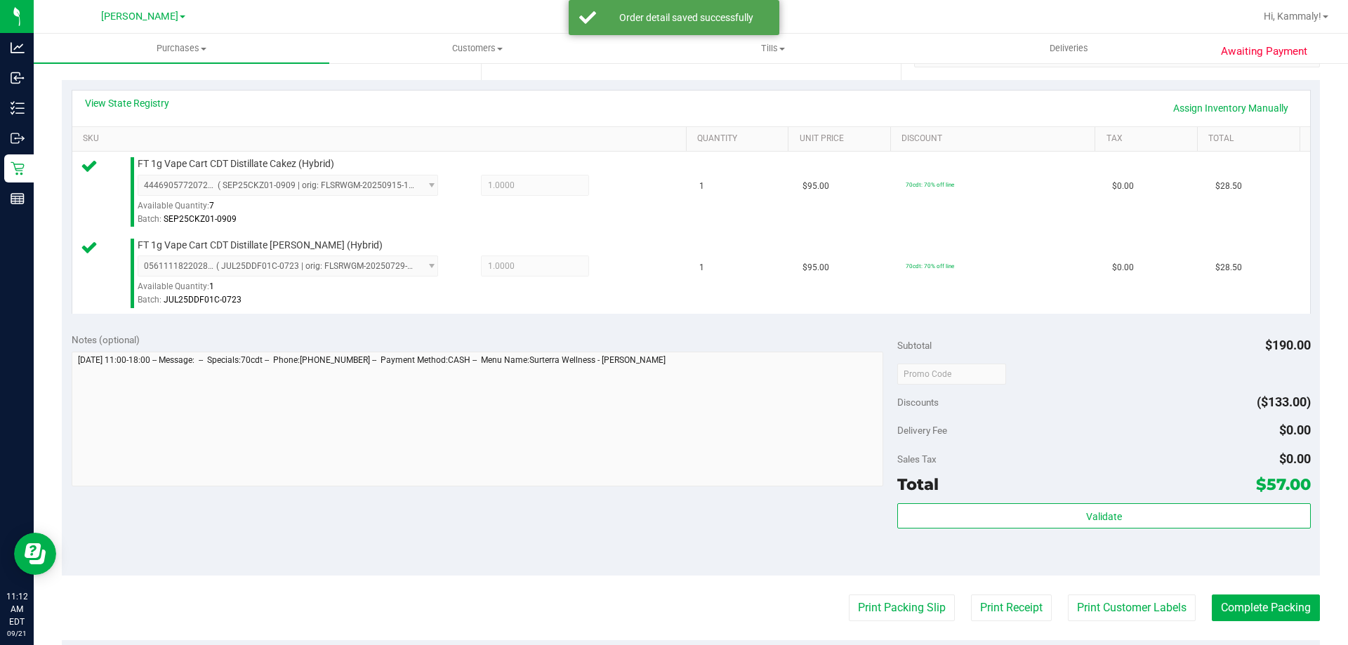
scroll to position [303, 0]
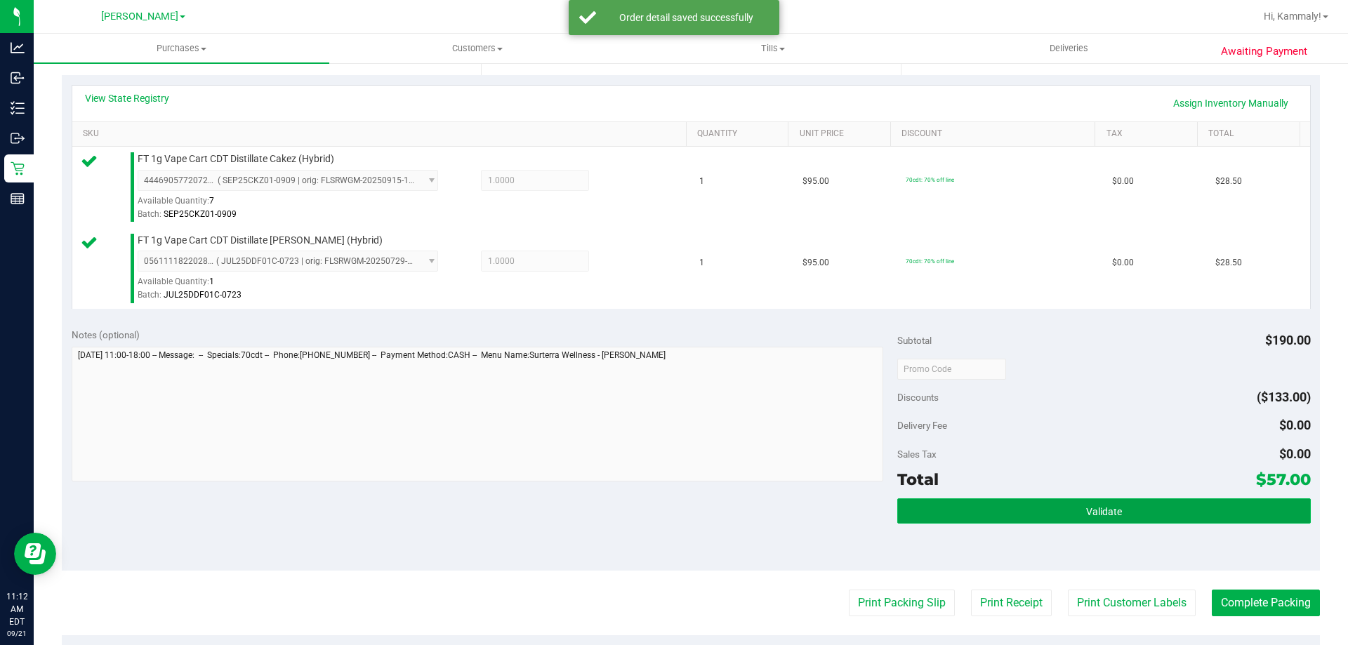
click at [974, 507] on button "Validate" at bounding box center [1103, 510] width 413 height 25
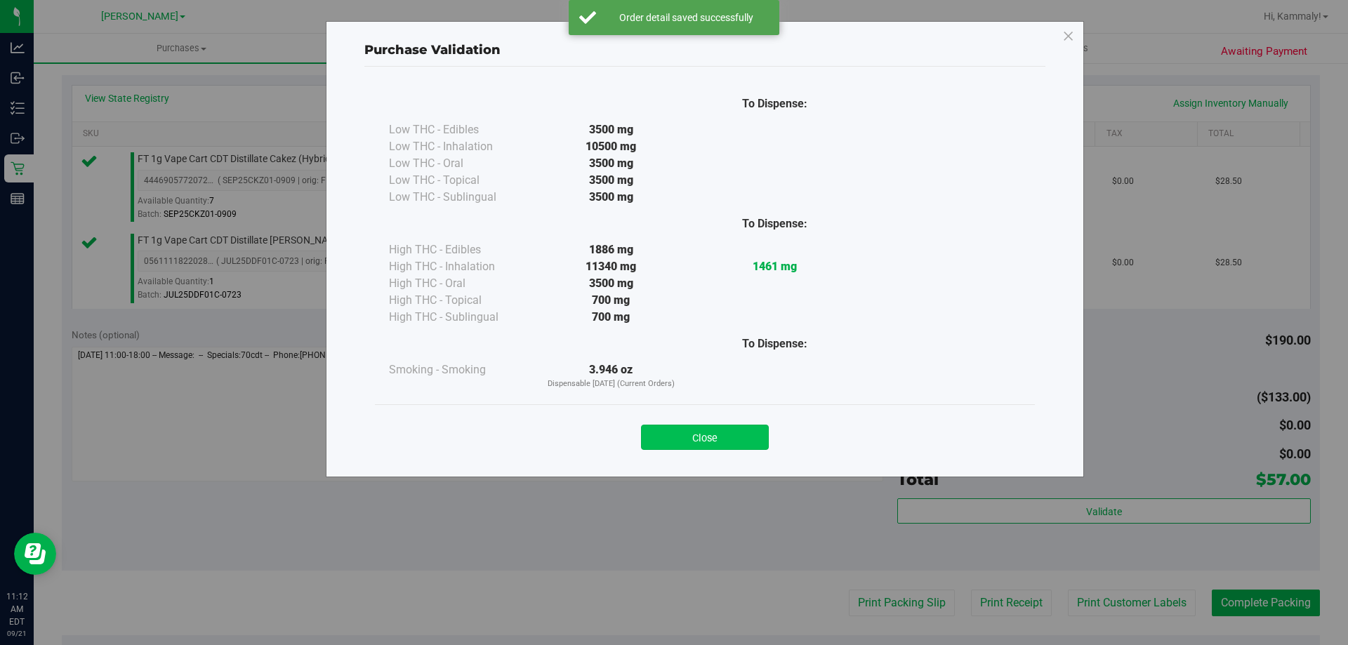
click at [715, 436] on button "Close" at bounding box center [705, 437] width 128 height 25
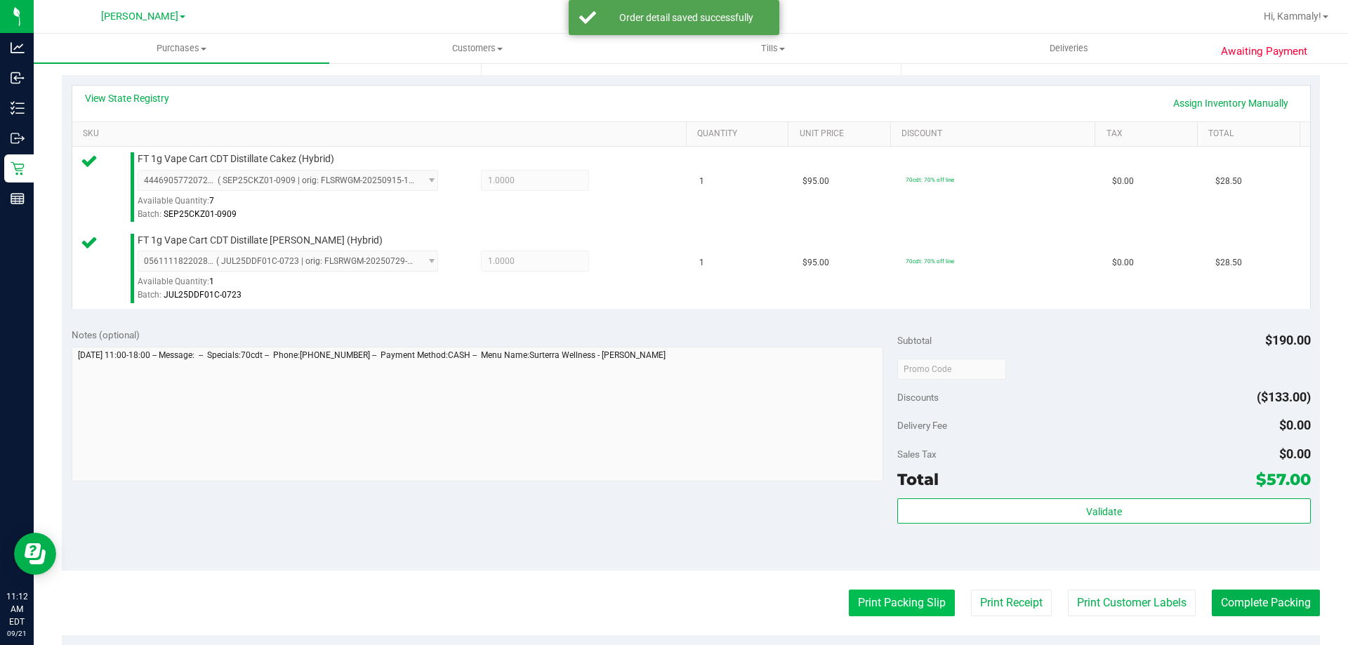
click at [865, 590] on button "Print Packing Slip" at bounding box center [902, 603] width 106 height 27
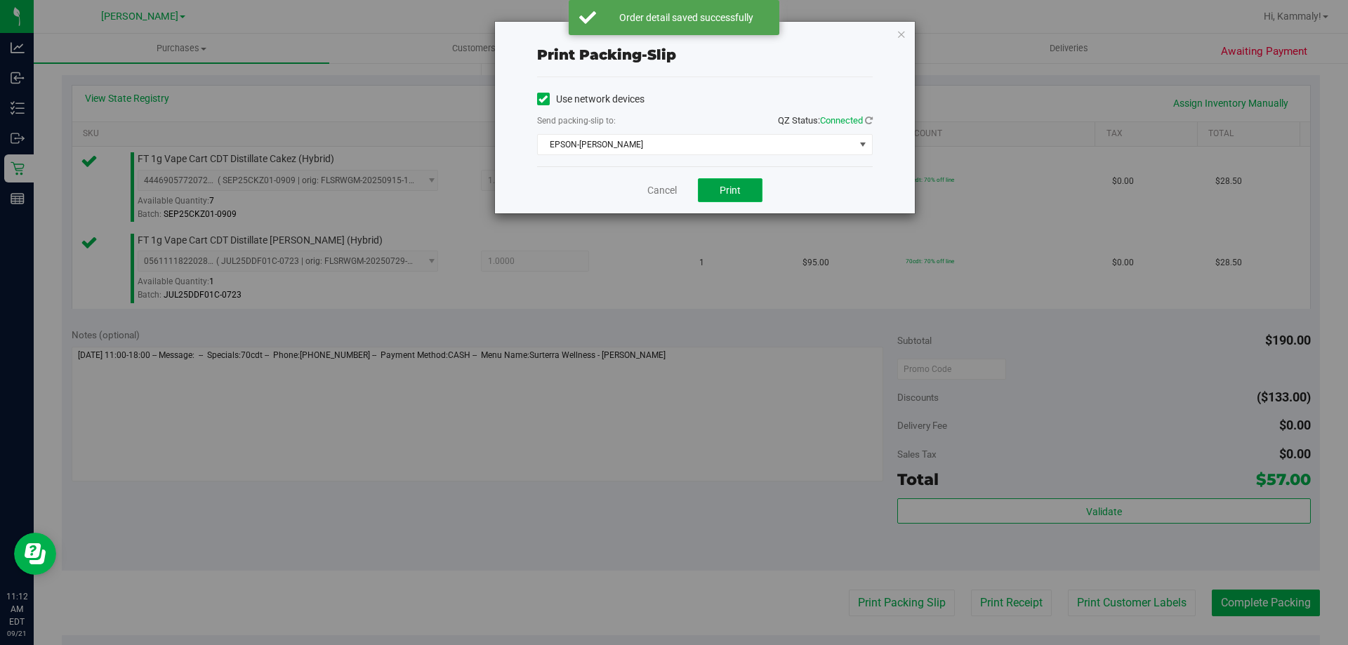
click at [719, 199] on button "Print" at bounding box center [730, 190] width 65 height 24
click at [663, 191] on link "Cancel" at bounding box center [661, 190] width 29 height 15
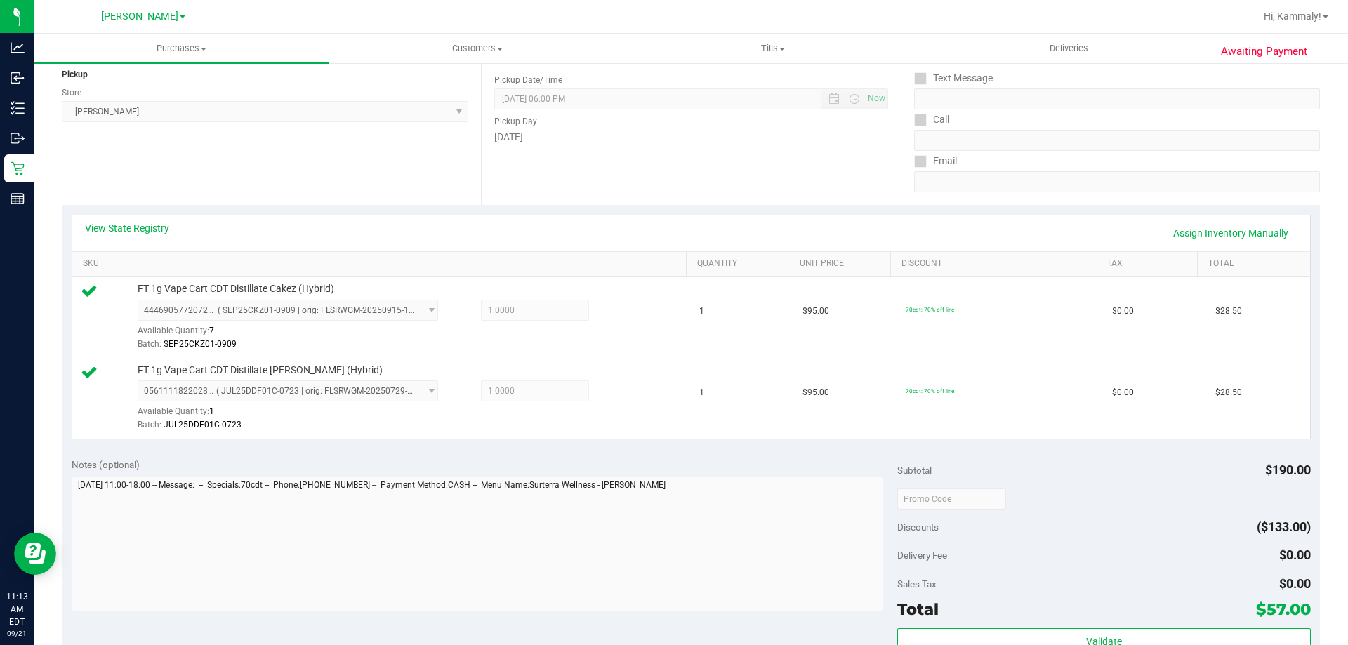
scroll to position [351, 0]
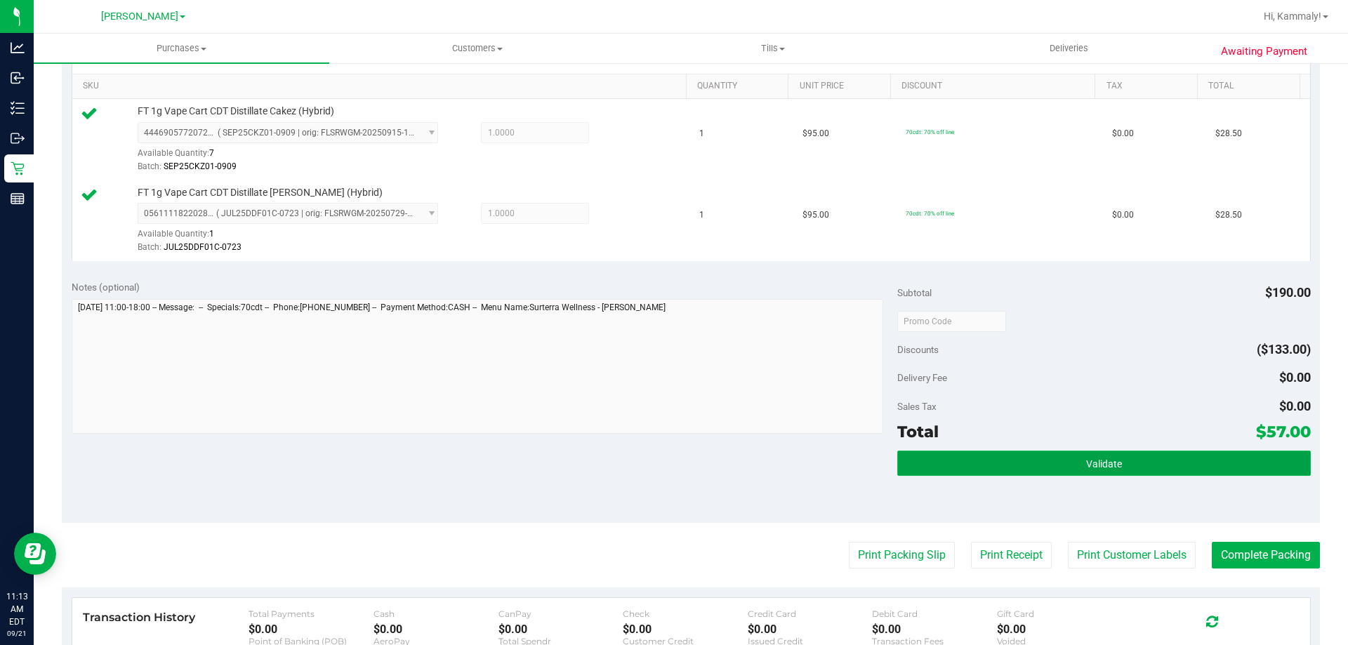
click at [1026, 453] on button "Validate" at bounding box center [1103, 463] width 413 height 25
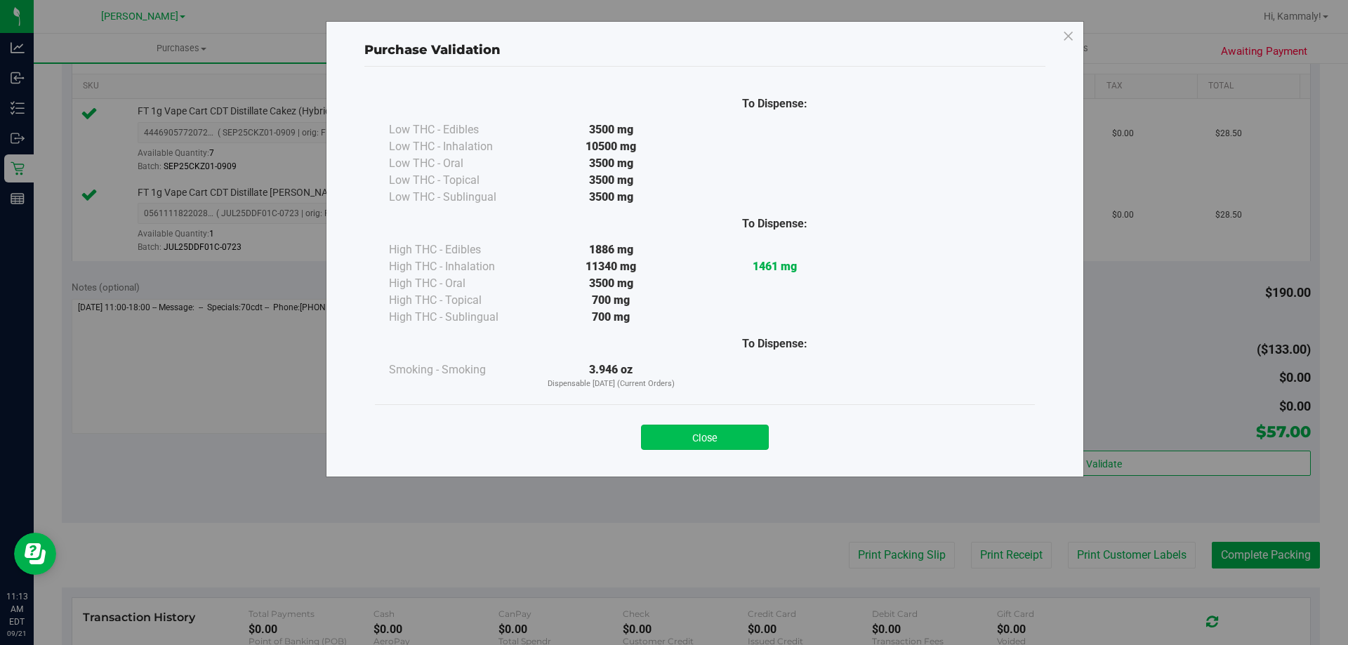
click at [728, 427] on button "Close" at bounding box center [705, 437] width 128 height 25
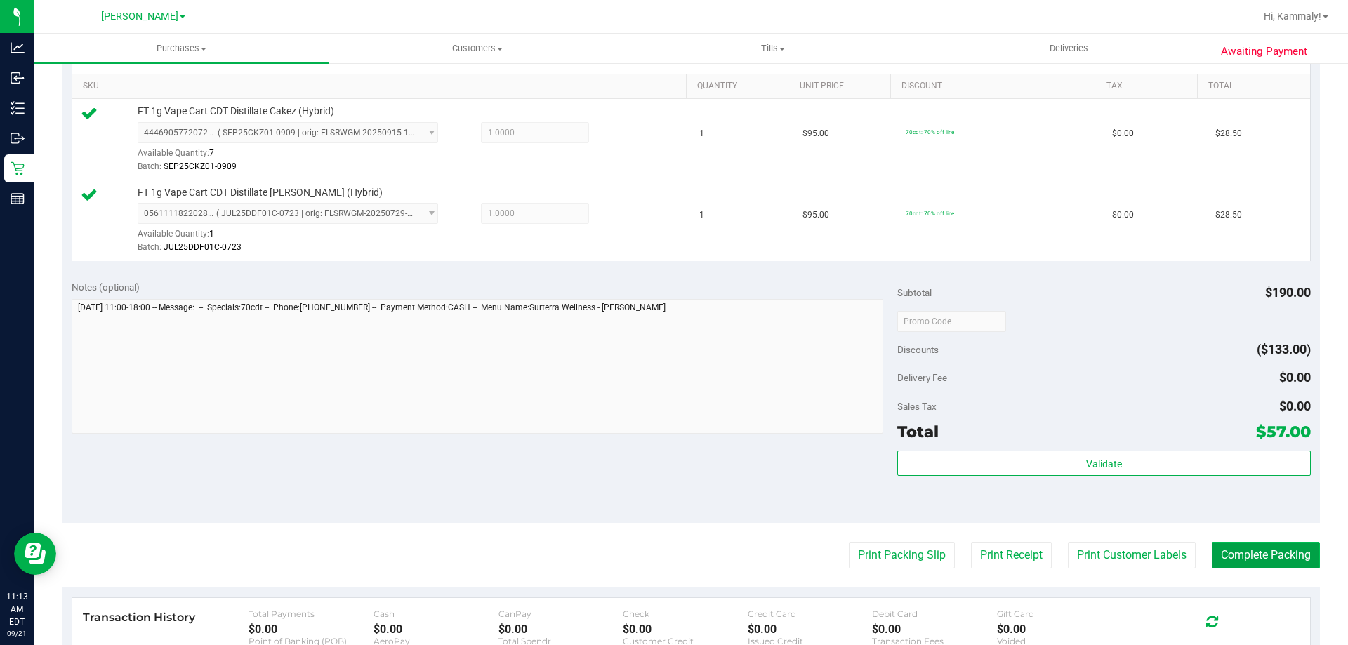
click at [1261, 552] on button "Complete Packing" at bounding box center [1266, 555] width 108 height 27
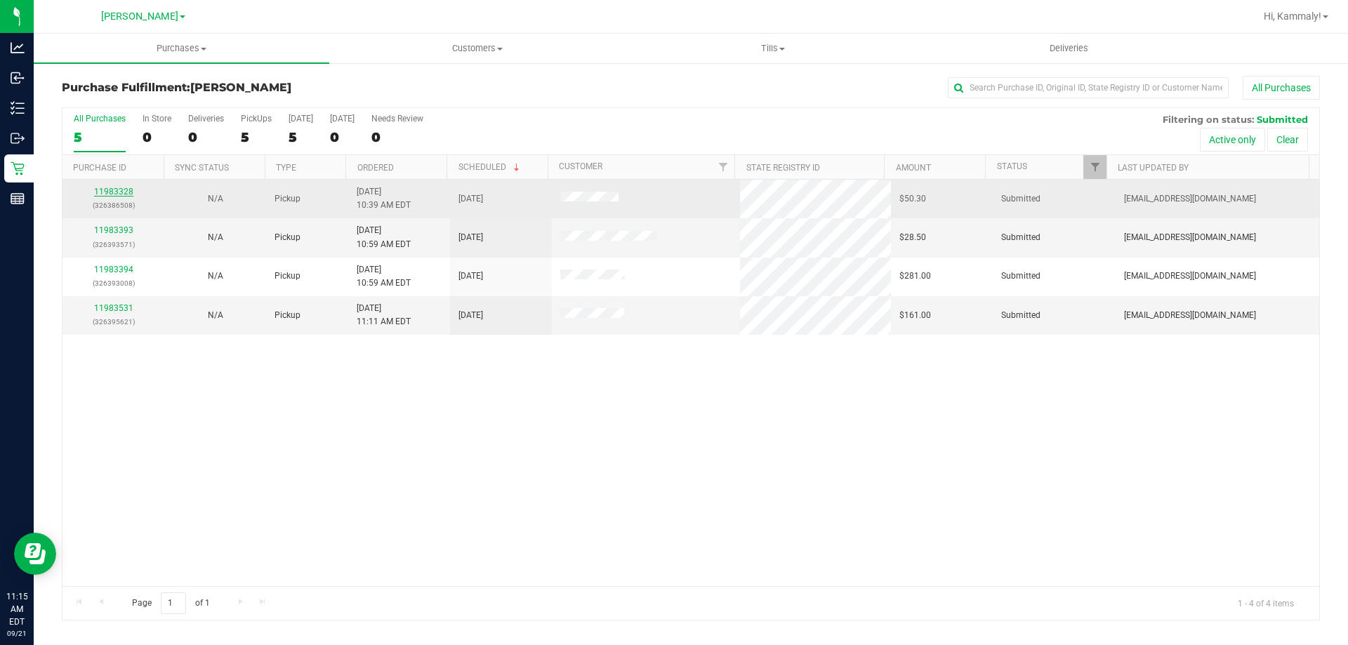
click at [112, 192] on link "11983328" at bounding box center [113, 192] width 39 height 10
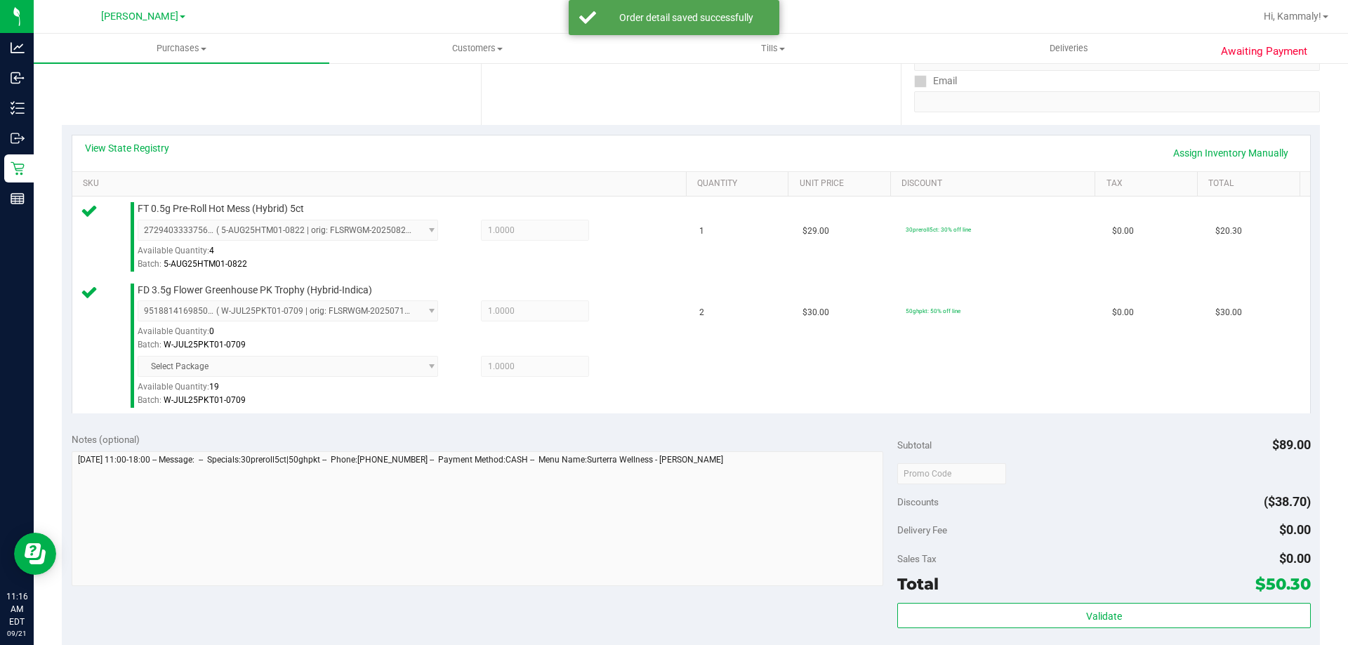
scroll to position [379, 0]
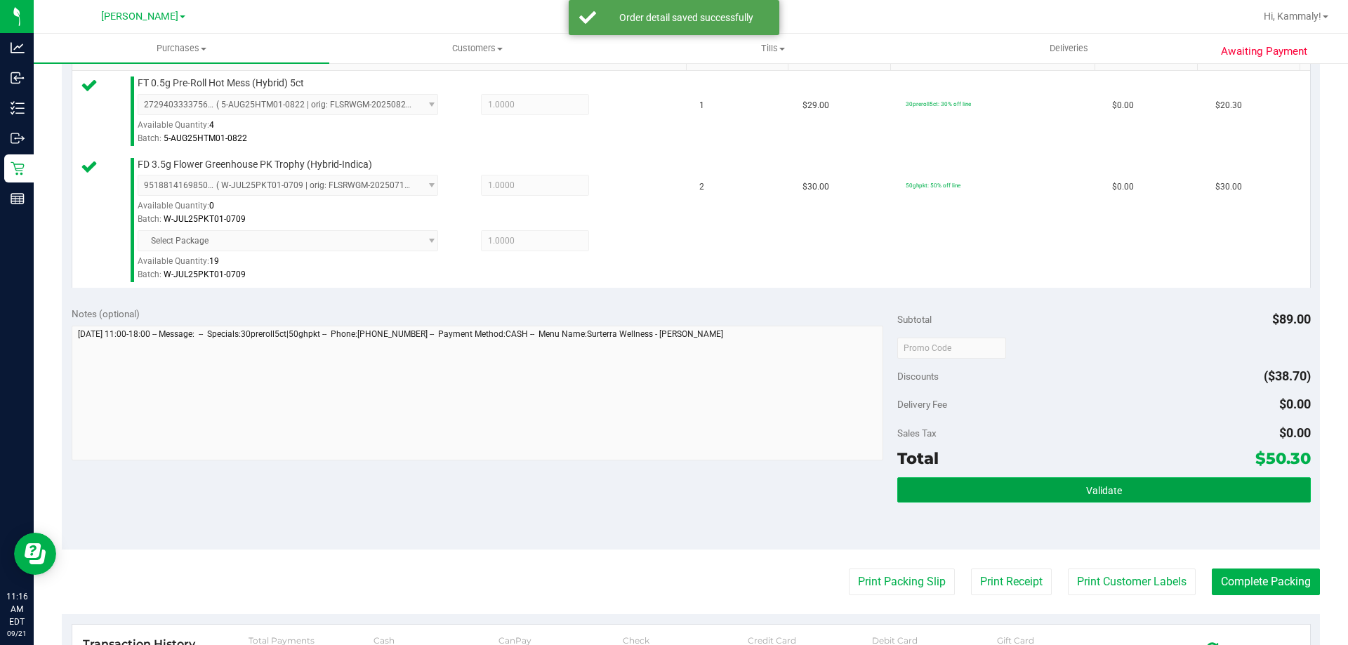
click at [1042, 497] on button "Validate" at bounding box center [1103, 489] width 413 height 25
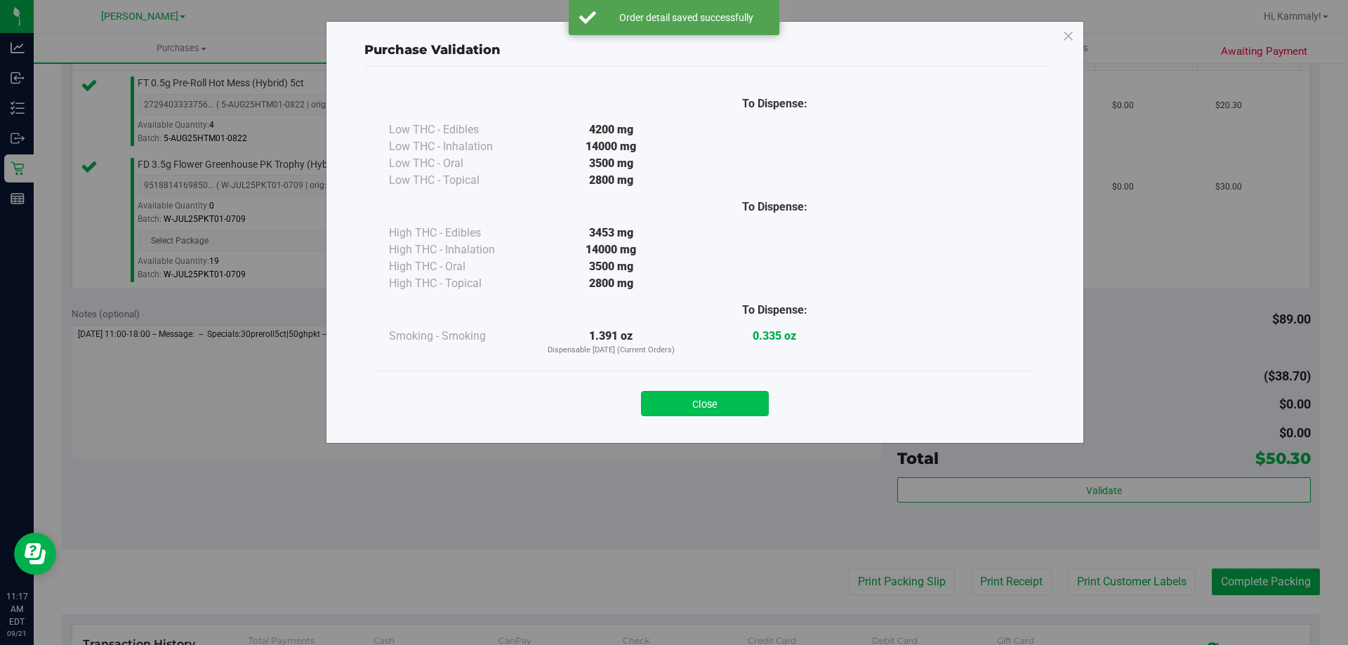
click at [722, 409] on button "Close" at bounding box center [705, 403] width 128 height 25
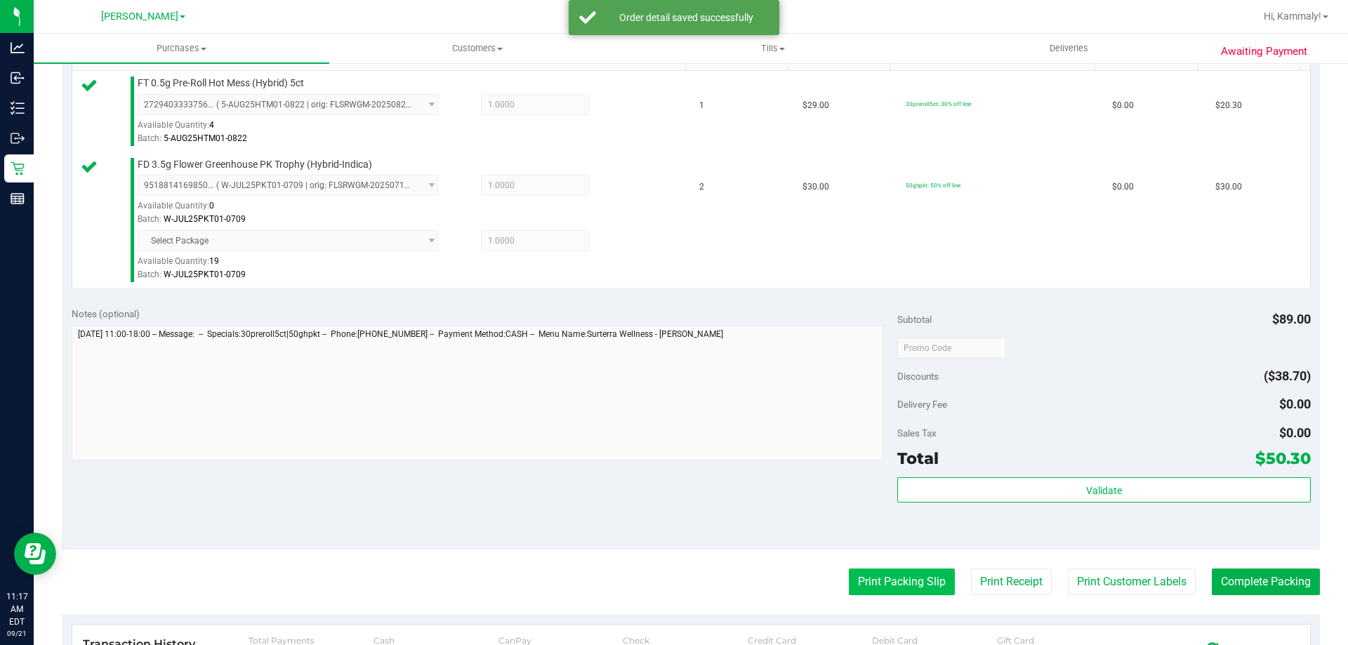
click at [883, 588] on button "Print Packing Slip" at bounding box center [902, 582] width 106 height 27
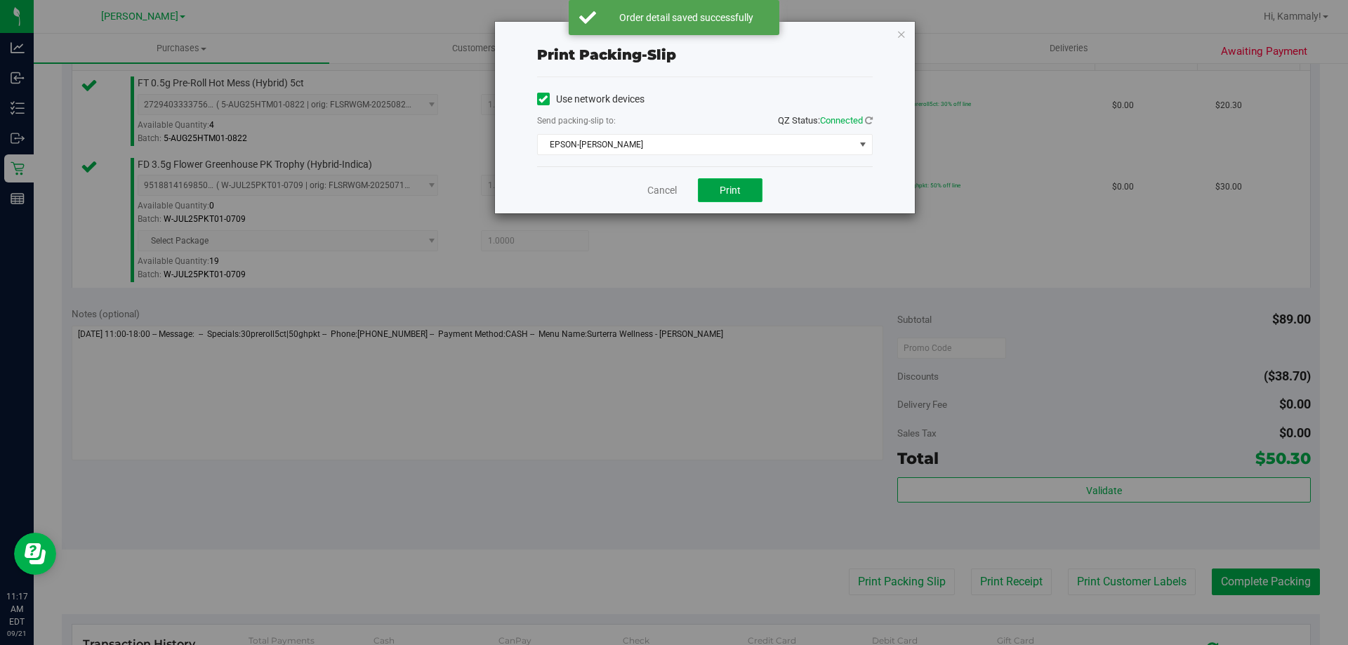
click at [730, 186] on span "Print" at bounding box center [729, 190] width 21 height 11
click at [726, 201] on button "Print" at bounding box center [730, 190] width 65 height 24
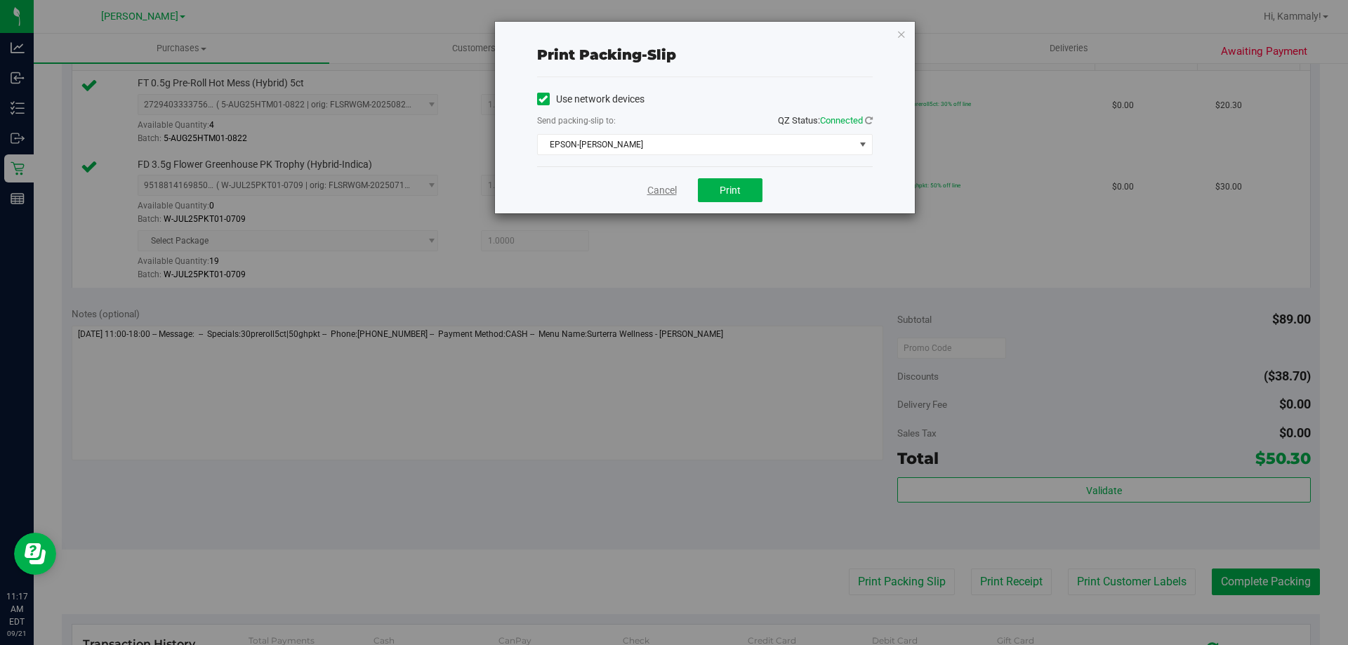
click at [670, 186] on link "Cancel" at bounding box center [661, 190] width 29 height 15
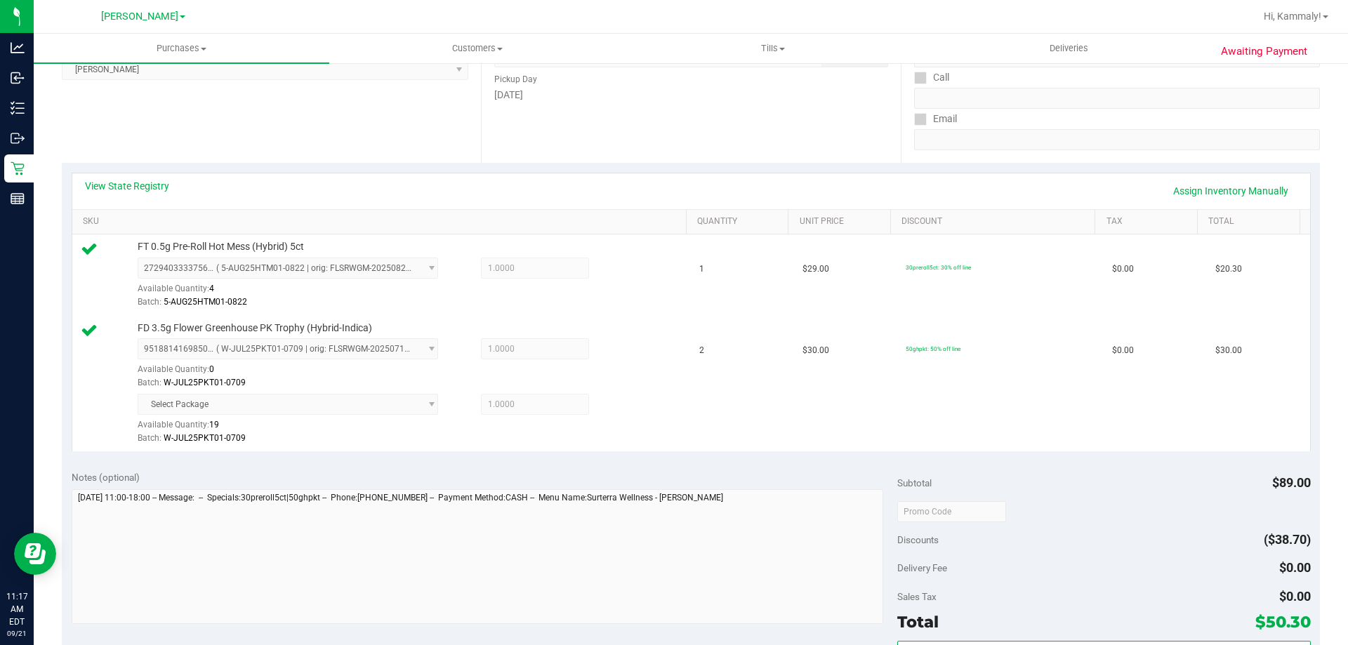
scroll to position [356, 0]
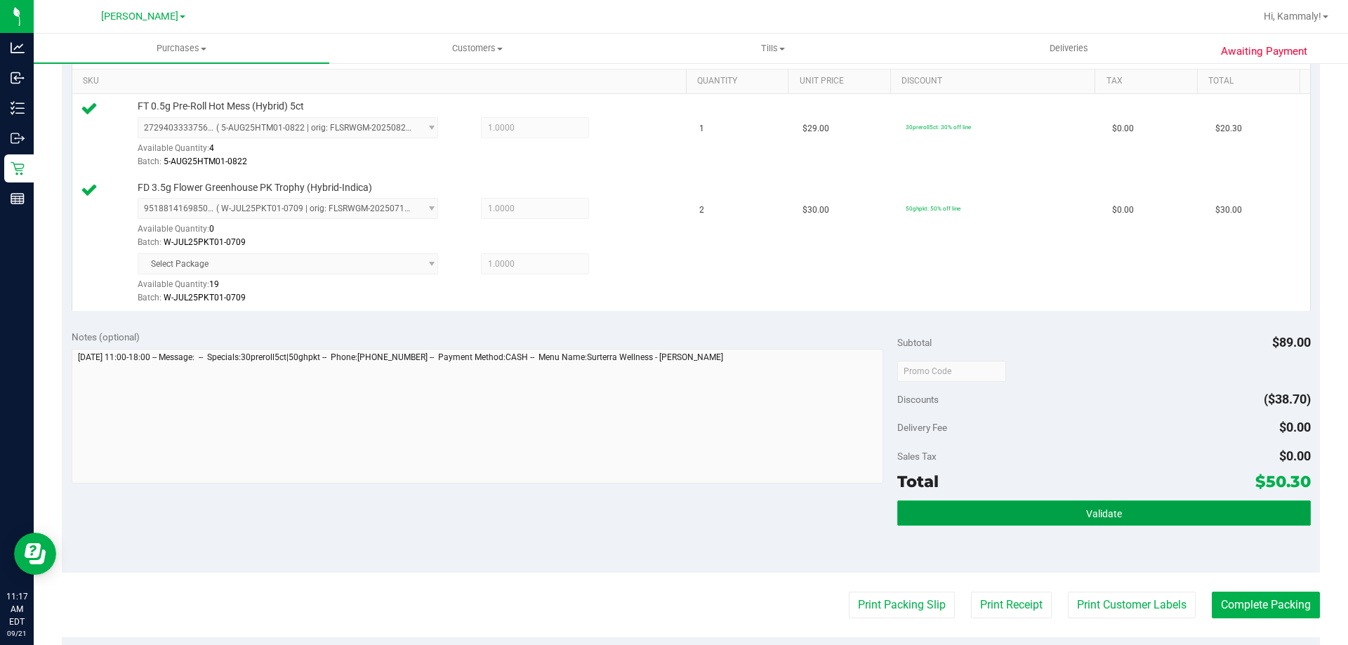
click at [1095, 513] on span "Validate" at bounding box center [1104, 513] width 36 height 11
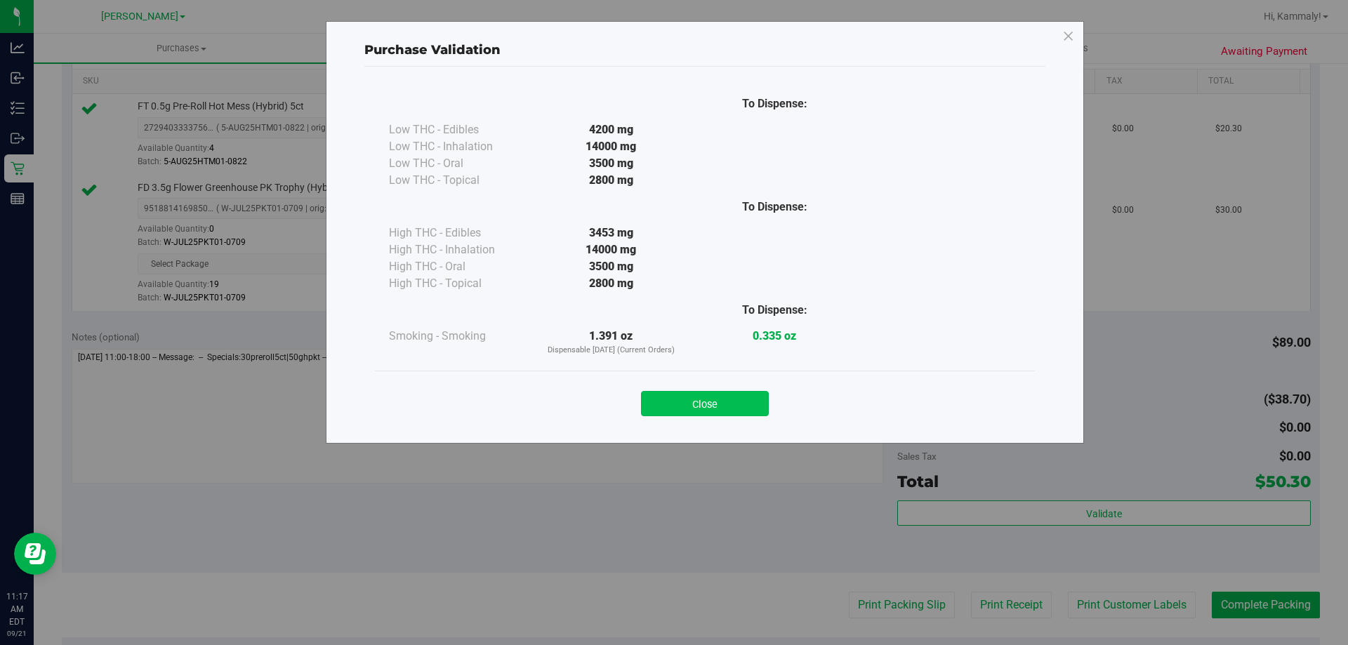
click at [720, 396] on button "Close" at bounding box center [705, 403] width 128 height 25
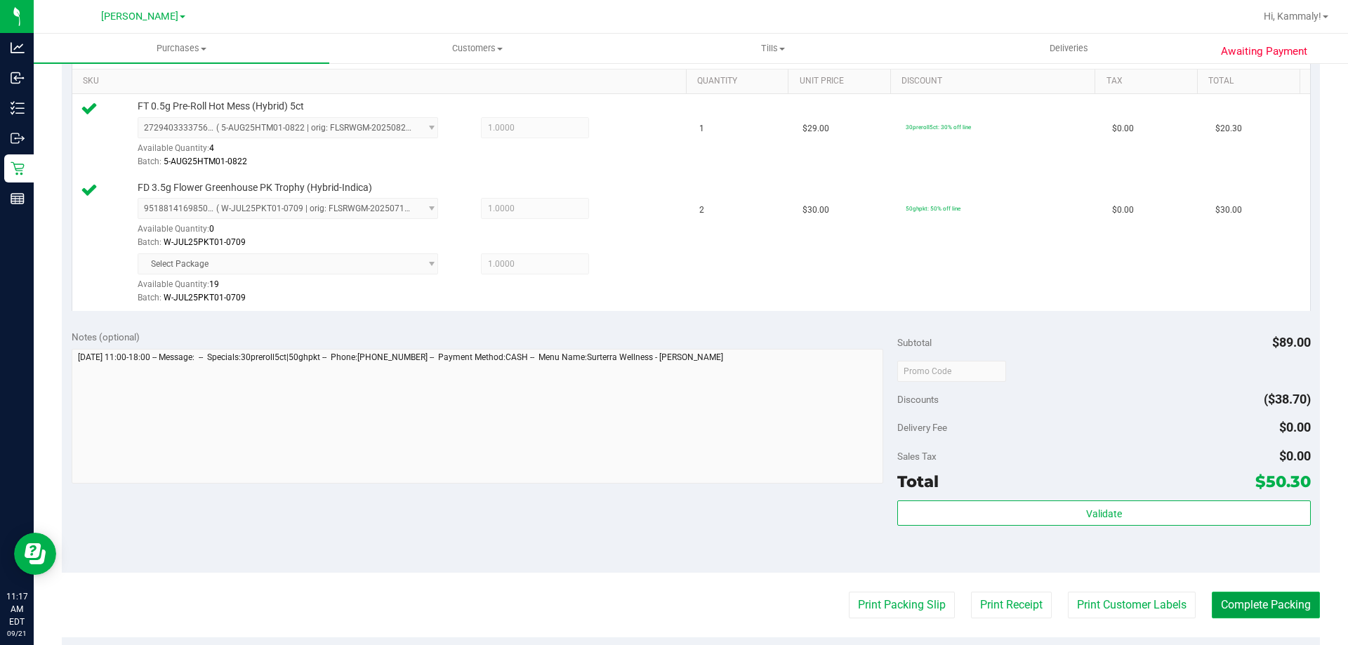
click at [1285, 606] on button "Complete Packing" at bounding box center [1266, 605] width 108 height 27
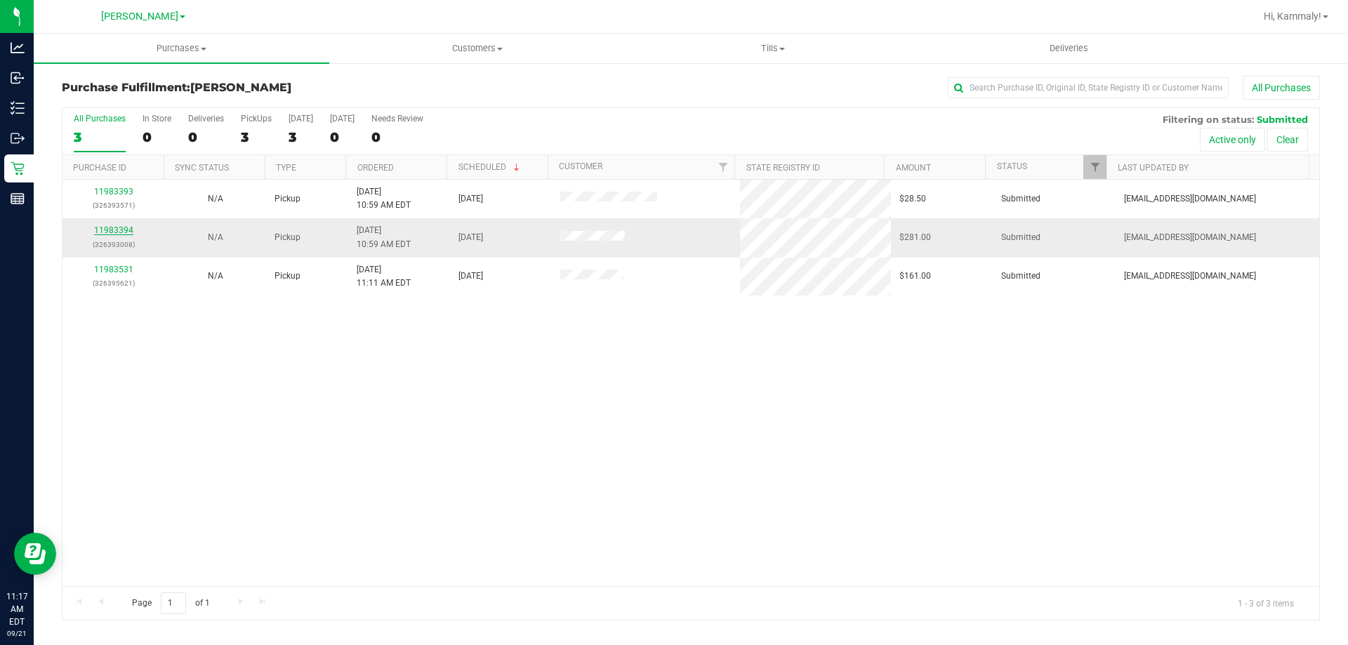
click at [107, 227] on link "11983394" at bounding box center [113, 230] width 39 height 10
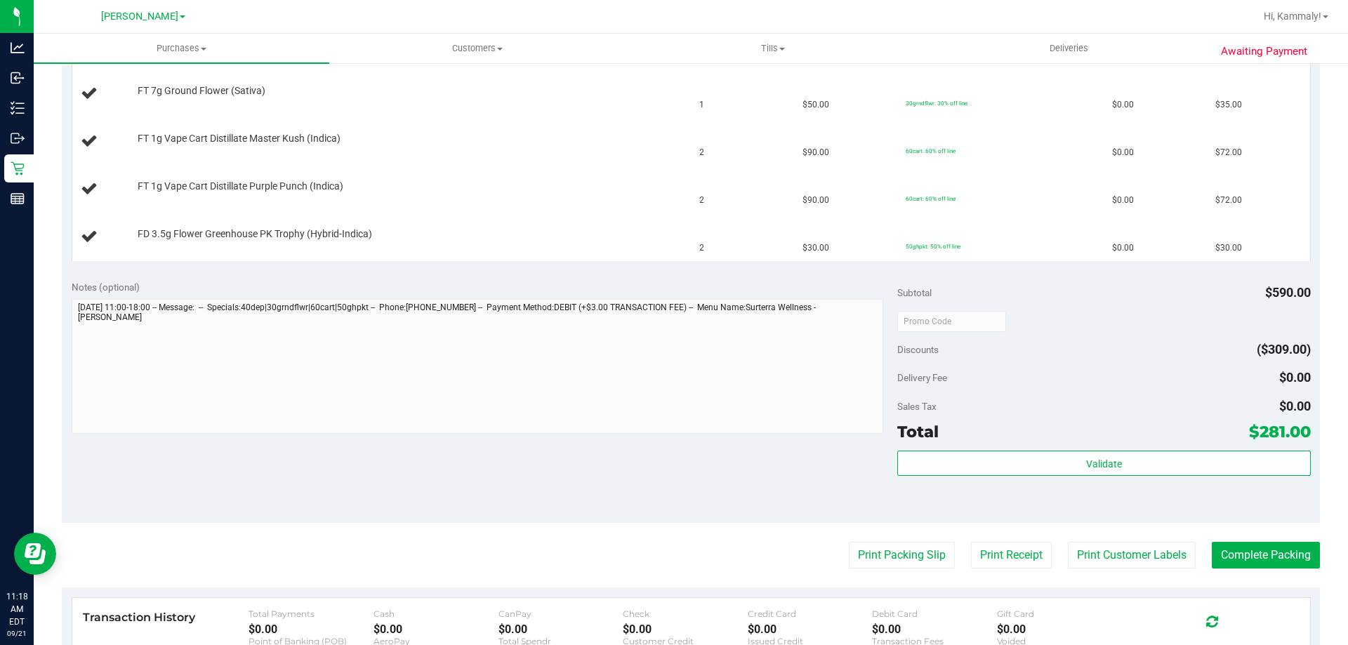
scroll to position [564, 0]
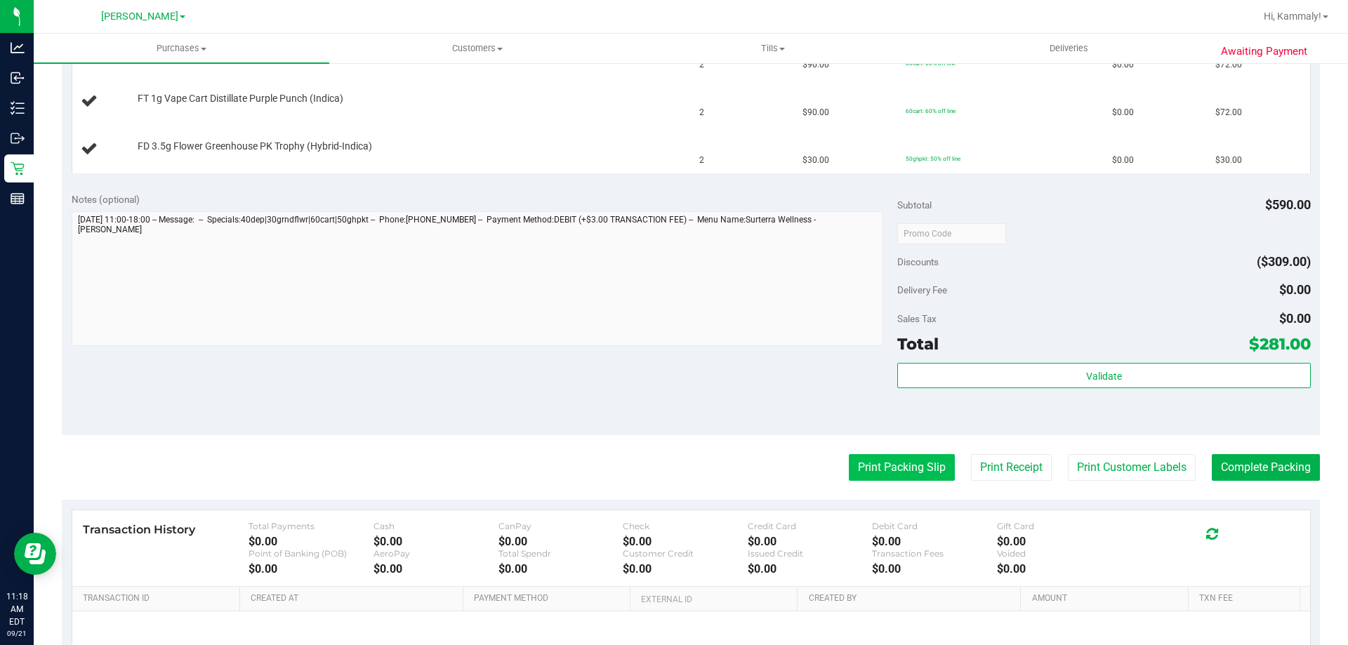
click at [920, 465] on button "Print Packing Slip" at bounding box center [902, 467] width 106 height 27
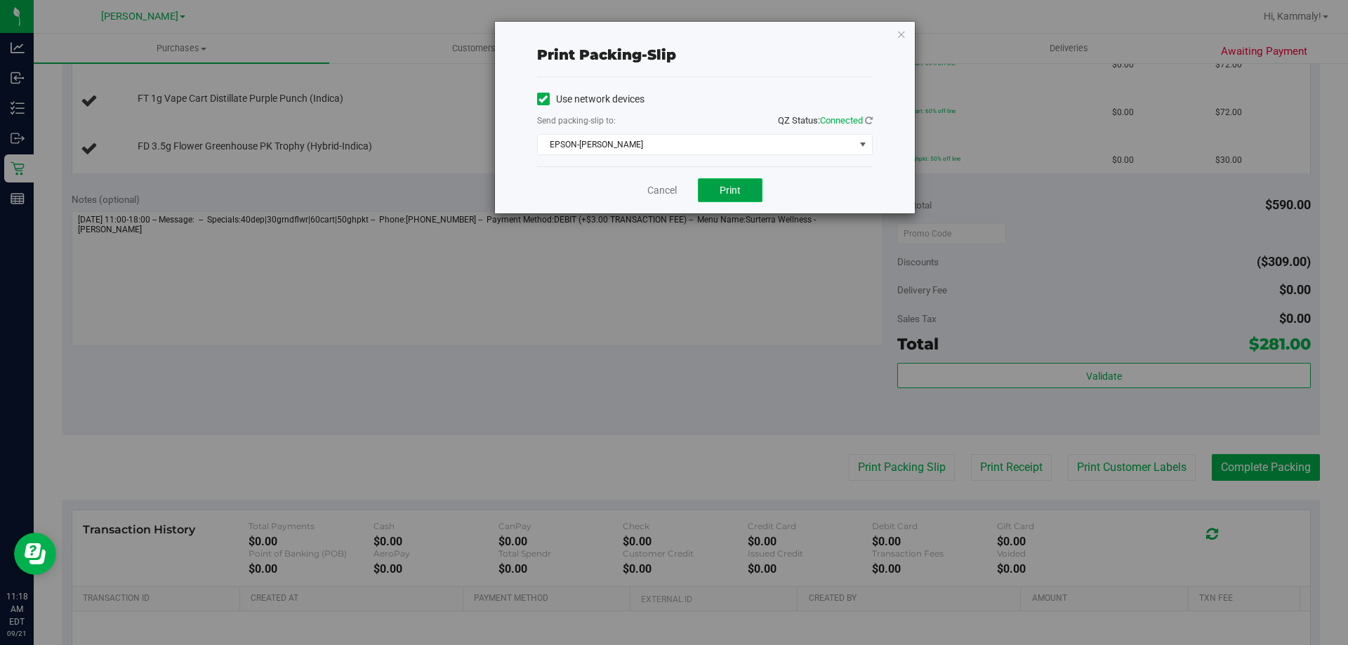
click at [742, 199] on button "Print" at bounding box center [730, 190] width 65 height 24
click at [662, 195] on link "Cancel" at bounding box center [661, 190] width 29 height 15
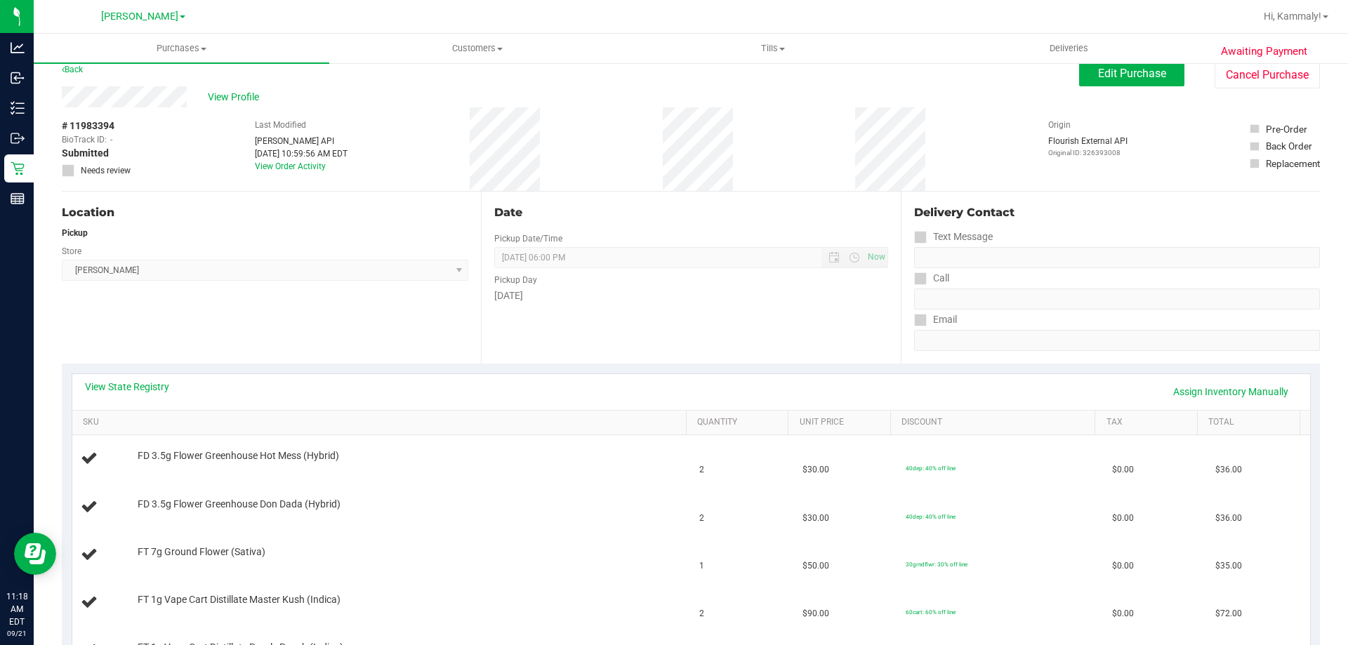
scroll to position [0, 0]
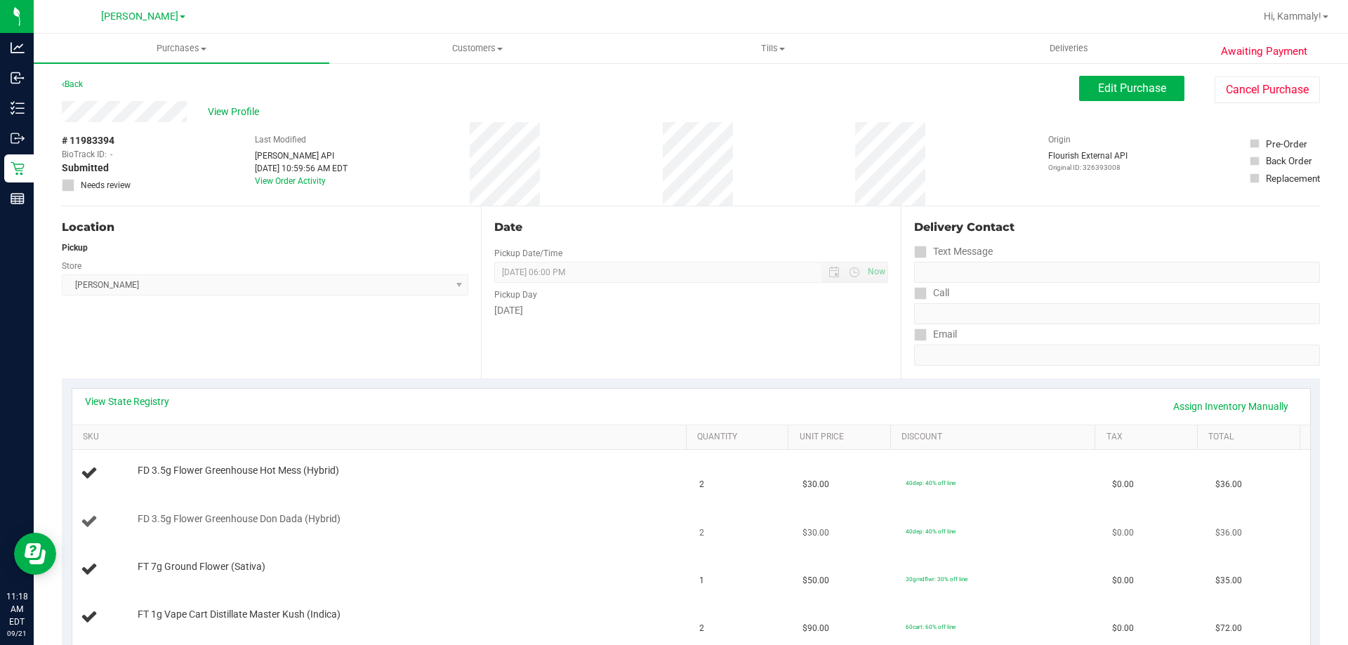
click at [701, 529] on td "2" at bounding box center [742, 522] width 103 height 48
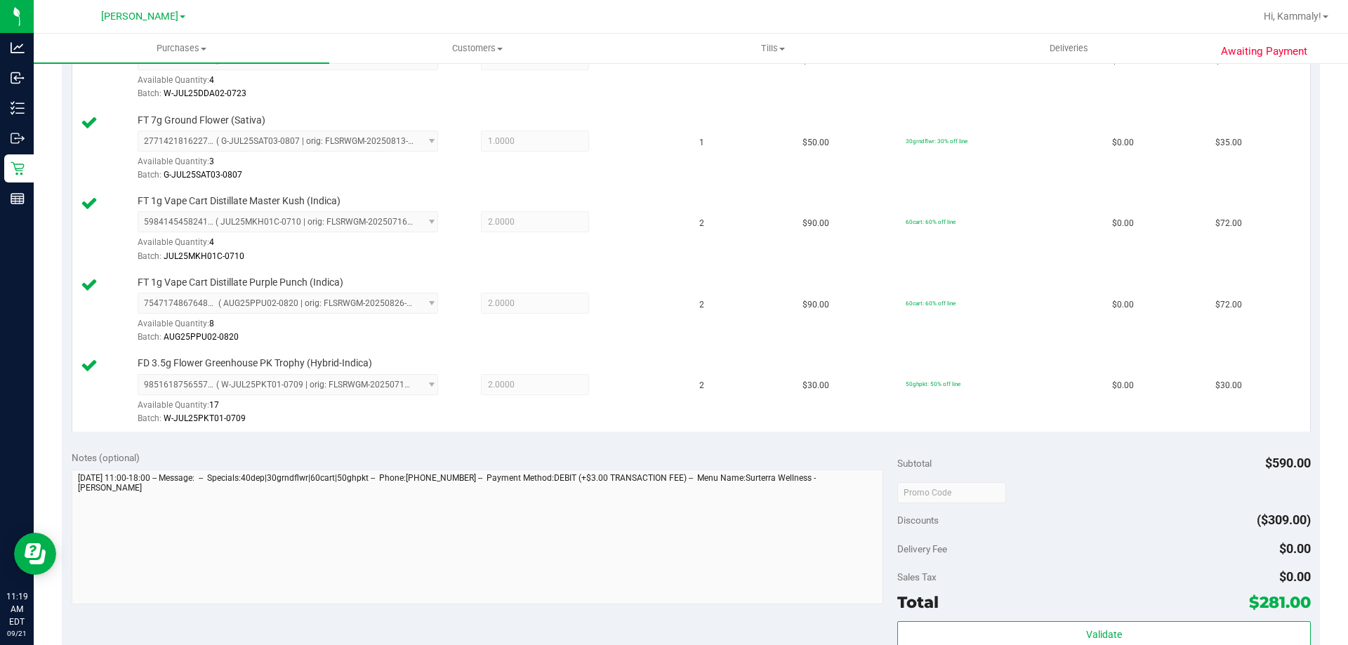
scroll to position [595, 0]
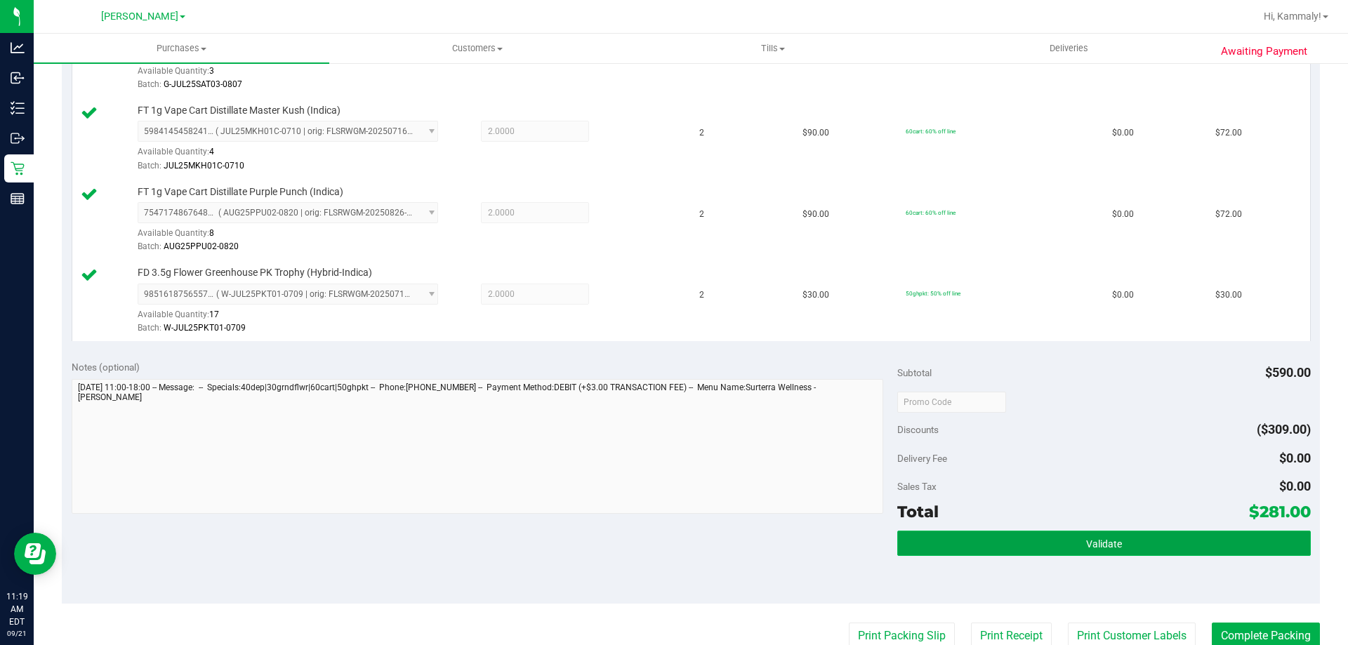
click at [1045, 534] on button "Validate" at bounding box center [1103, 543] width 413 height 25
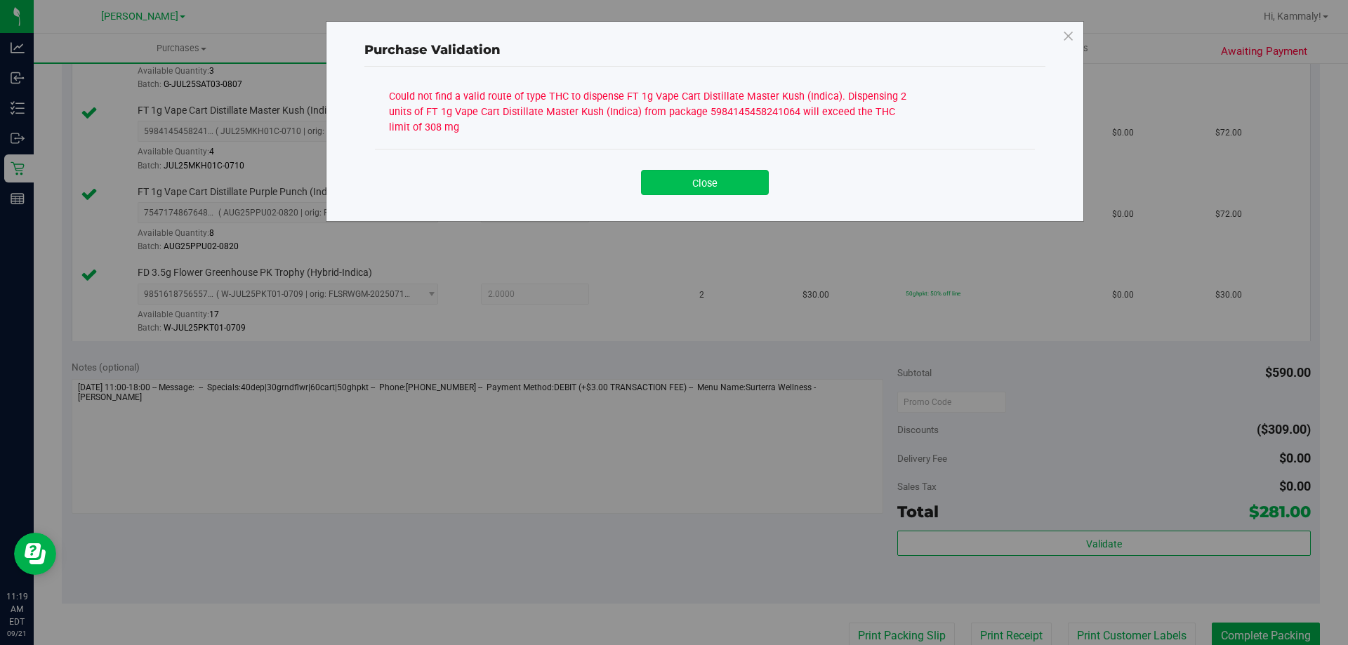
click at [715, 192] on button "Close" at bounding box center [705, 182] width 128 height 25
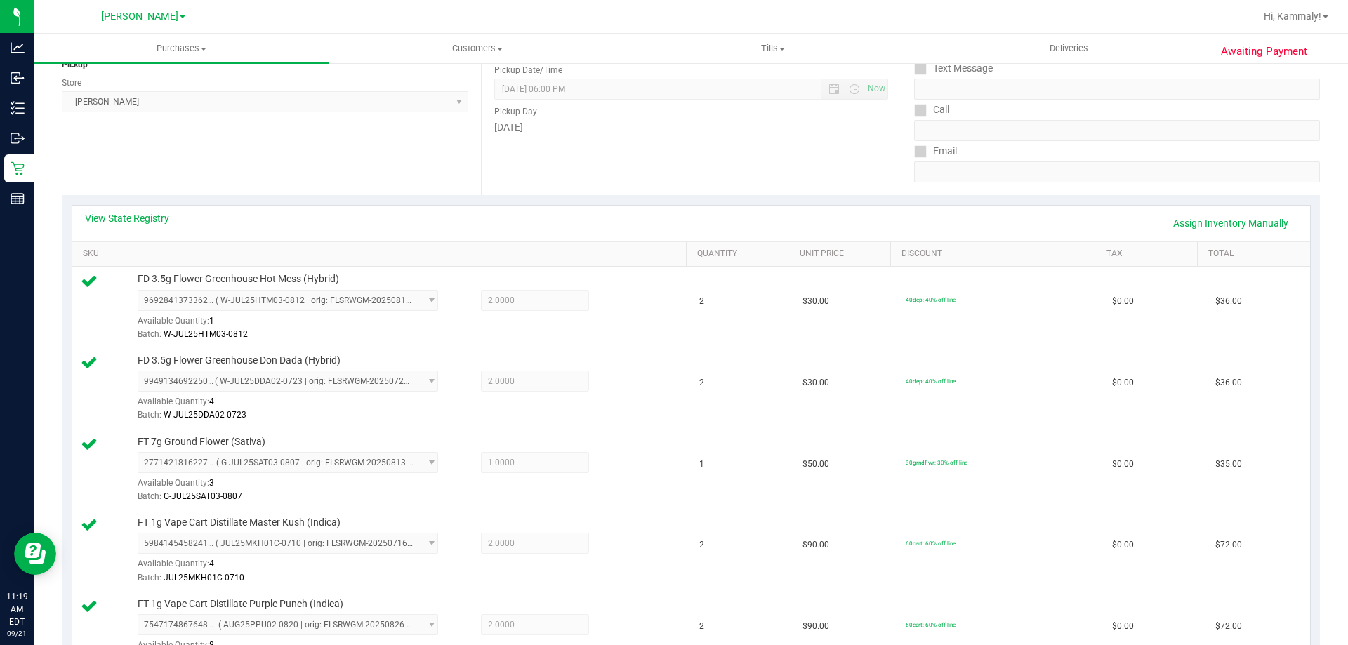
scroll to position [165, 0]
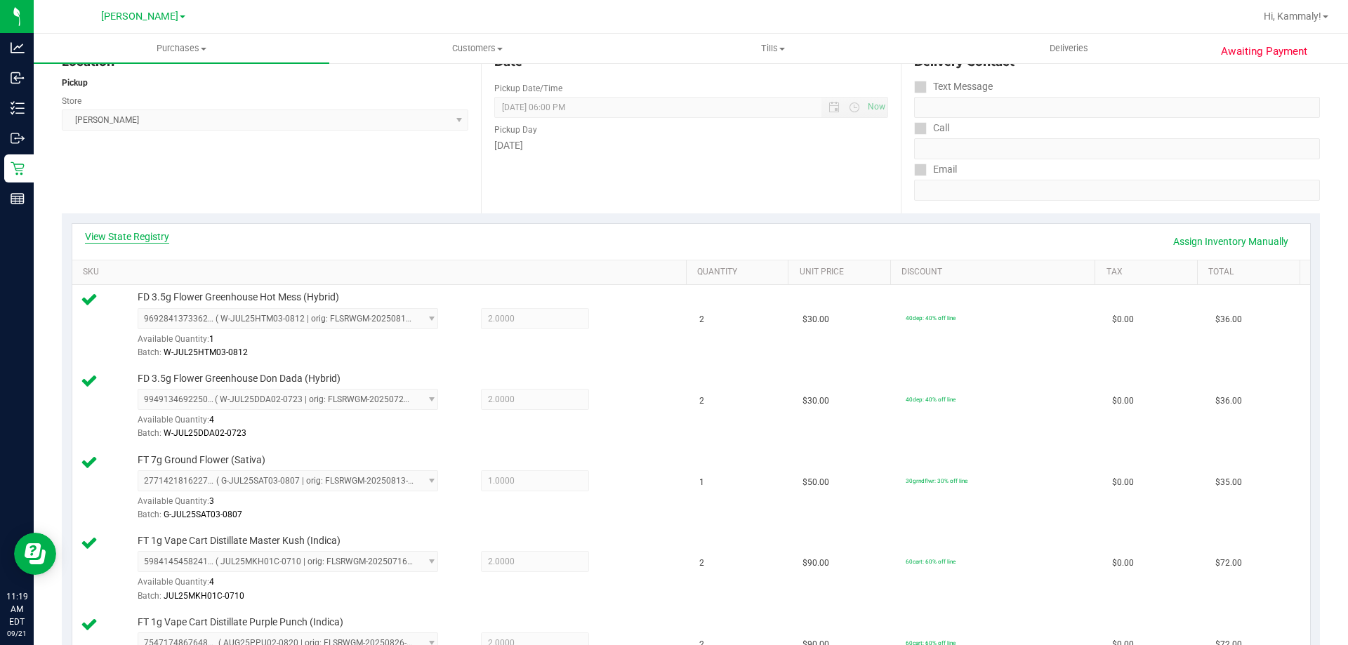
click at [150, 237] on link "View State Registry" at bounding box center [127, 237] width 84 height 14
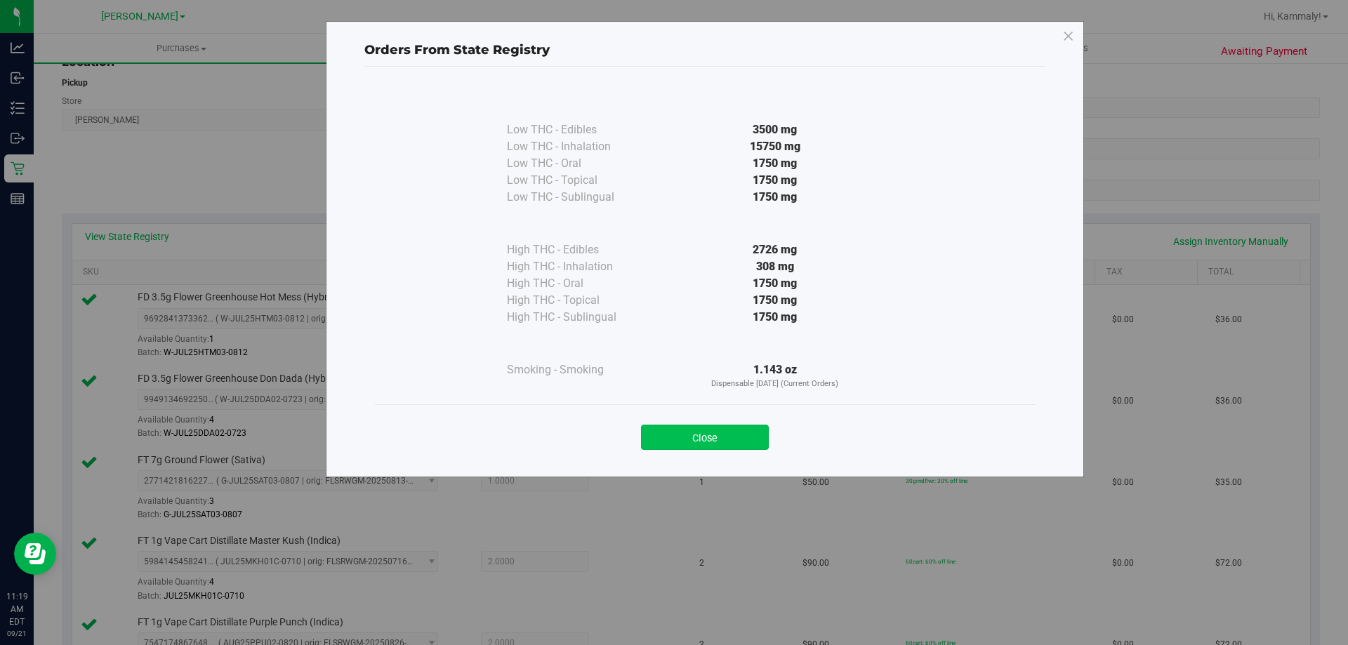
click at [722, 428] on button "Close" at bounding box center [705, 437] width 128 height 25
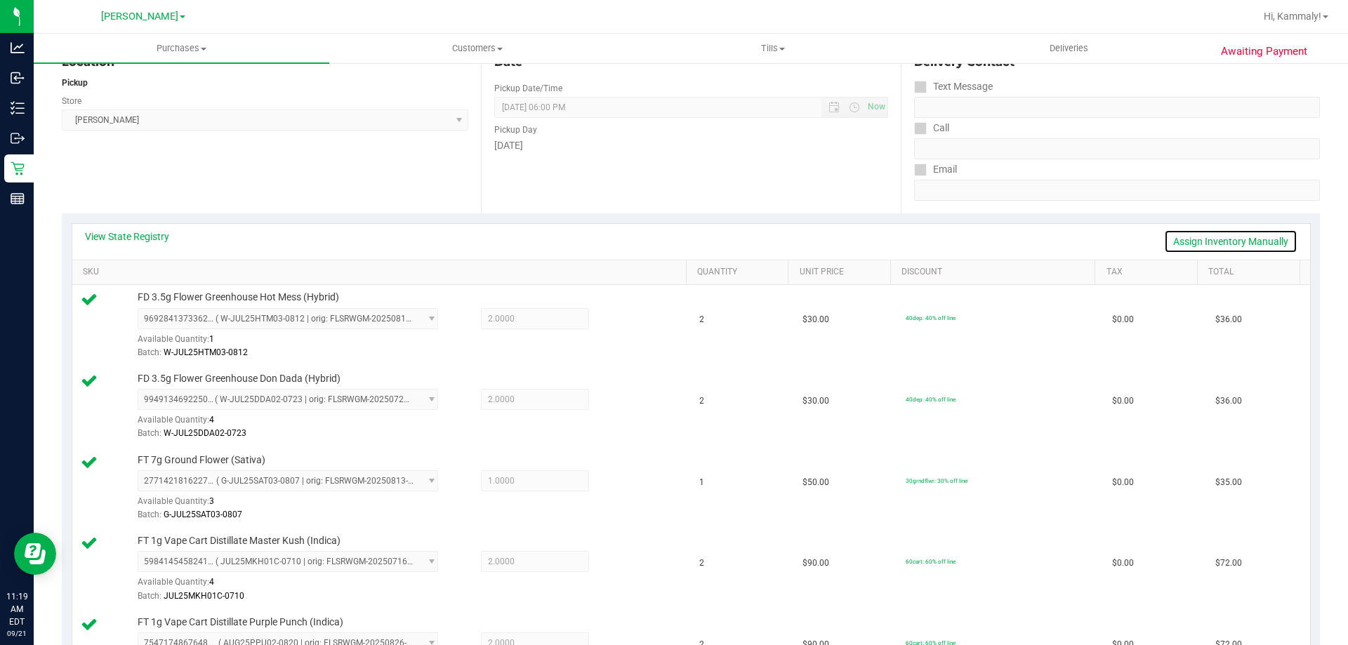
click at [1215, 237] on link "Assign Inventory Manually" at bounding box center [1230, 242] width 133 height 24
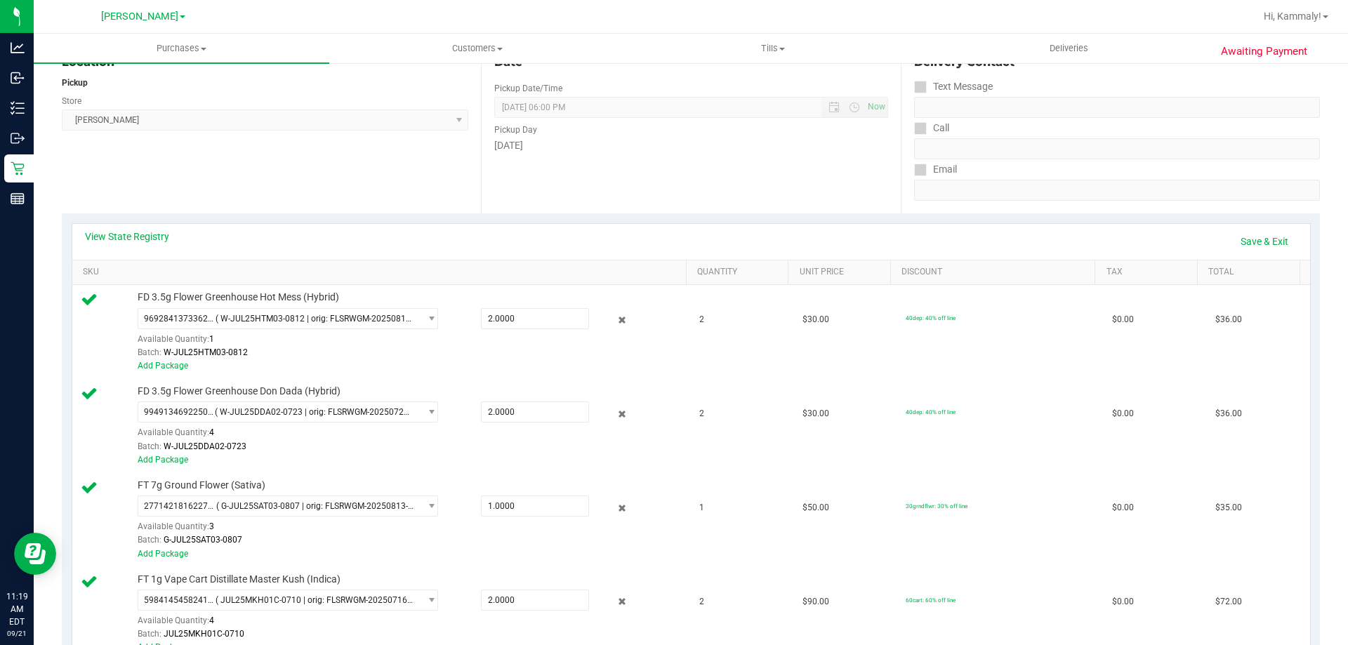
scroll to position [0, 0]
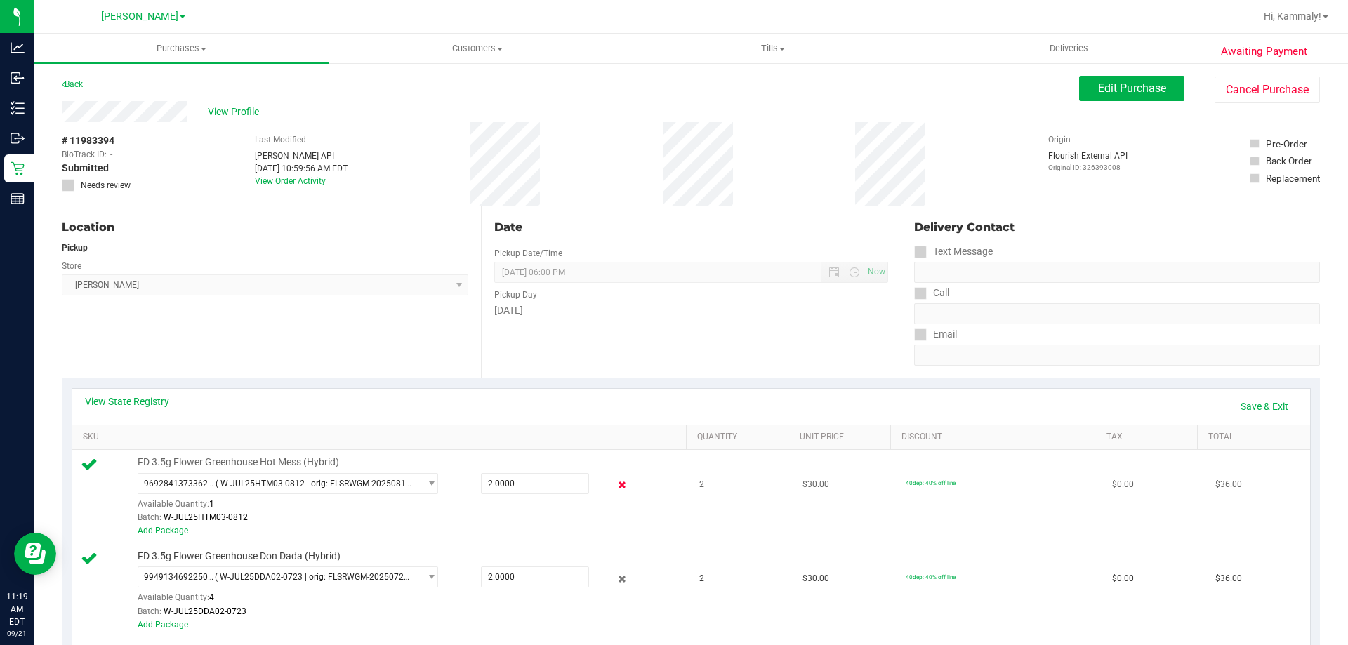
click at [615, 485] on icon at bounding box center [622, 485] width 15 height 16
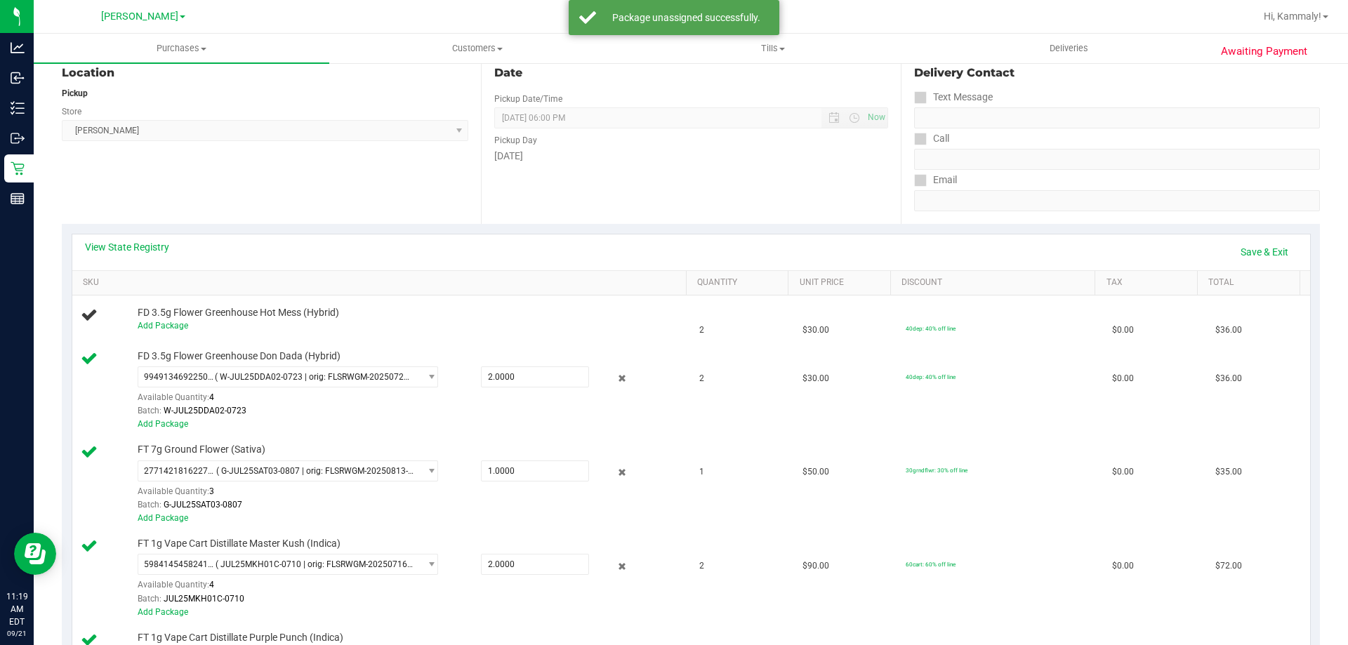
scroll to position [171, 0]
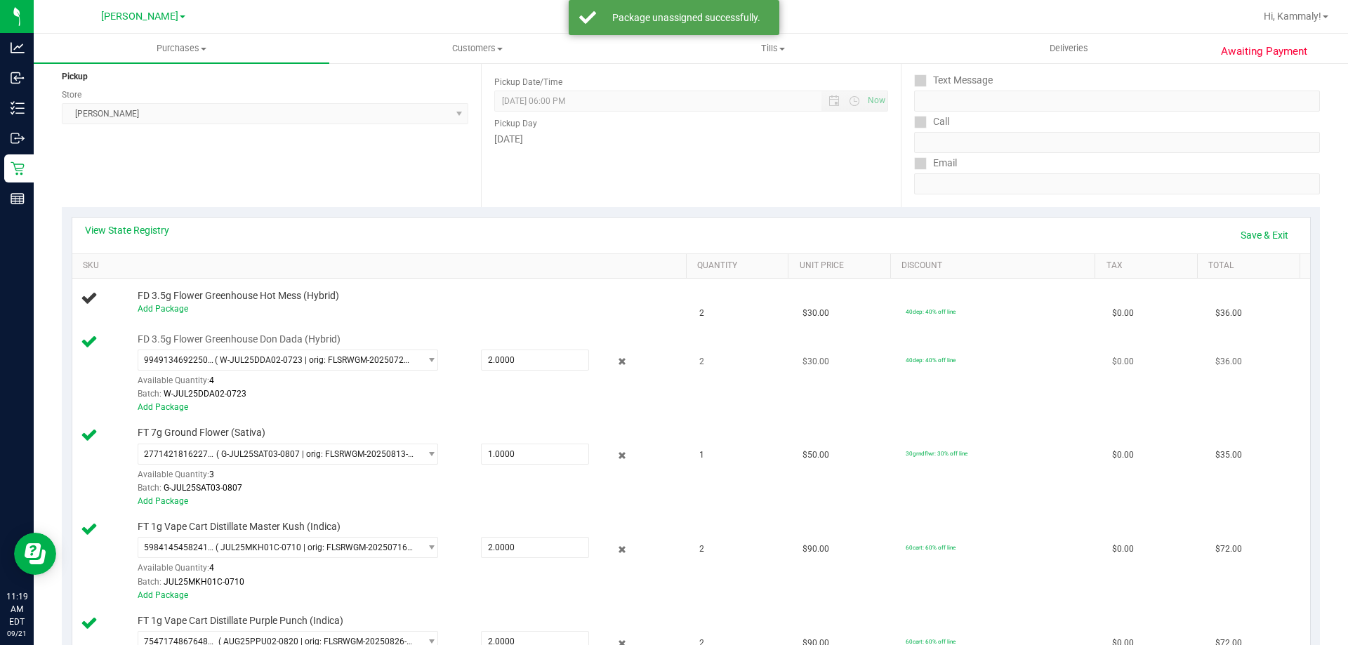
click at [603, 414] on div "Add Package" at bounding box center [409, 407] width 542 height 13
click at [615, 362] on icon at bounding box center [622, 362] width 15 height 16
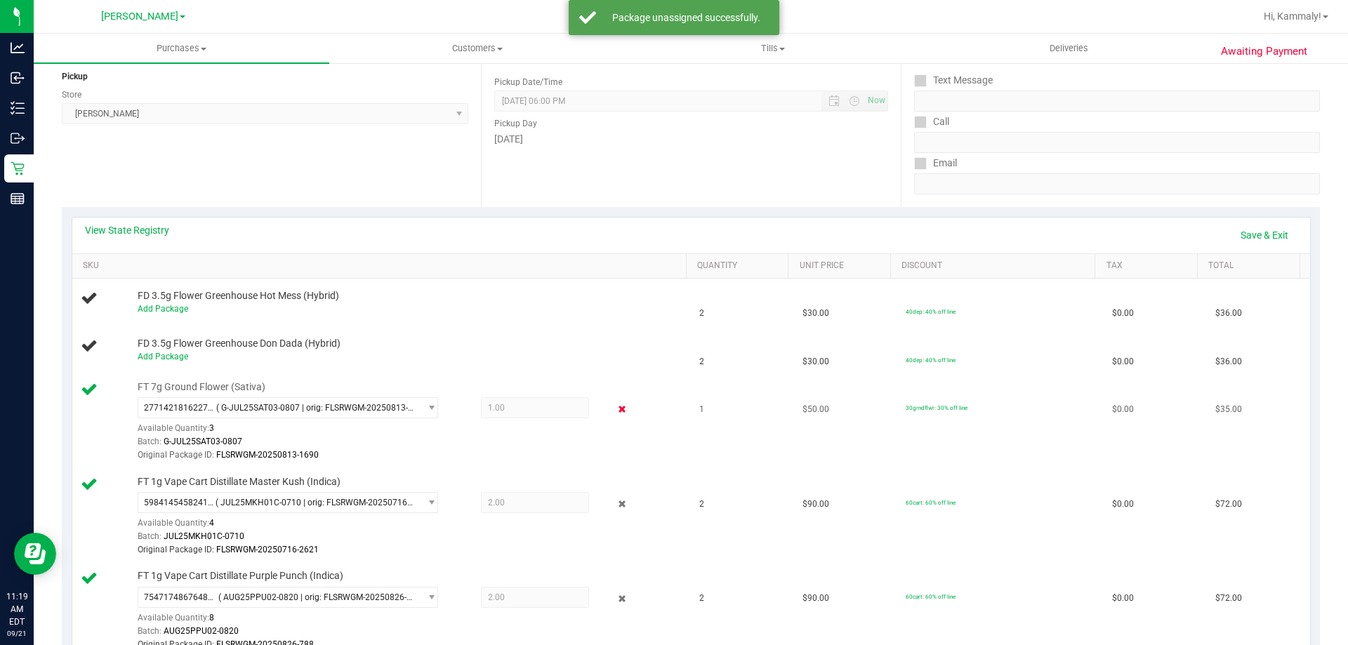
click at [616, 413] on icon at bounding box center [622, 410] width 15 height 16
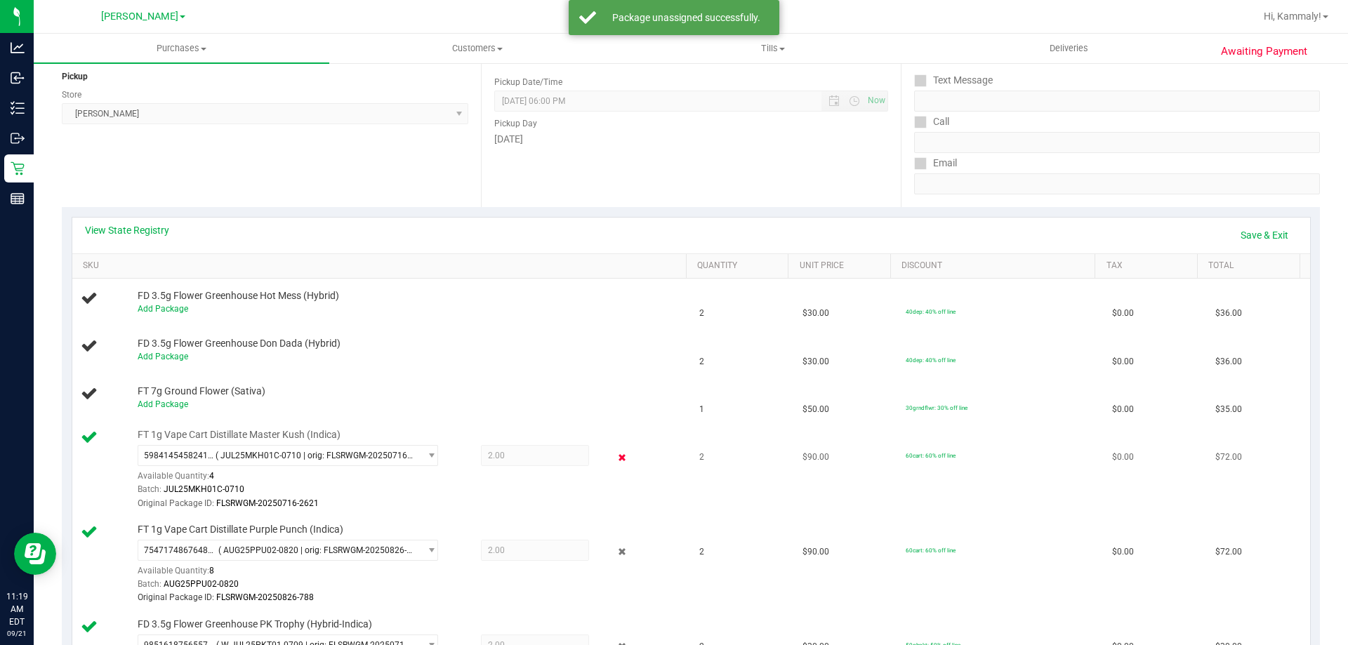
click at [615, 462] on icon at bounding box center [622, 457] width 15 height 16
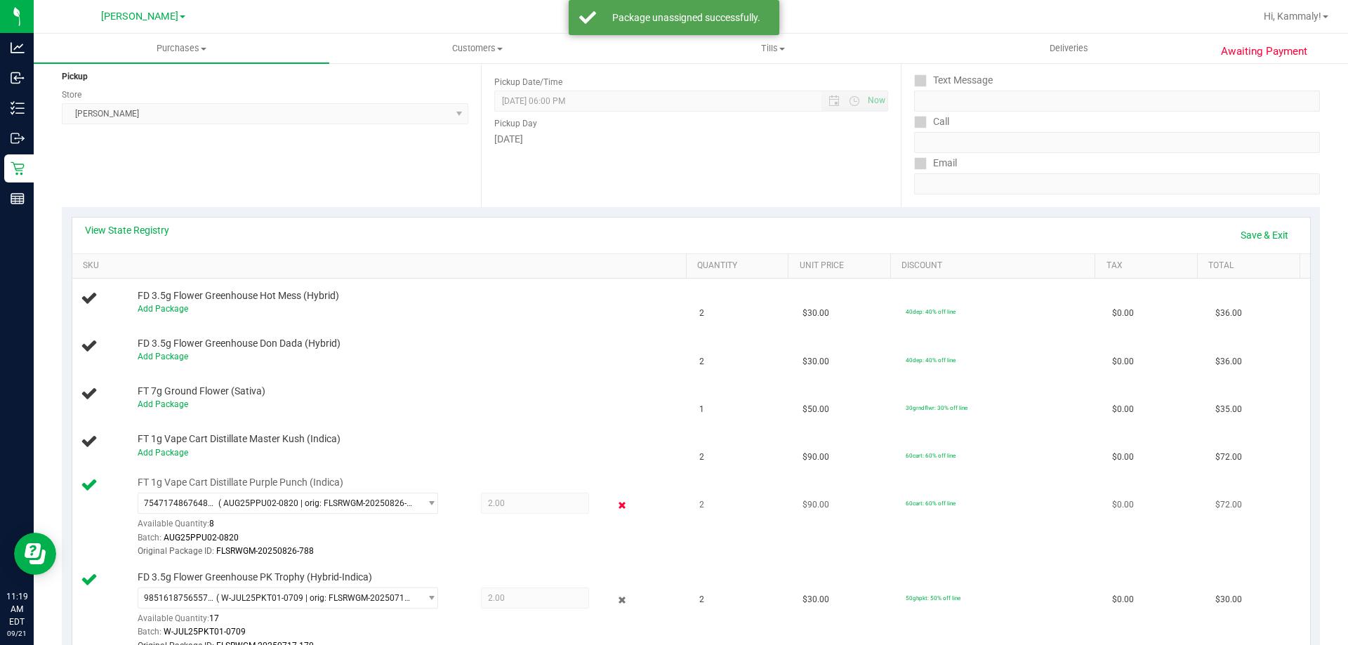
click at [615, 505] on icon at bounding box center [622, 505] width 15 height 16
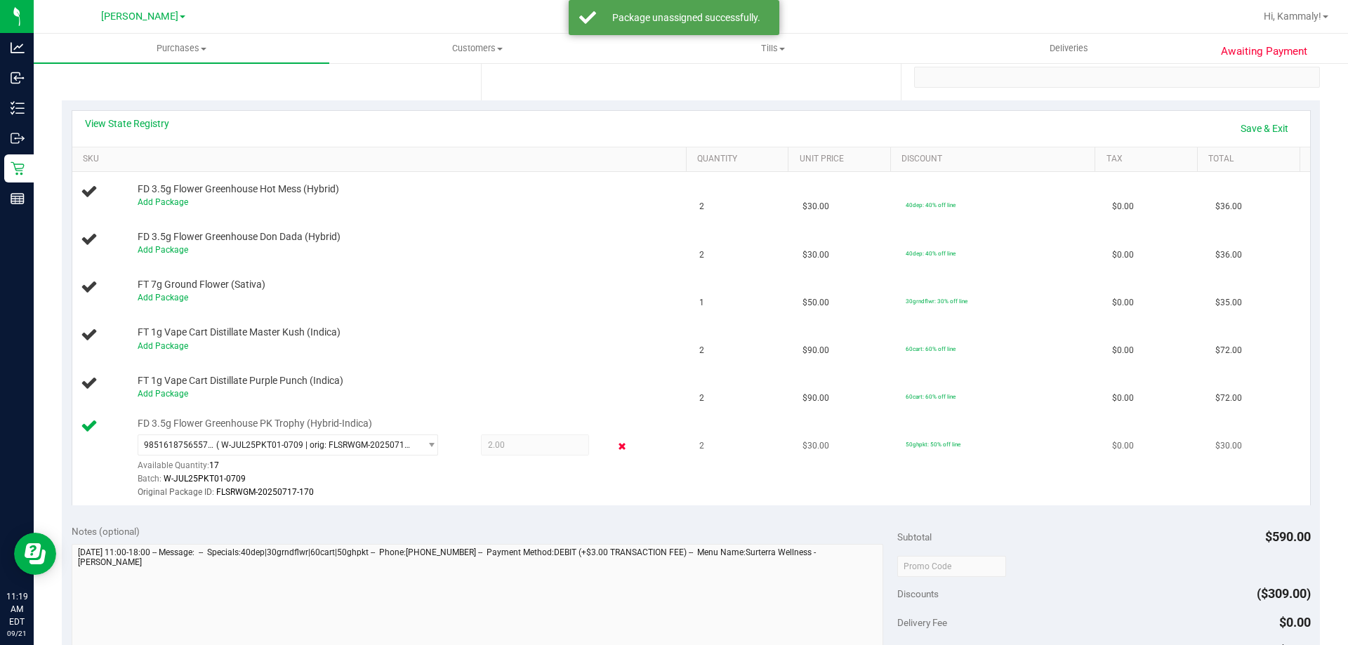
click at [616, 451] on icon at bounding box center [622, 447] width 15 height 16
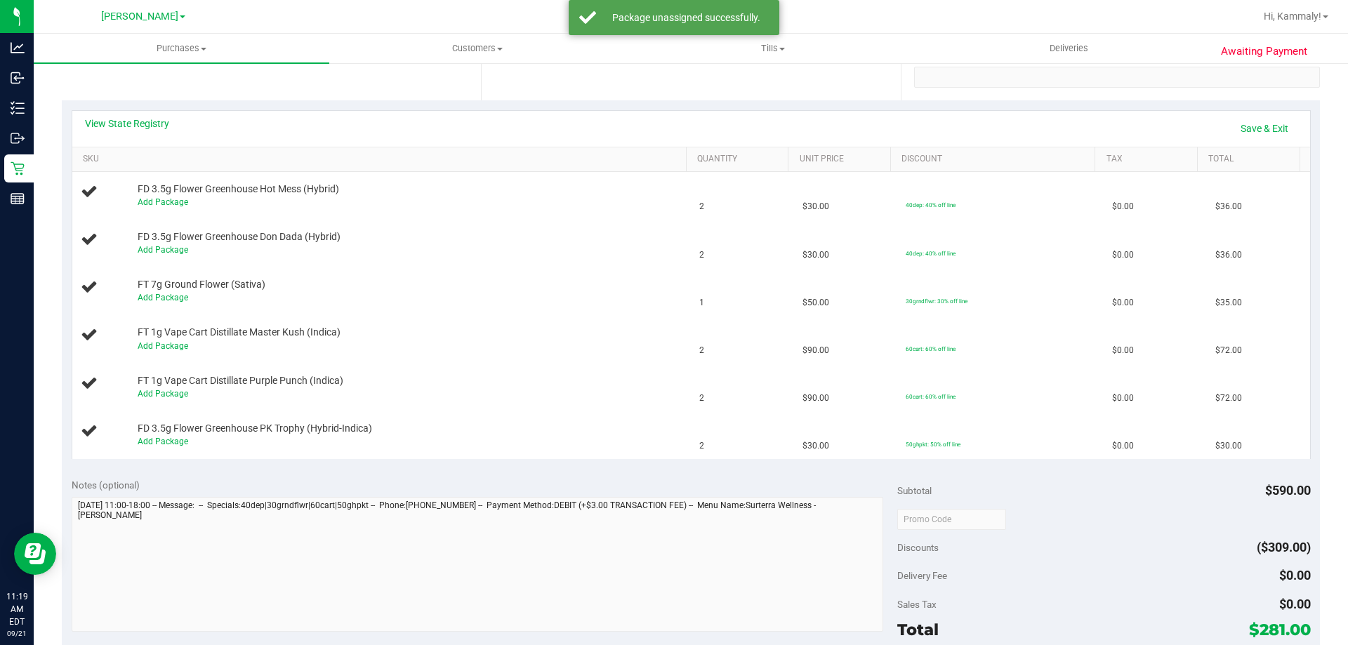
scroll to position [266, 0]
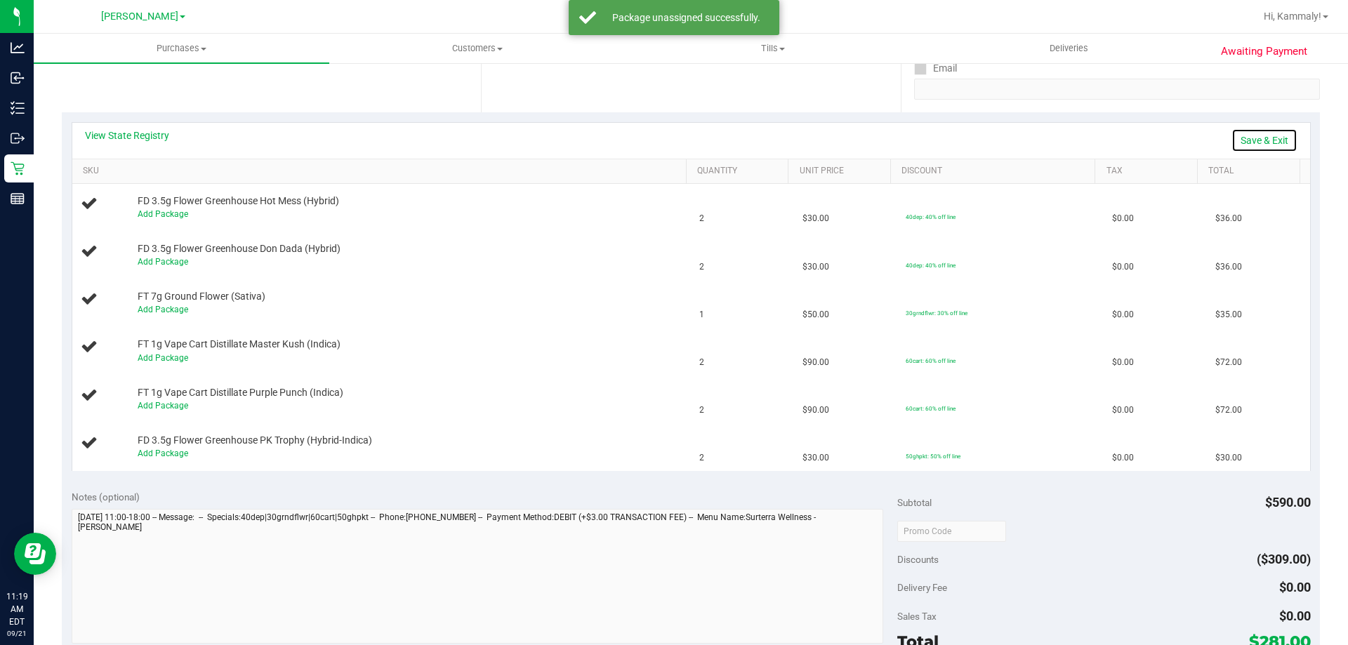
click at [1254, 147] on link "Save & Exit" at bounding box center [1264, 140] width 66 height 24
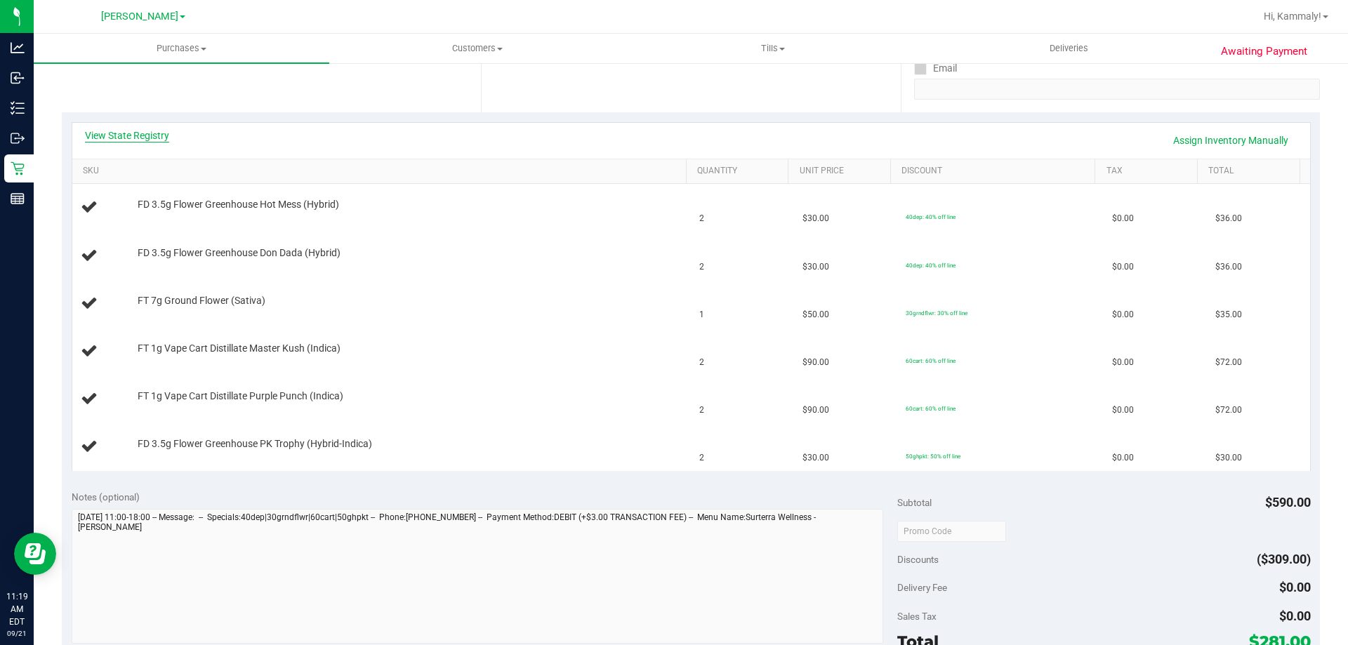
click at [149, 139] on link "View State Registry" at bounding box center [127, 135] width 84 height 14
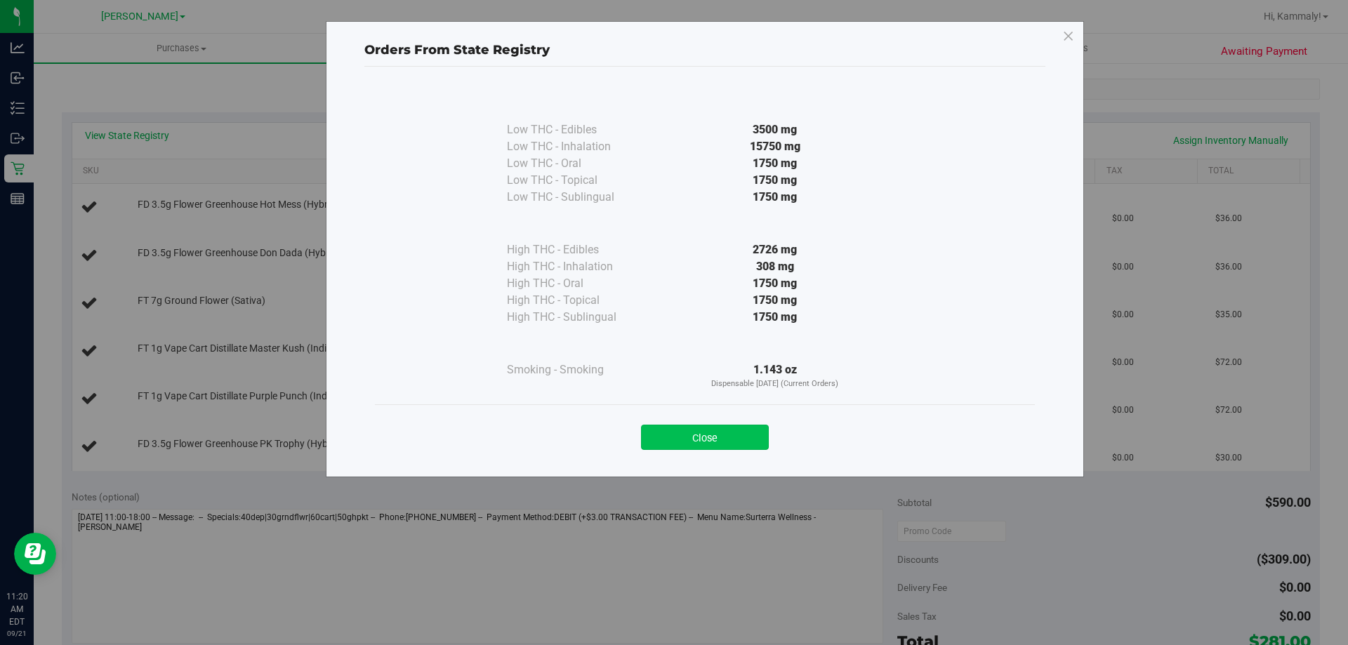
click at [735, 446] on button "Close" at bounding box center [705, 437] width 128 height 25
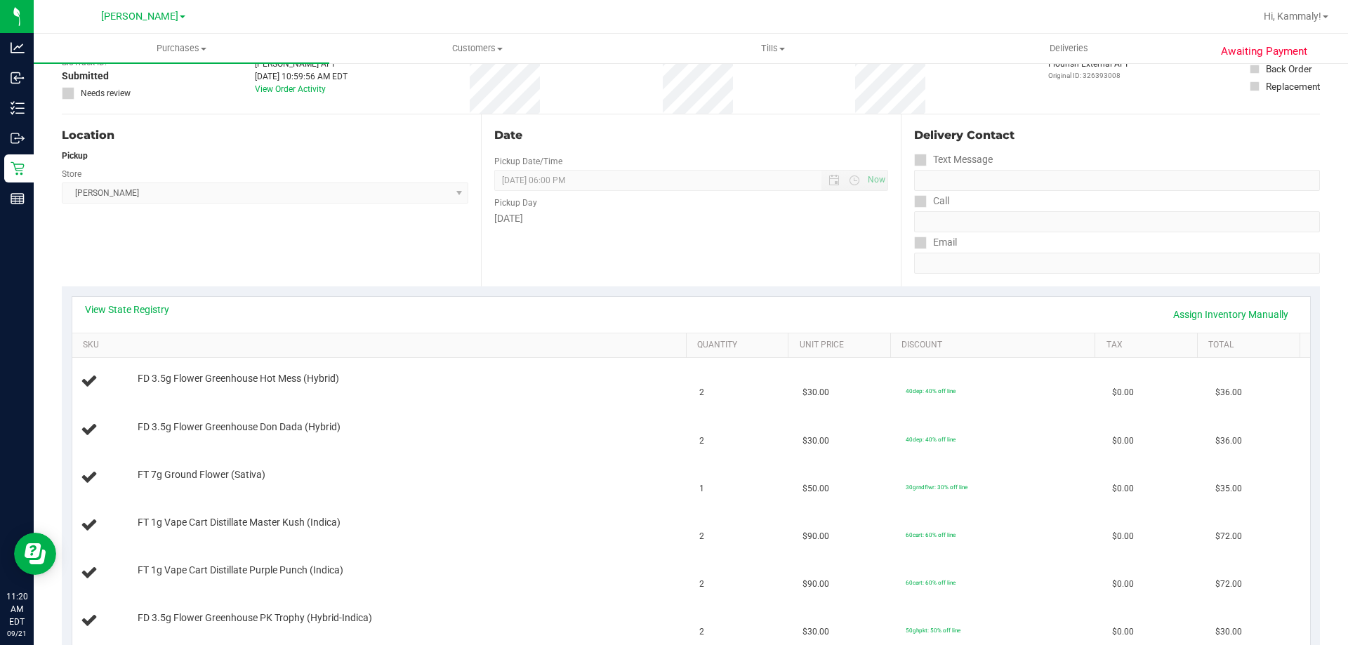
scroll to position [0, 0]
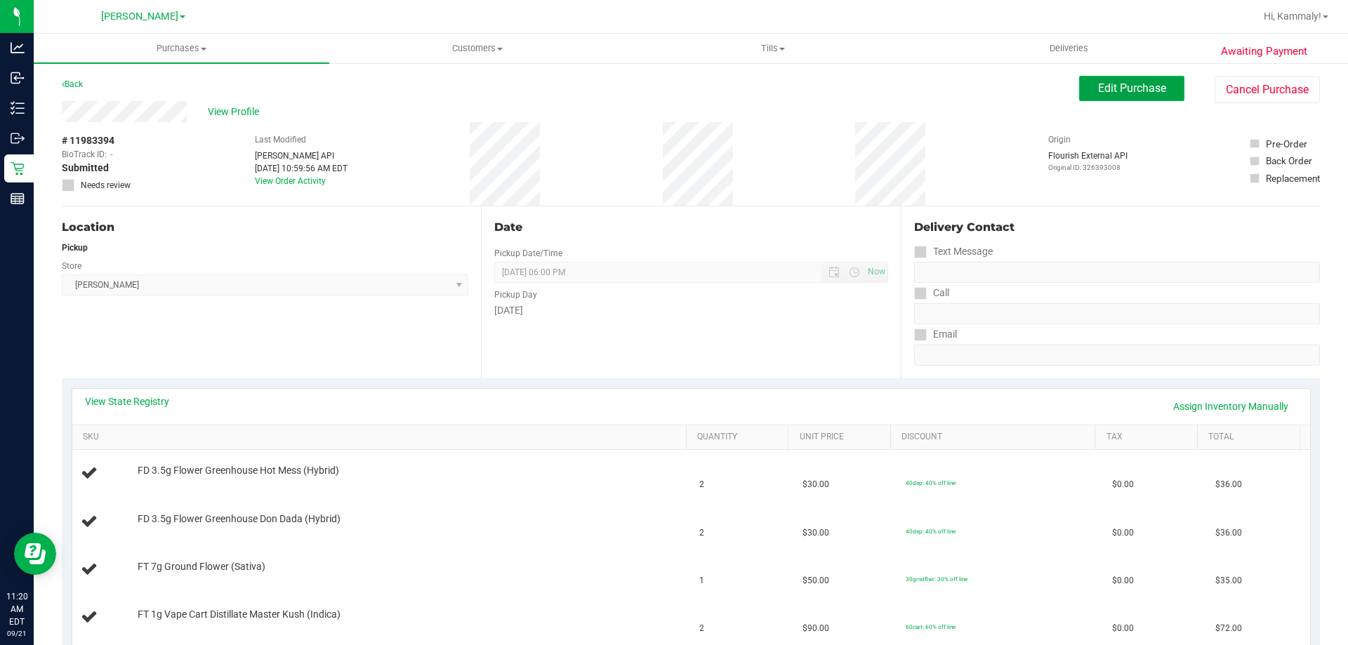
click at [1142, 100] on button "Edit Purchase" at bounding box center [1131, 88] width 105 height 25
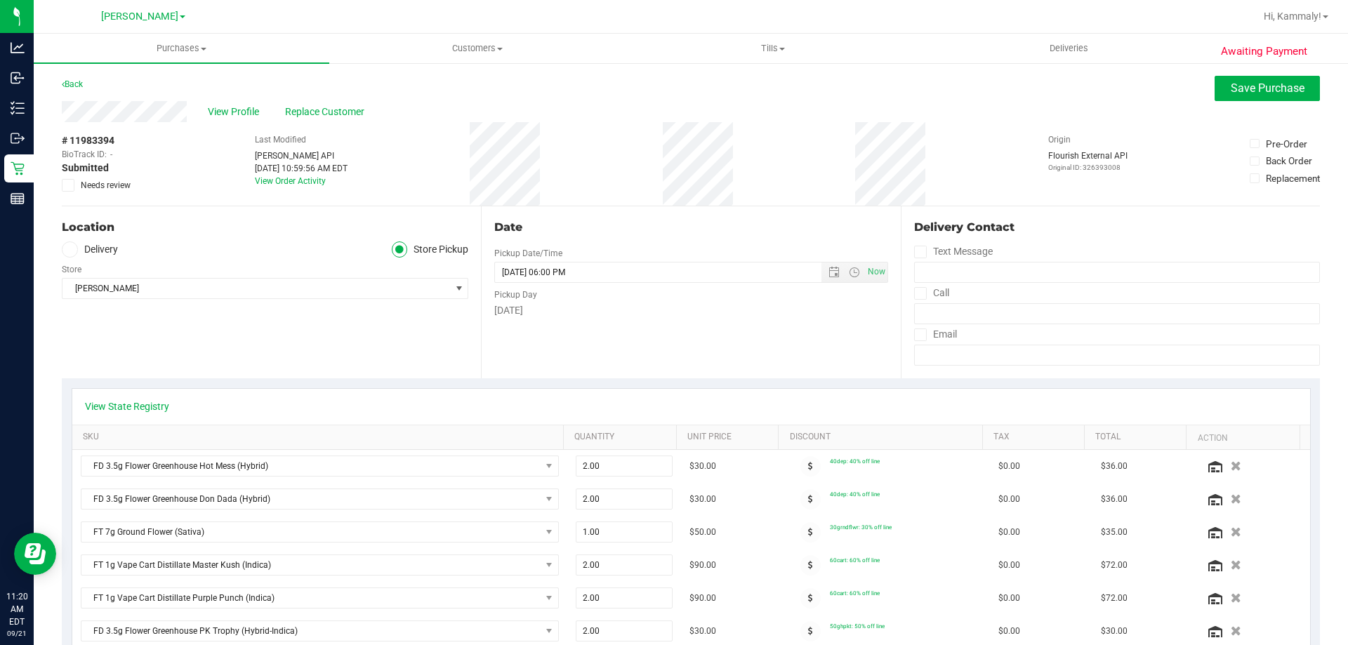
click at [65, 185] on icon at bounding box center [68, 185] width 9 height 0
click at [0, 0] on input "Needs review" at bounding box center [0, 0] width 0 height 0
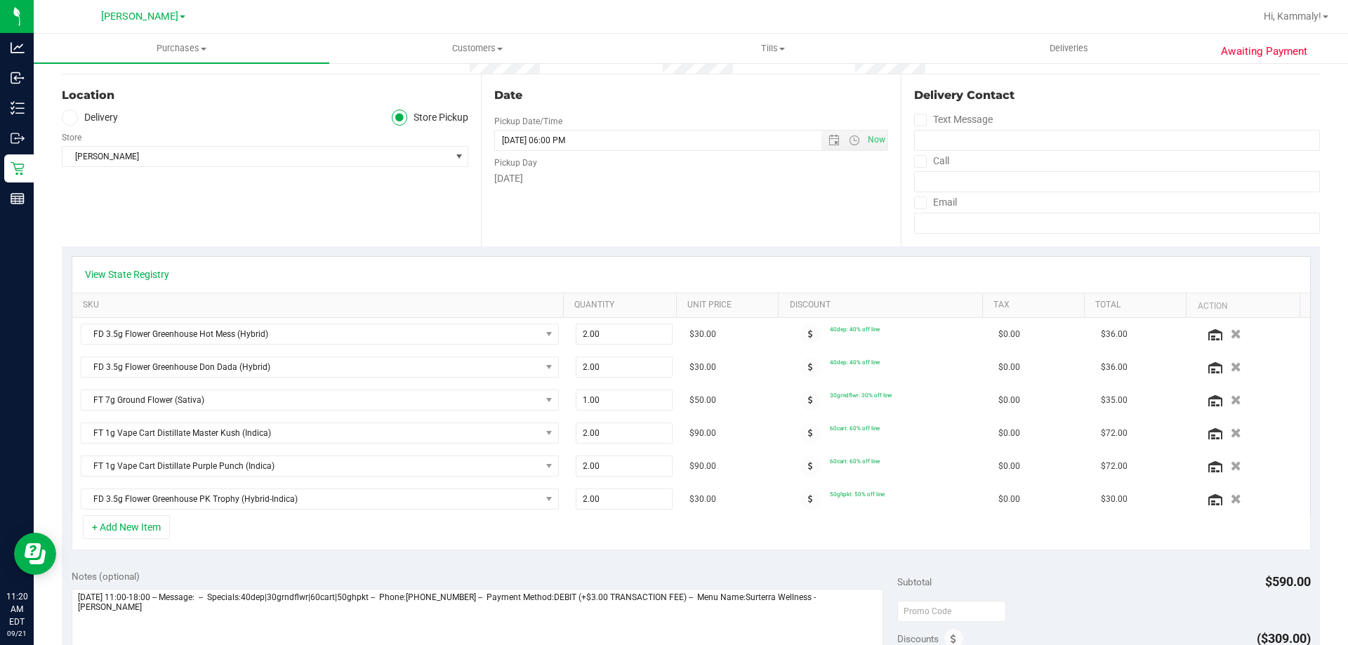
scroll to position [140, 0]
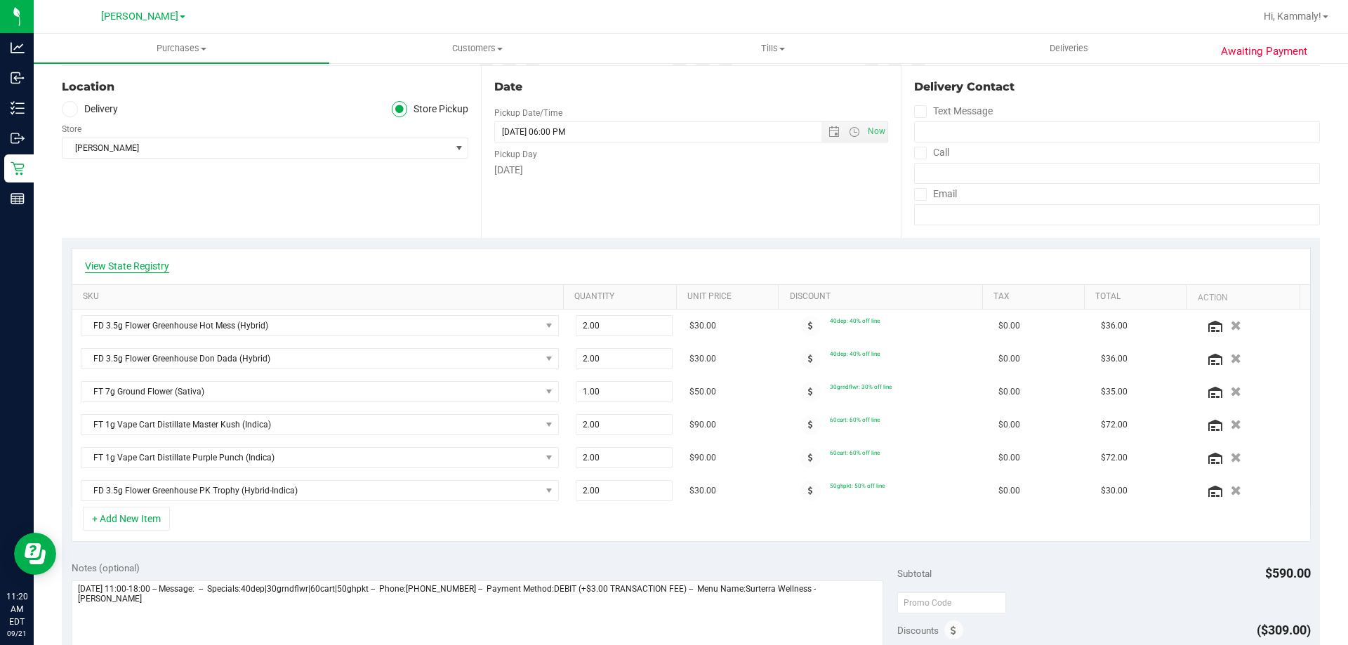
click at [168, 265] on link "View State Registry" at bounding box center [127, 266] width 84 height 14
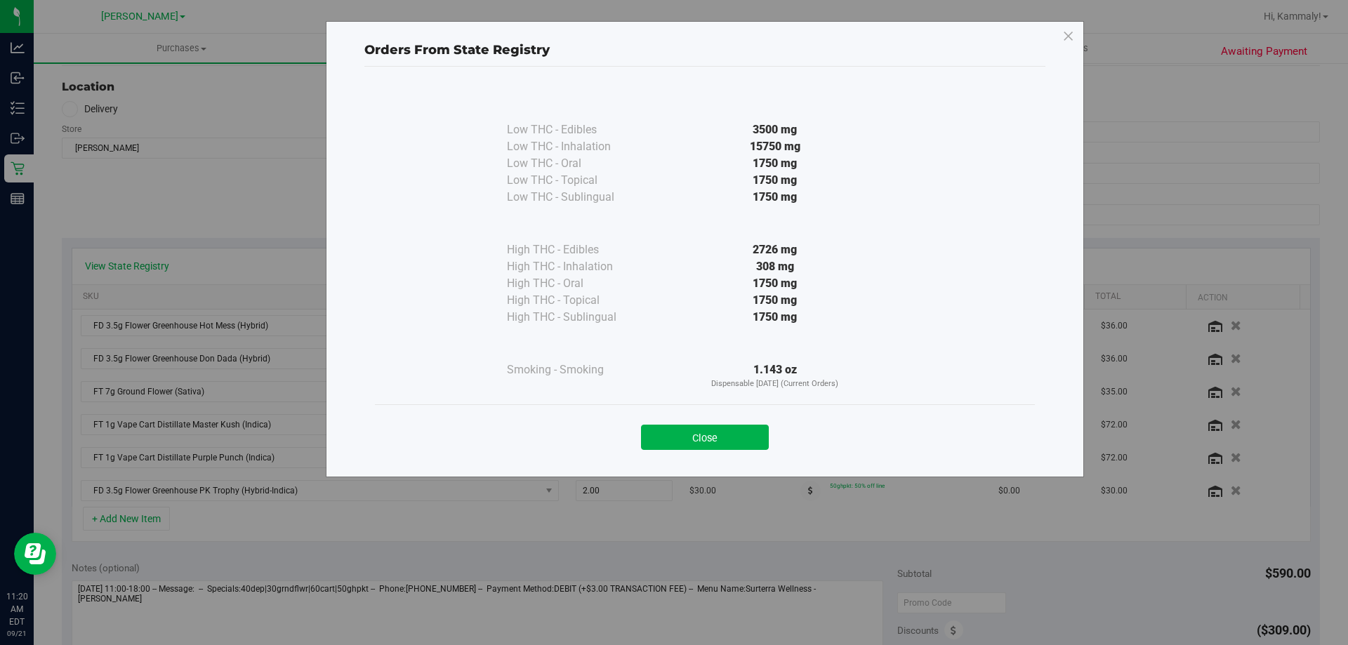
click at [774, 260] on div "308 mg" at bounding box center [775, 266] width 256 height 17
click at [773, 260] on div "308 mg" at bounding box center [775, 266] width 256 height 17
copy div "308 mg"
click at [710, 438] on button "Close" at bounding box center [705, 437] width 128 height 25
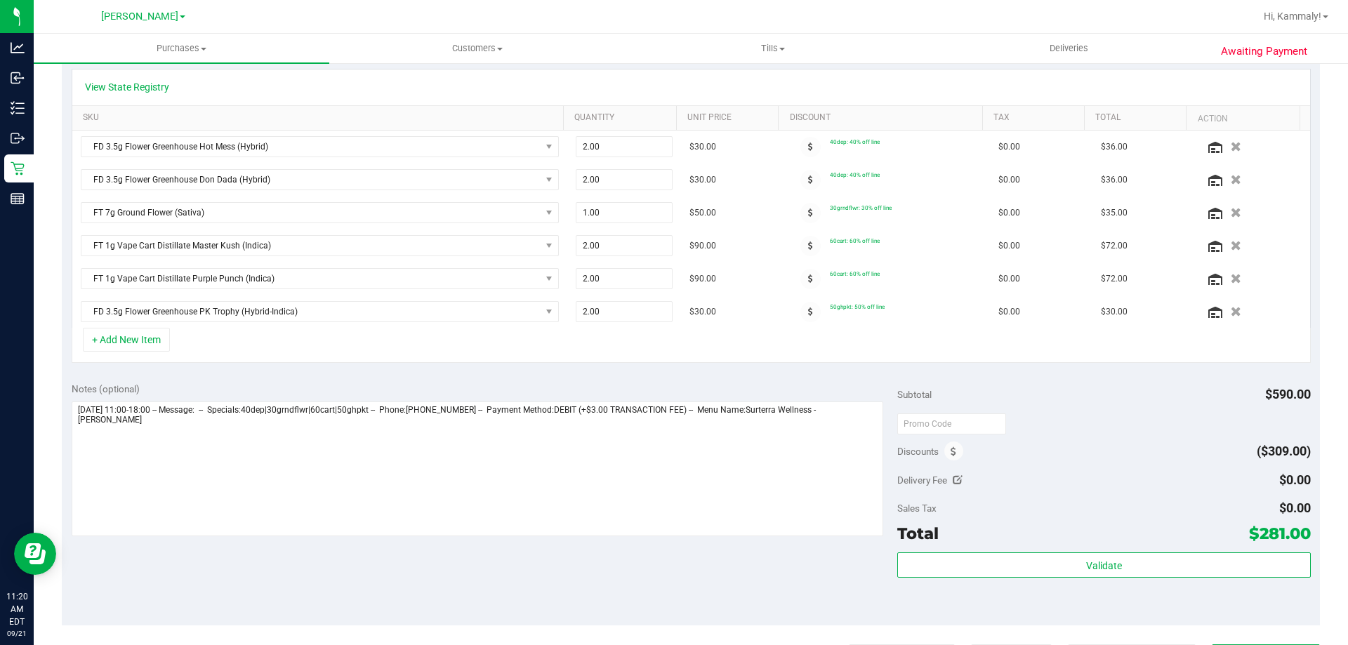
scroll to position [369, 0]
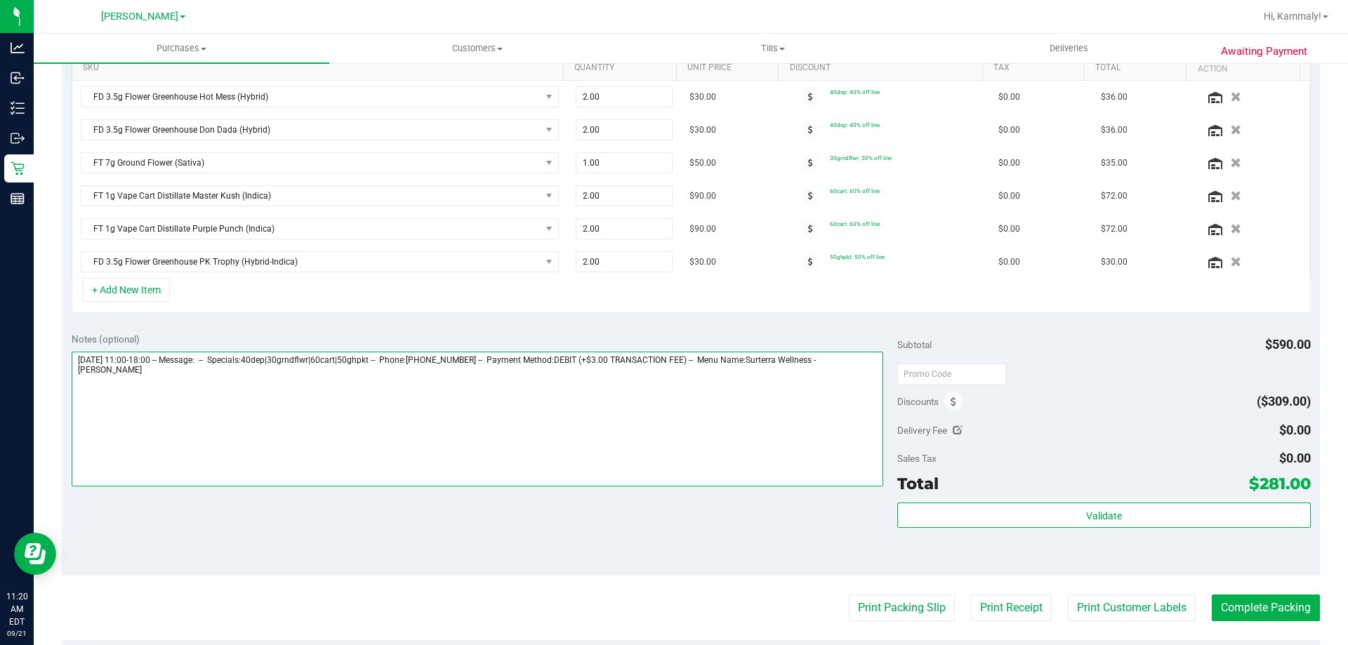
click at [812, 406] on textarea at bounding box center [478, 419] width 812 height 135
paste textarea "308 mg"
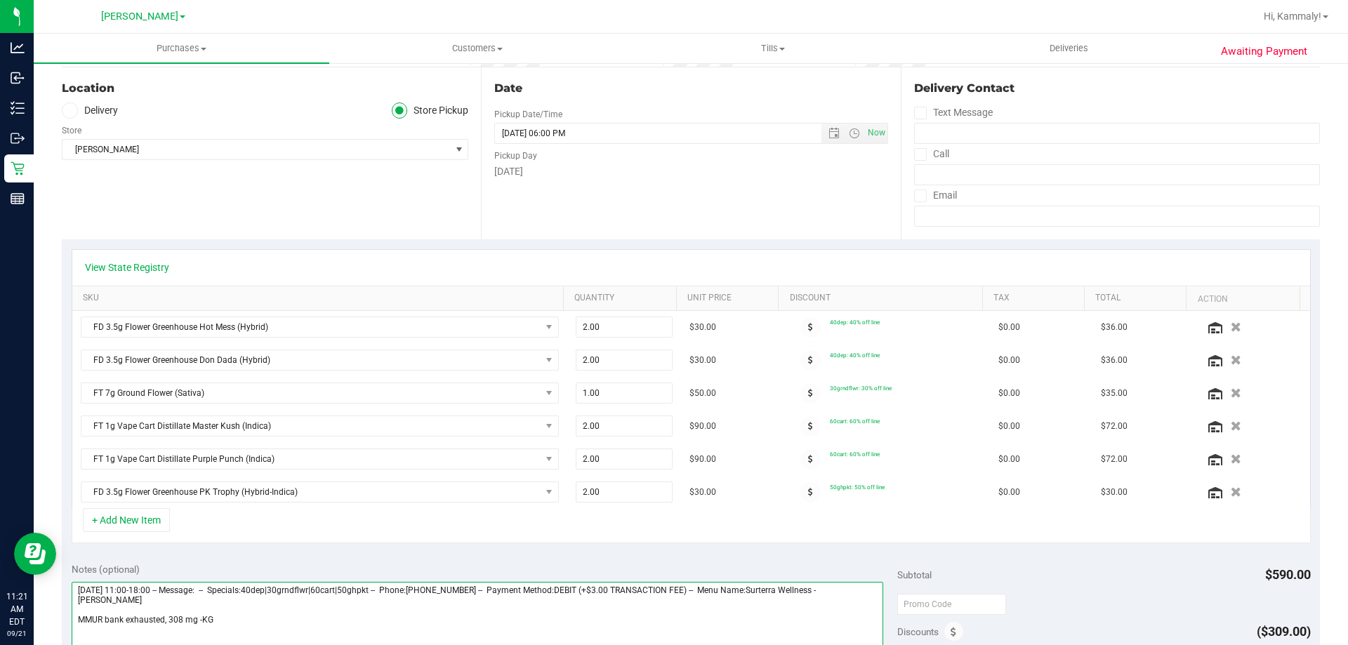
scroll to position [0, 0]
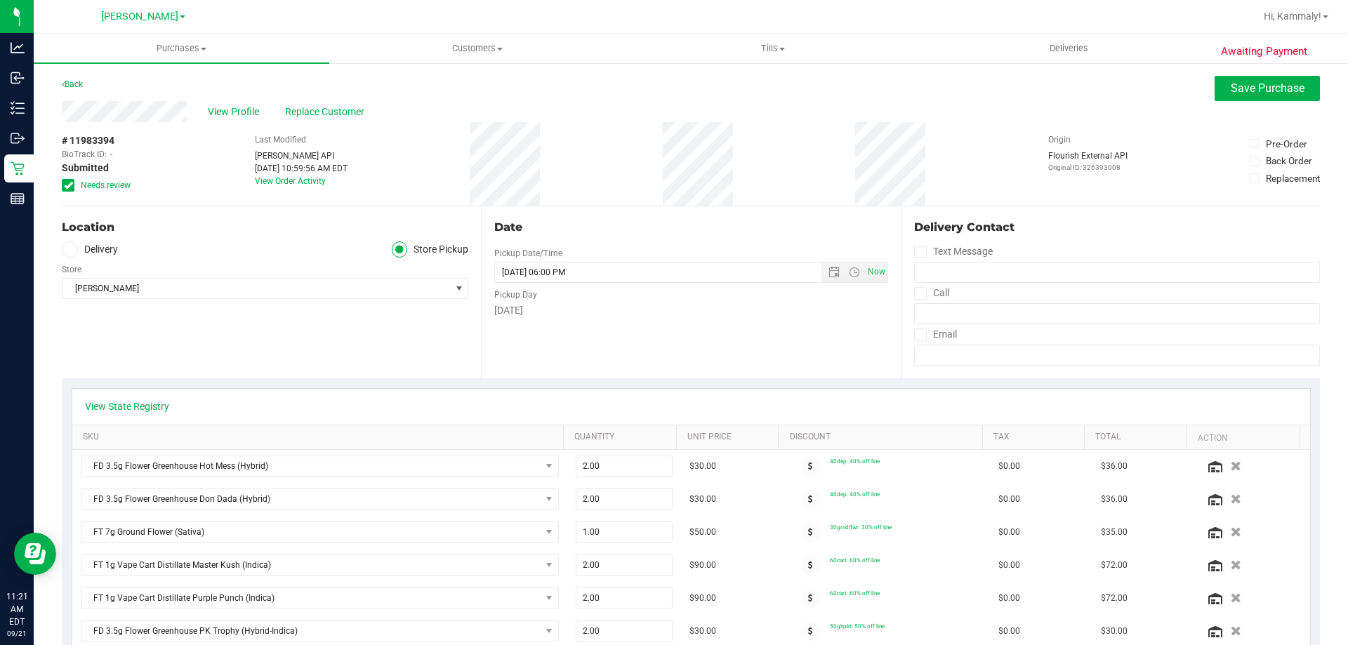
type textarea "[DATE] 11:00-18:00 -- Message: -- Specials:40dep|30grndflwr|60cart|50ghpkt -- P…"
click at [1272, 89] on span "Save Purchase" at bounding box center [1267, 87] width 74 height 13
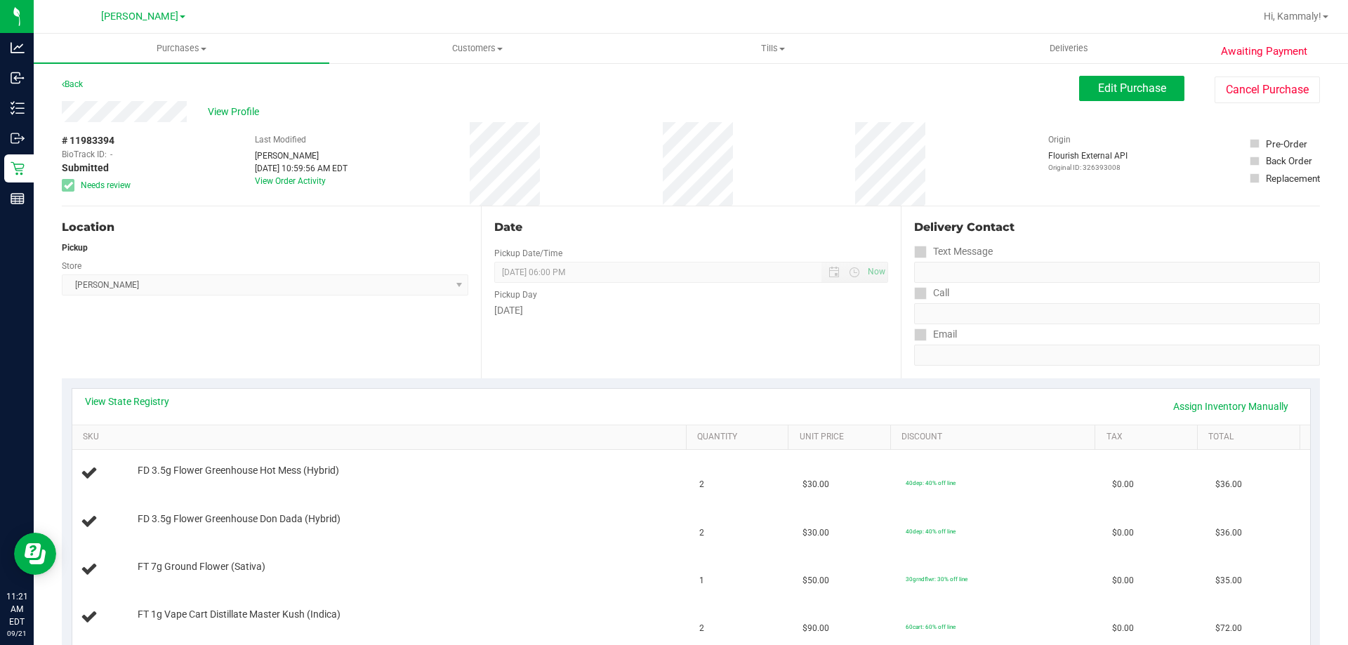
click at [253, 100] on div "Back Edit Purchase Cancel Purchase" at bounding box center [691, 88] width 1258 height 25
click at [242, 110] on span "View Profile" at bounding box center [236, 112] width 56 height 15
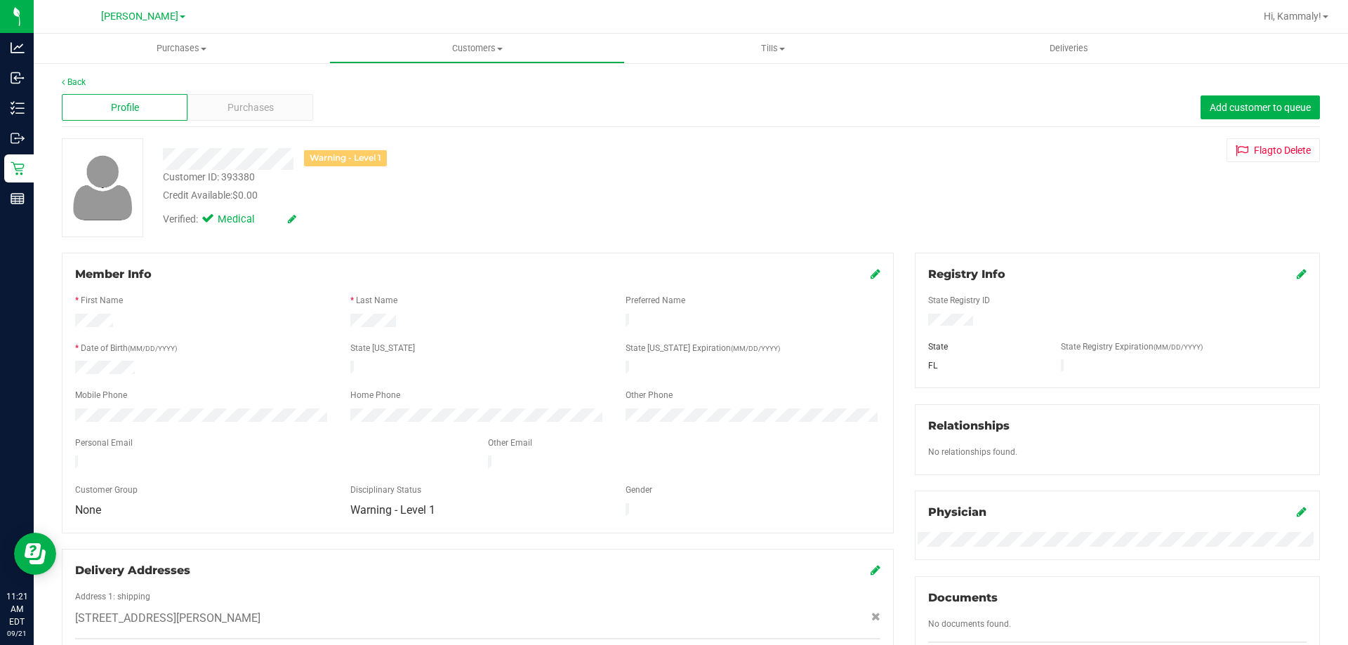
click at [238, 175] on div "Customer ID: 393380" at bounding box center [209, 177] width 92 height 15
copy div "393380"
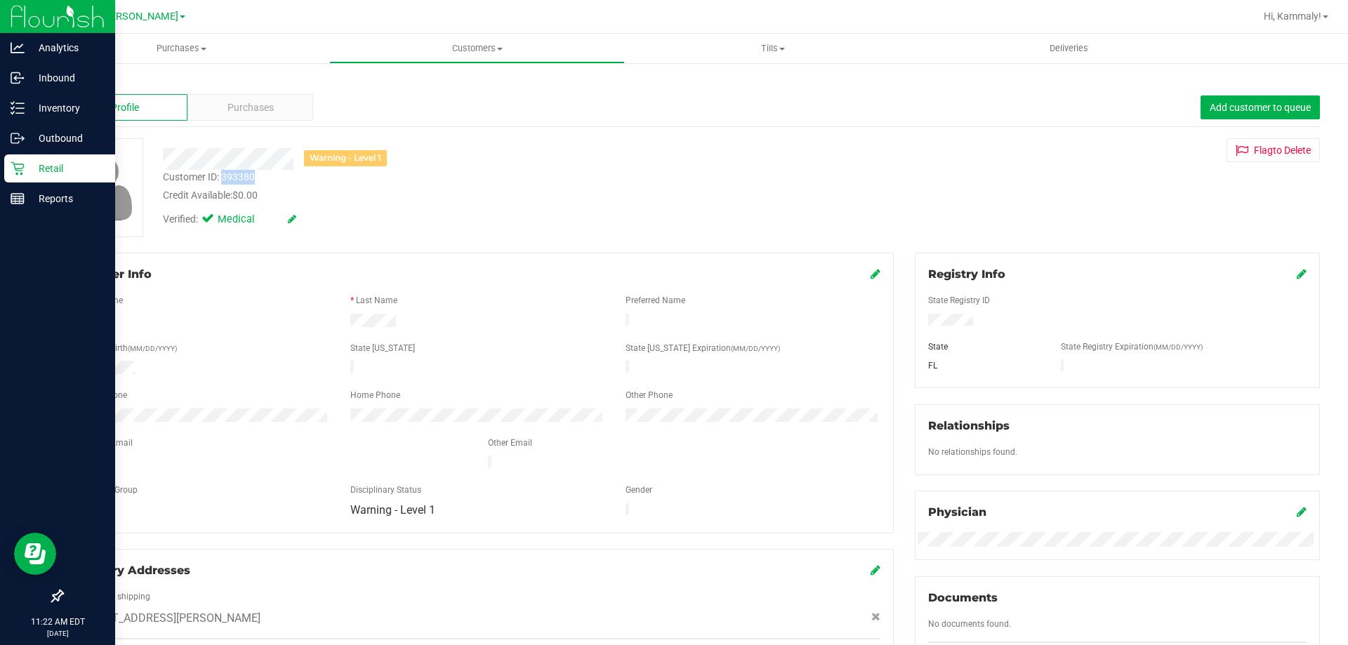
click at [15, 160] on div "Retail" at bounding box center [59, 168] width 111 height 28
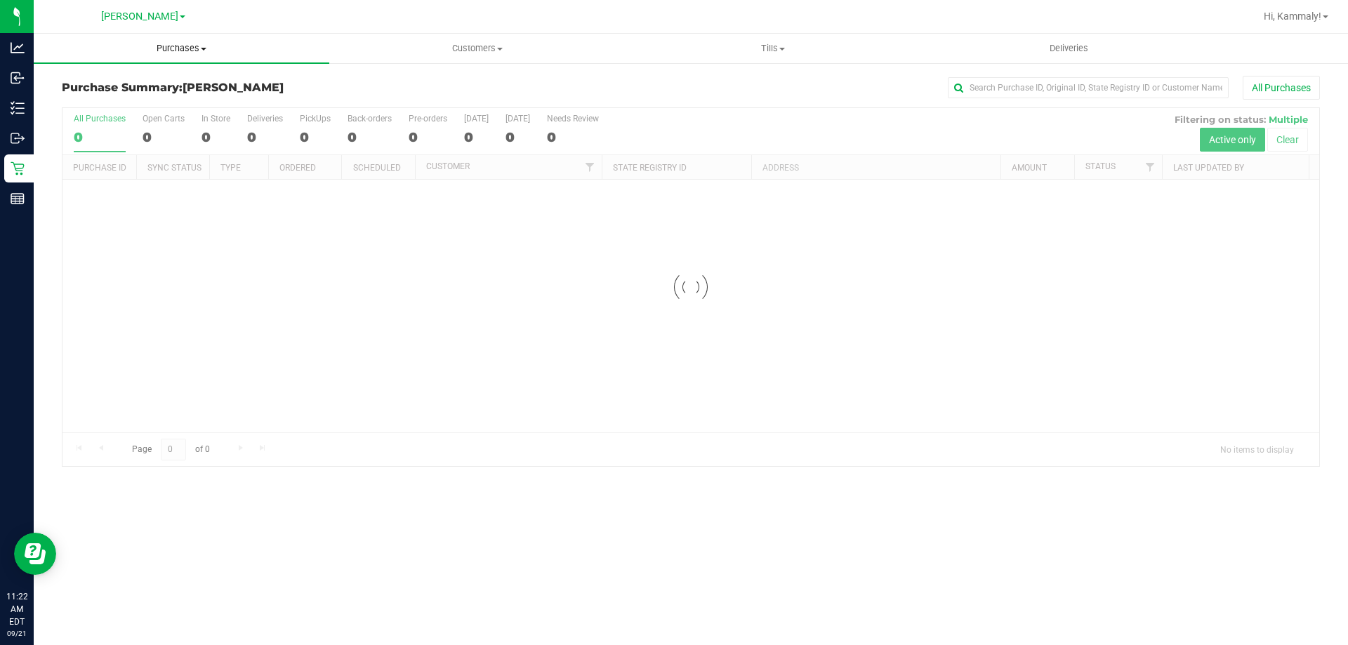
click at [166, 54] on span "Purchases" at bounding box center [182, 48] width 296 height 13
click at [153, 105] on li "Fulfillment" at bounding box center [182, 101] width 296 height 17
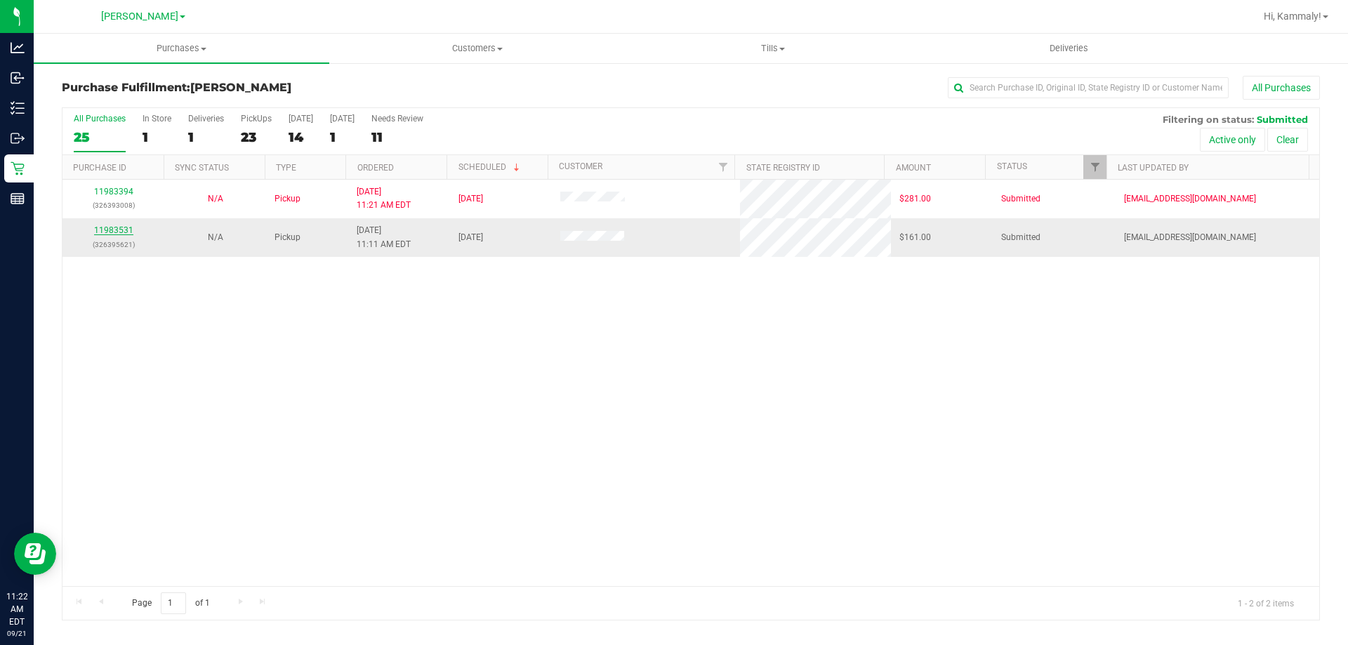
click at [114, 230] on link "11983531" at bounding box center [113, 230] width 39 height 10
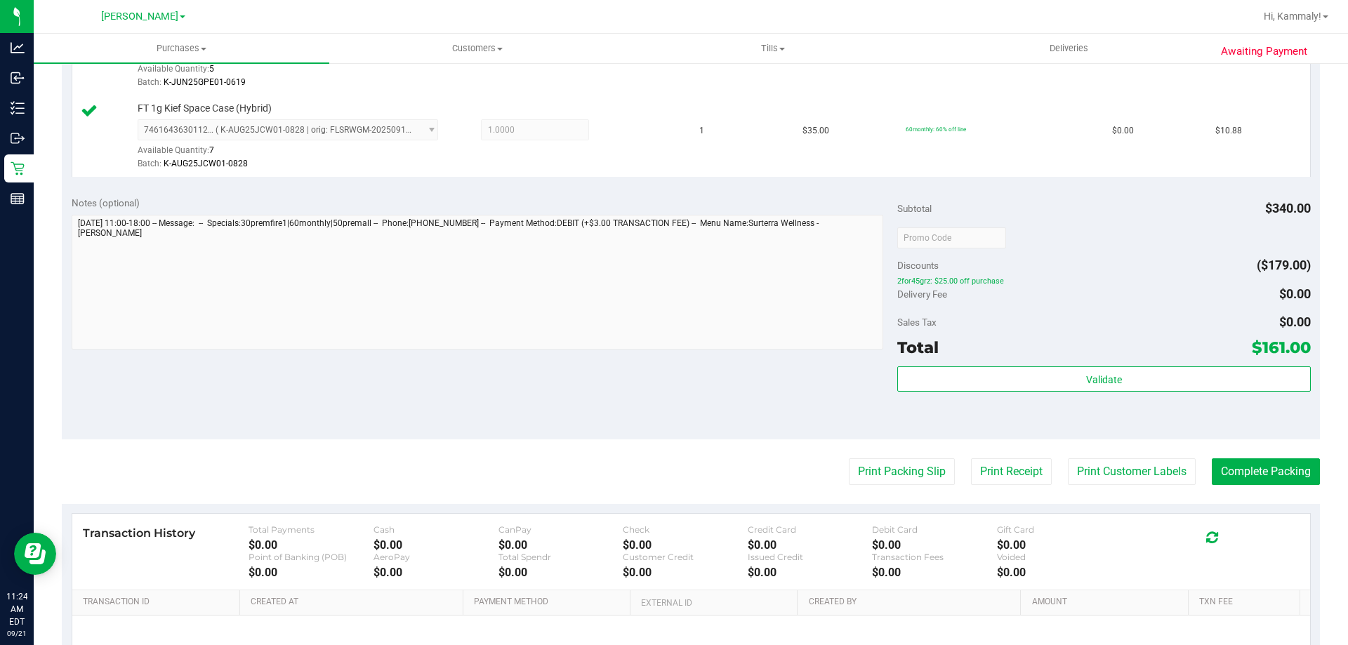
scroll to position [763, 0]
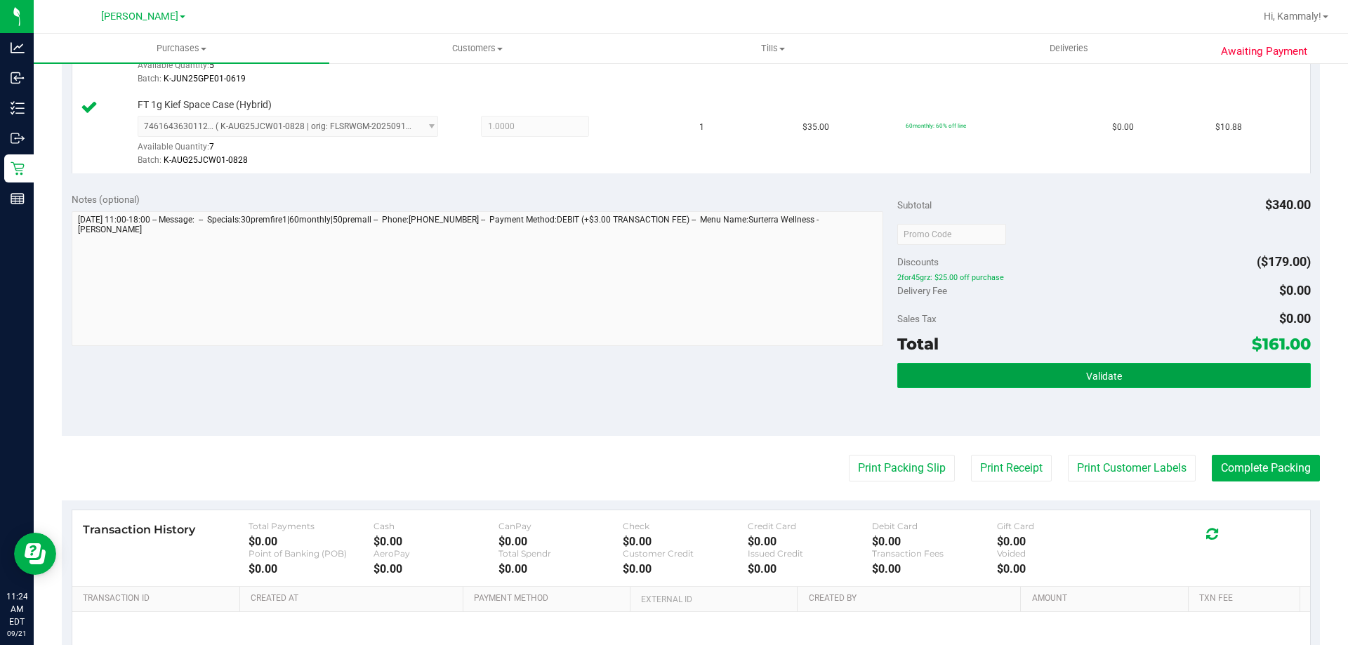
click at [1111, 386] on button "Validate" at bounding box center [1103, 375] width 413 height 25
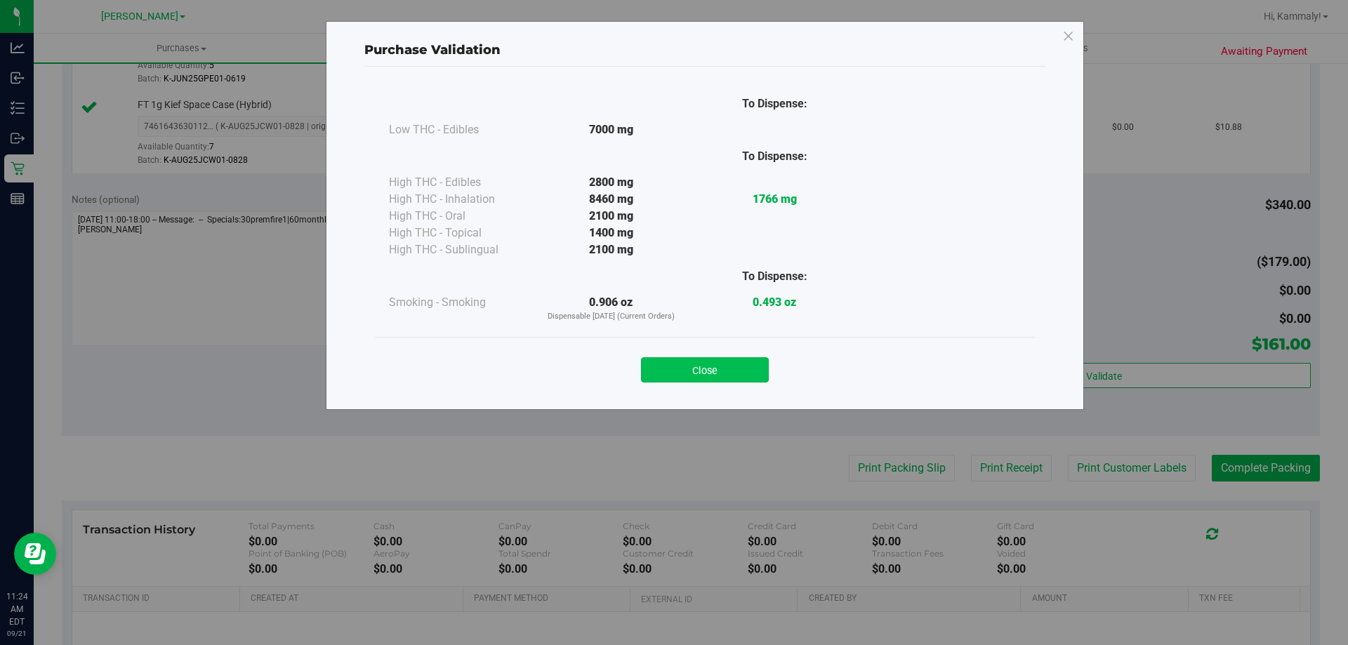
click at [696, 382] on button "Close" at bounding box center [705, 369] width 128 height 25
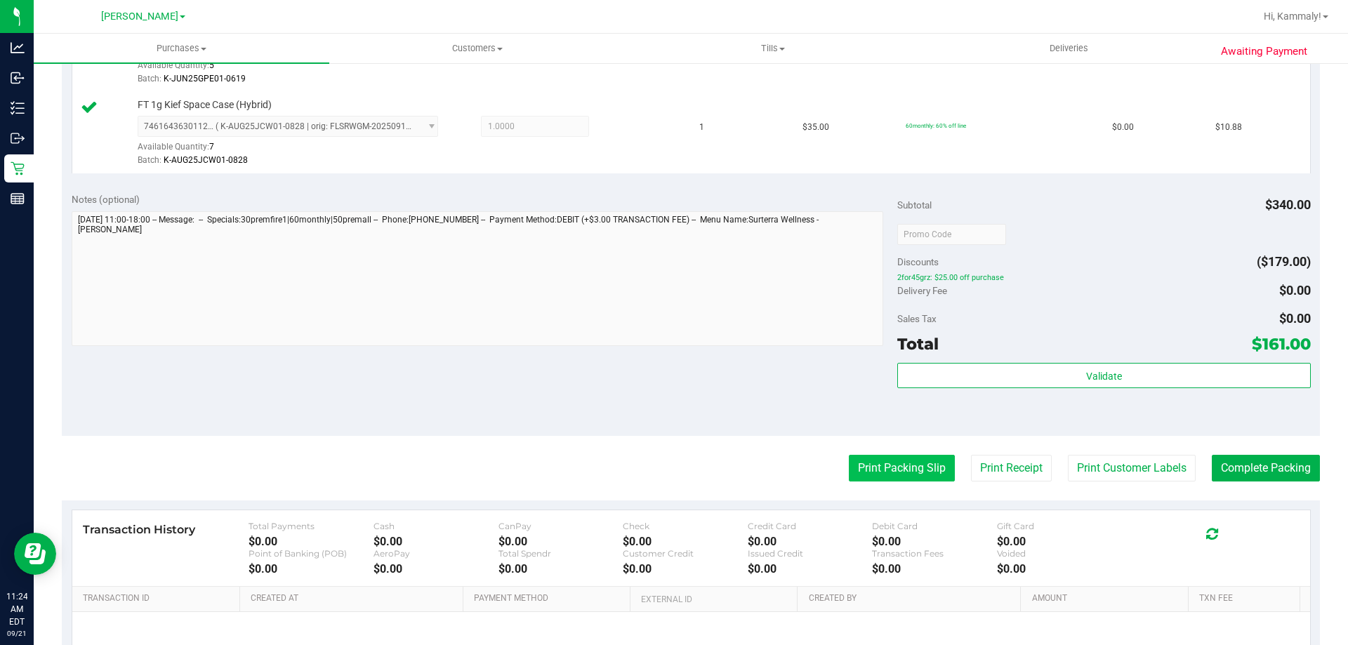
click at [849, 464] on button "Print Packing Slip" at bounding box center [902, 468] width 106 height 27
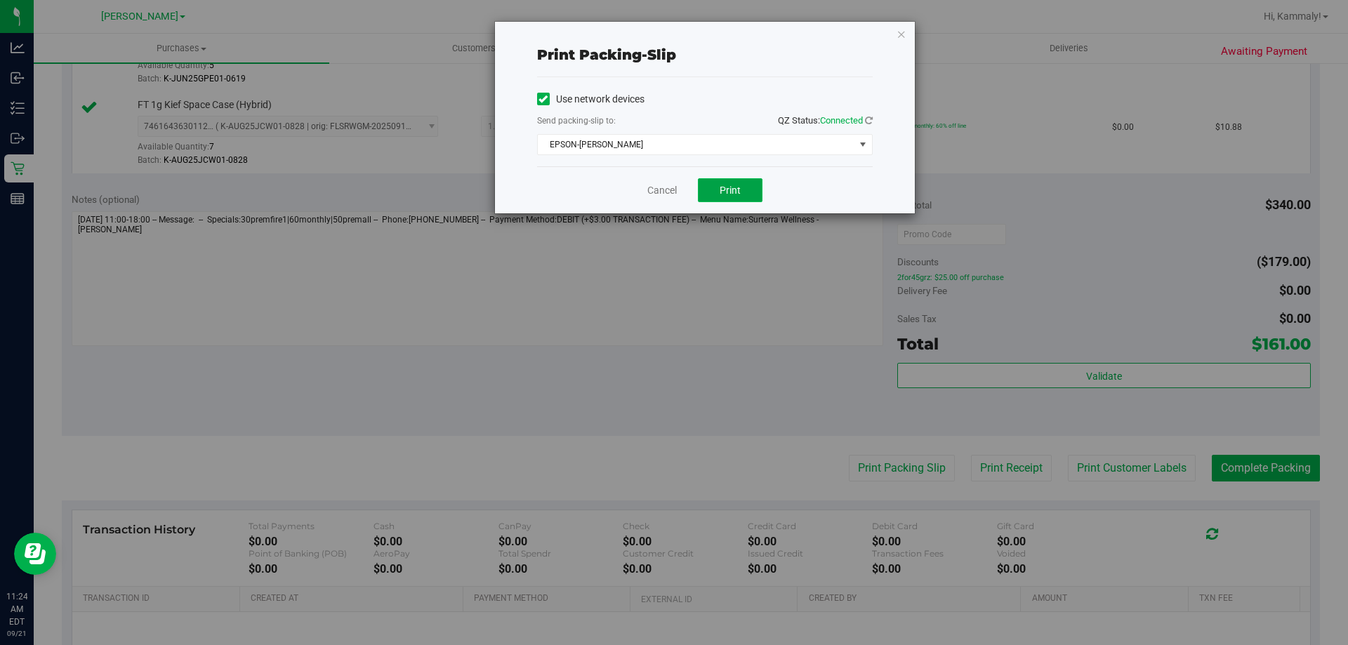
click at [757, 186] on button "Print" at bounding box center [730, 190] width 65 height 24
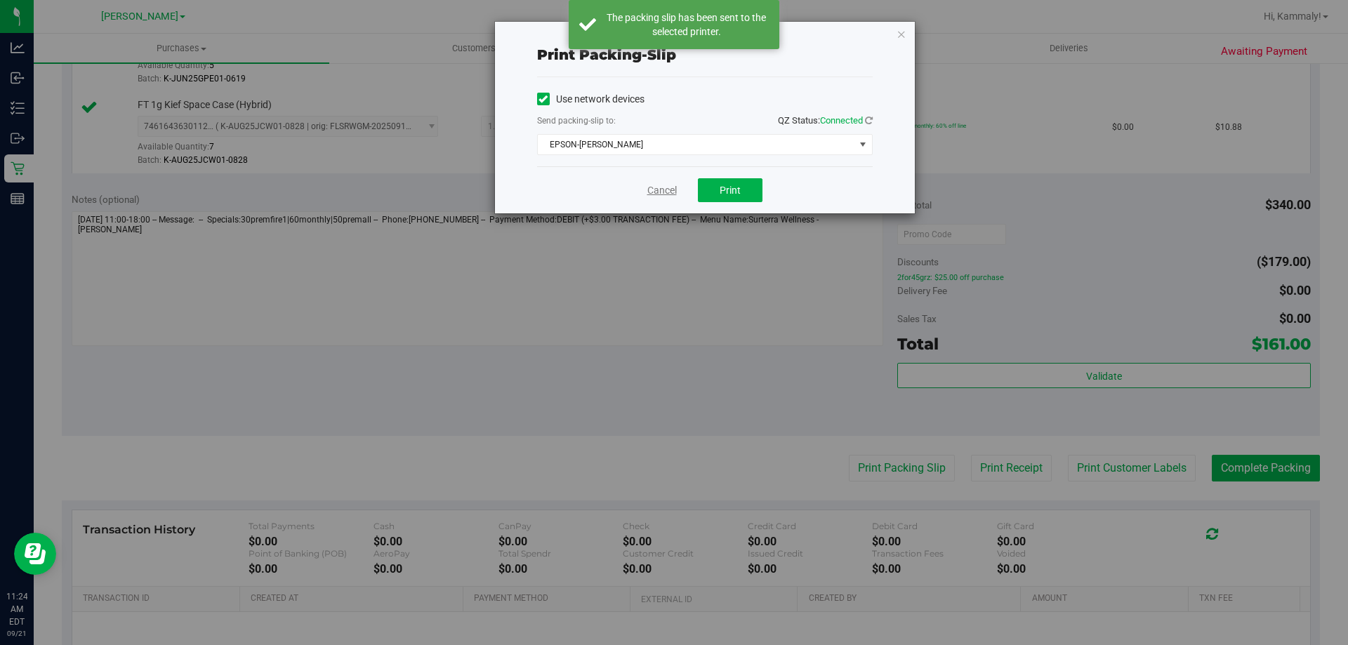
click at [654, 196] on link "Cancel" at bounding box center [661, 190] width 29 height 15
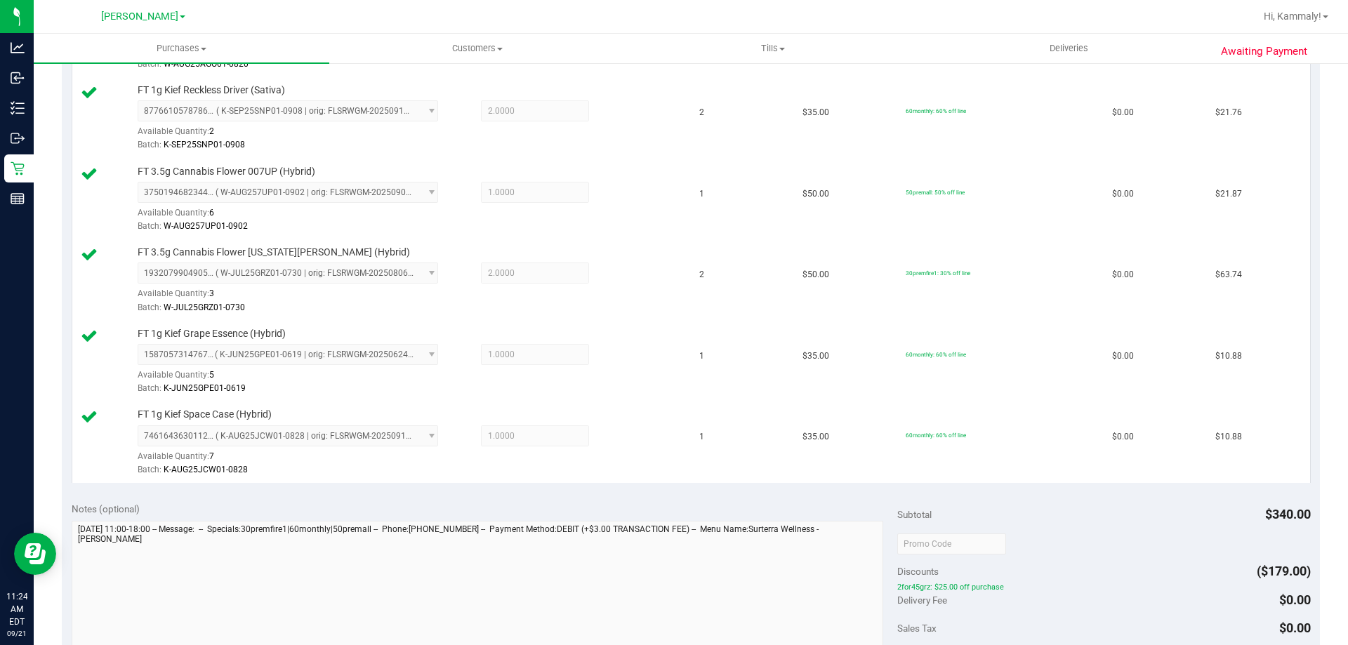
scroll to position [649, 0]
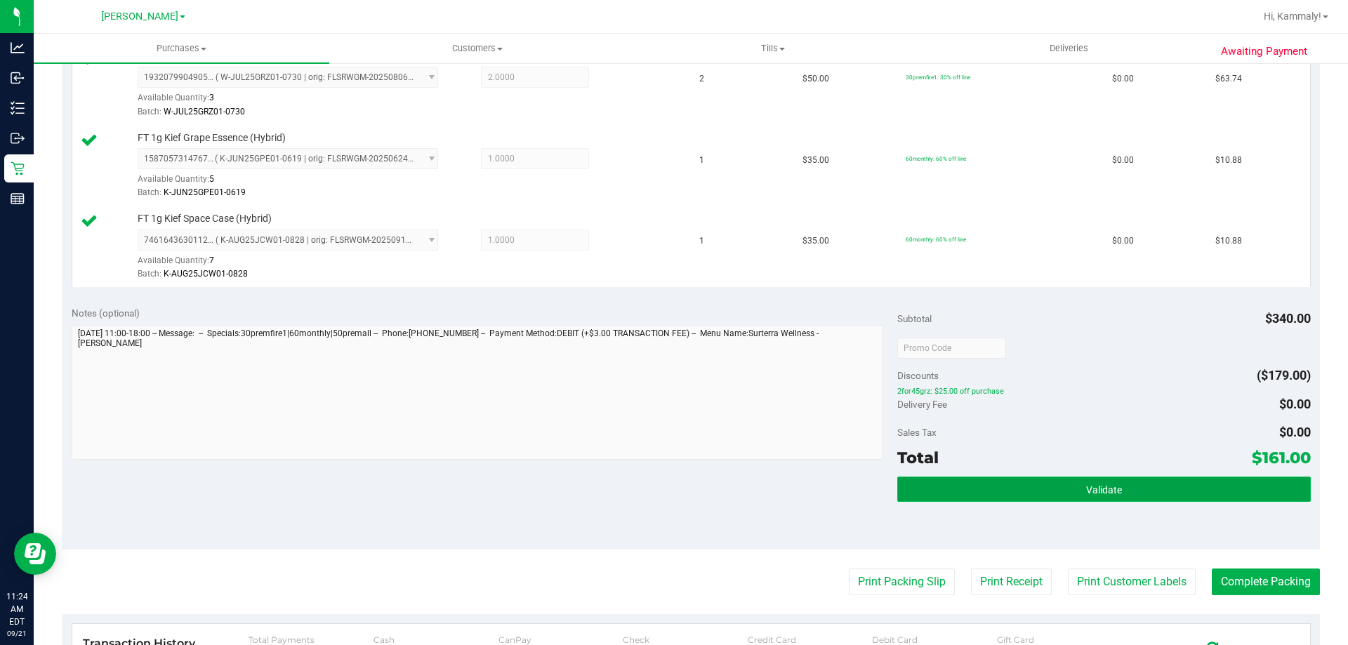
click at [1009, 500] on button "Validate" at bounding box center [1103, 489] width 413 height 25
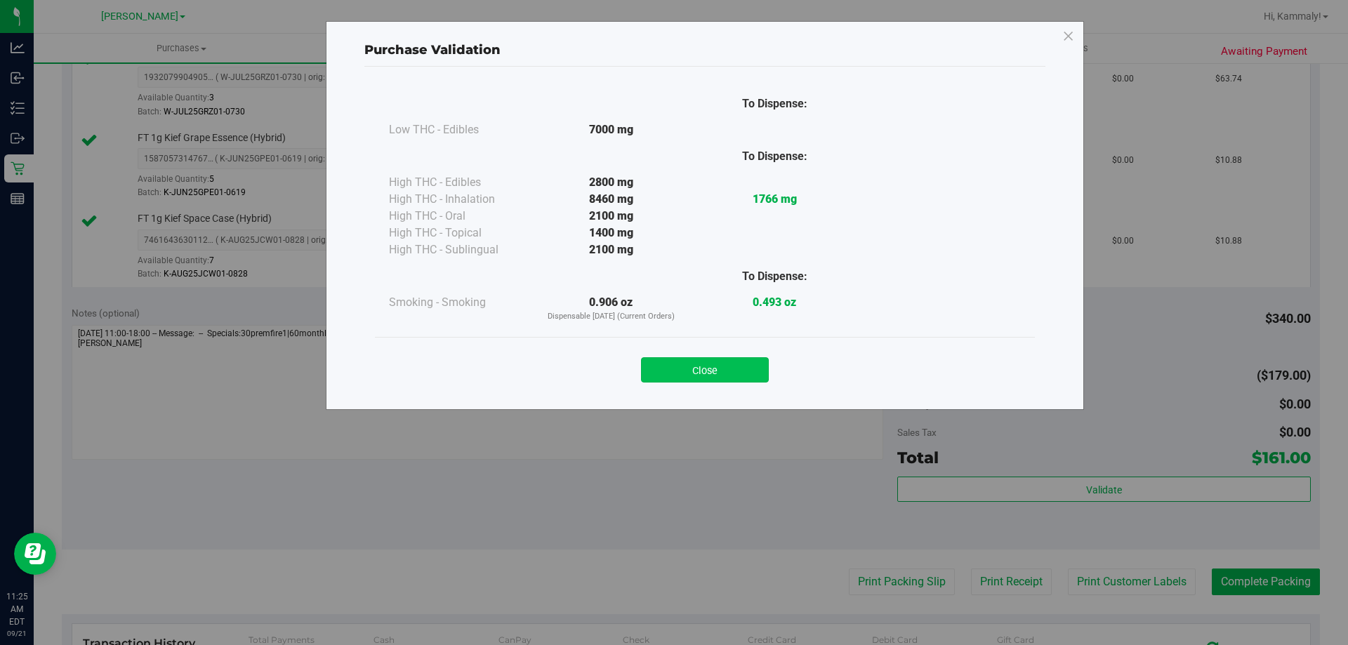
click at [717, 369] on button "Close" at bounding box center [705, 369] width 128 height 25
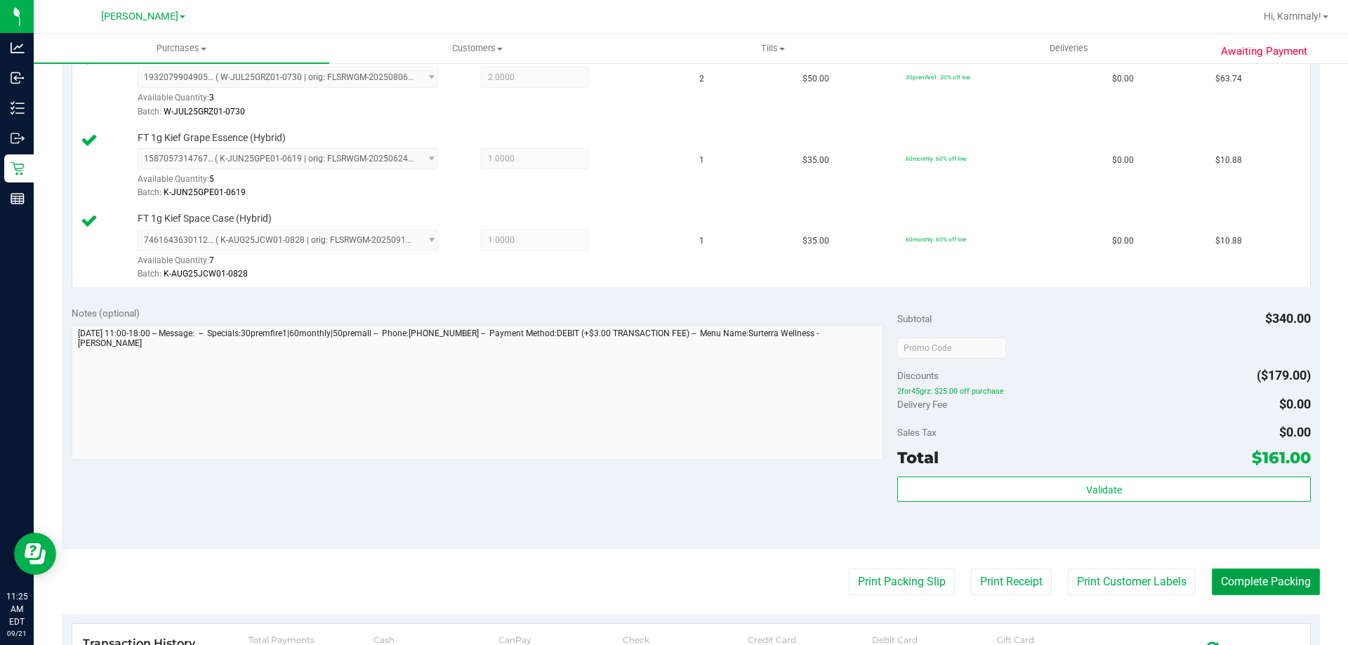
click at [1267, 582] on button "Complete Packing" at bounding box center [1266, 582] width 108 height 27
